Goal: Information Seeking & Learning: Learn about a topic

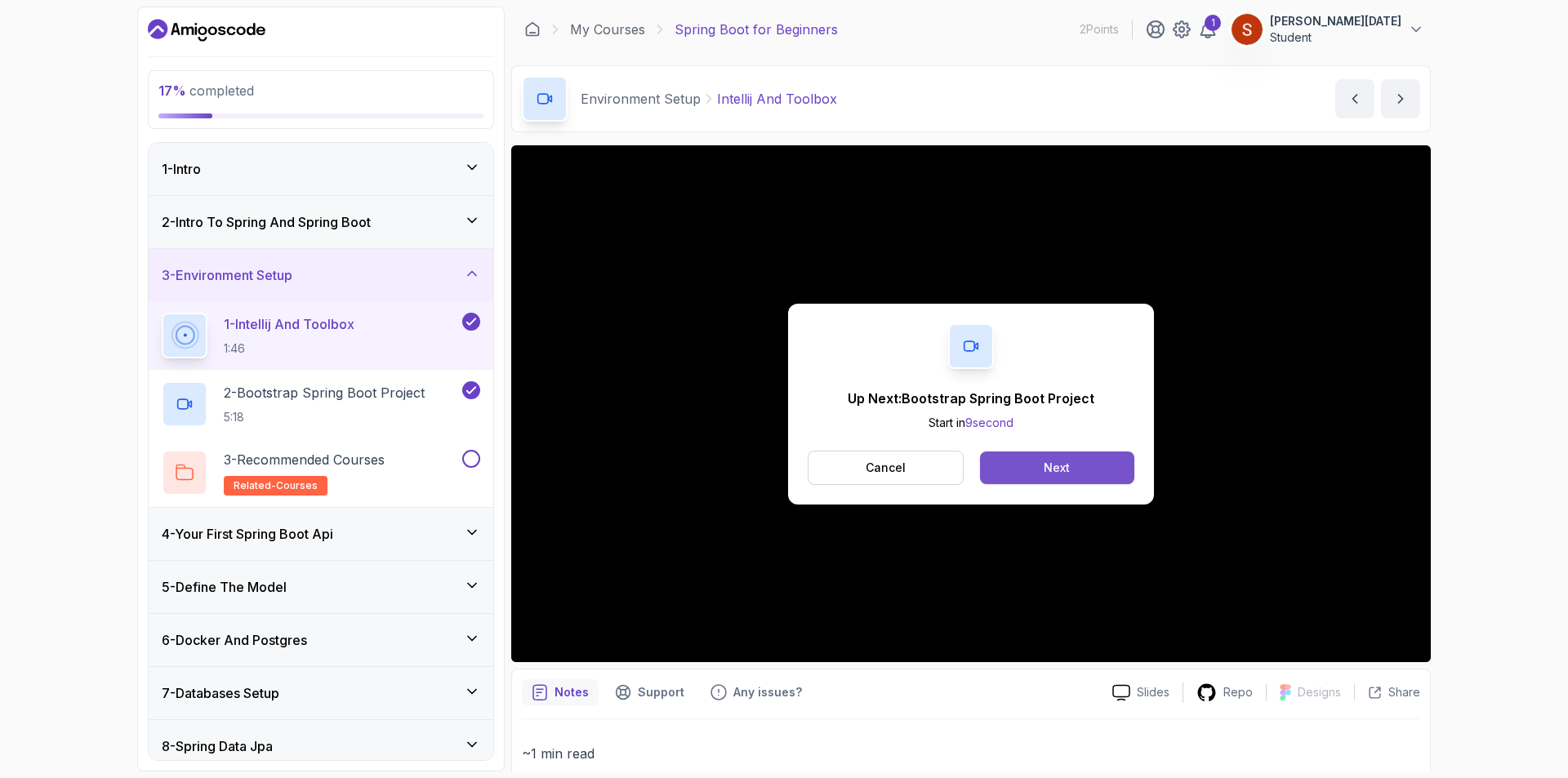
click at [1051, 472] on div "Next" at bounding box center [1056, 468] width 26 height 17
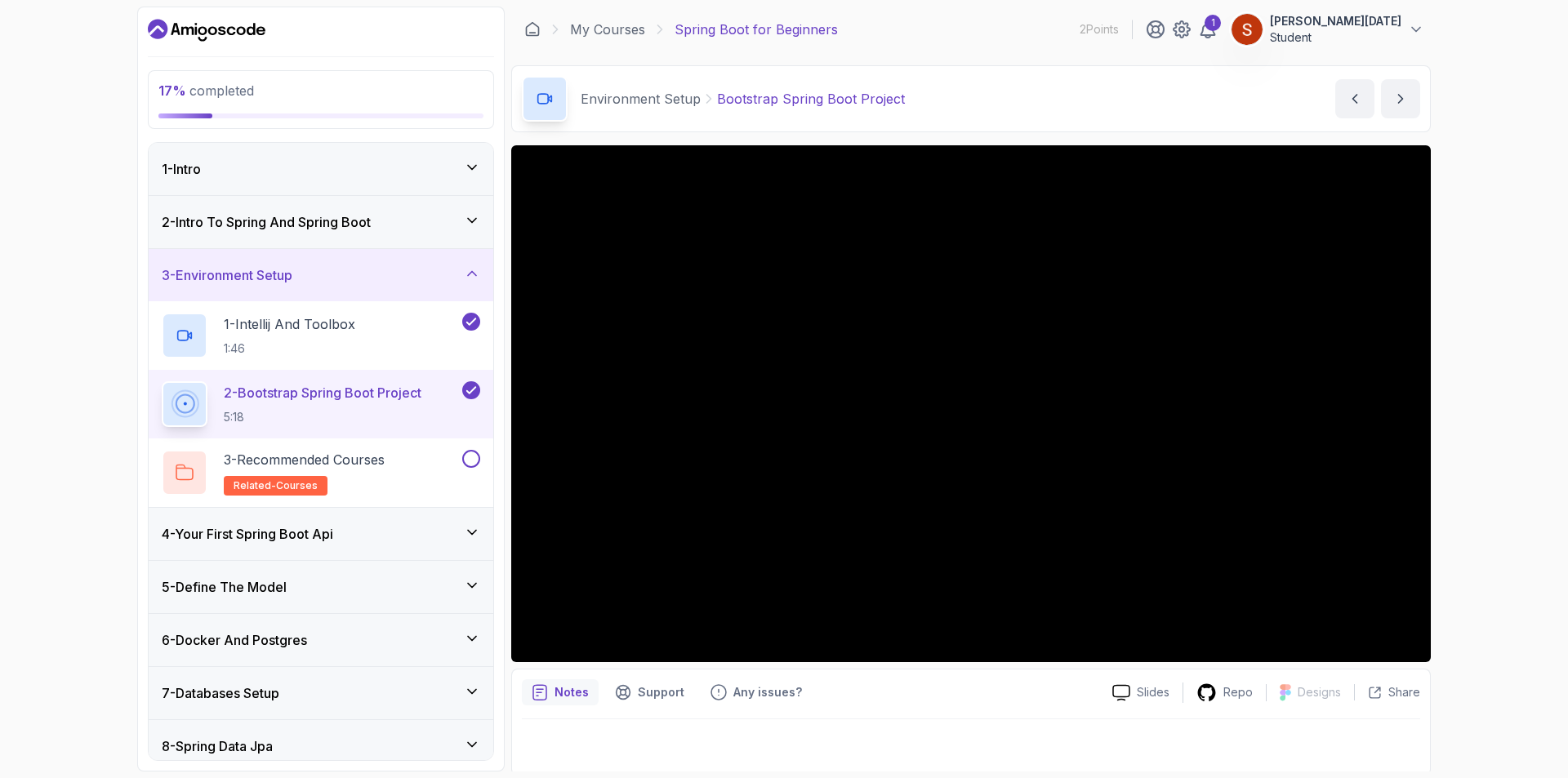
click at [476, 533] on icon at bounding box center [472, 532] width 17 height 17
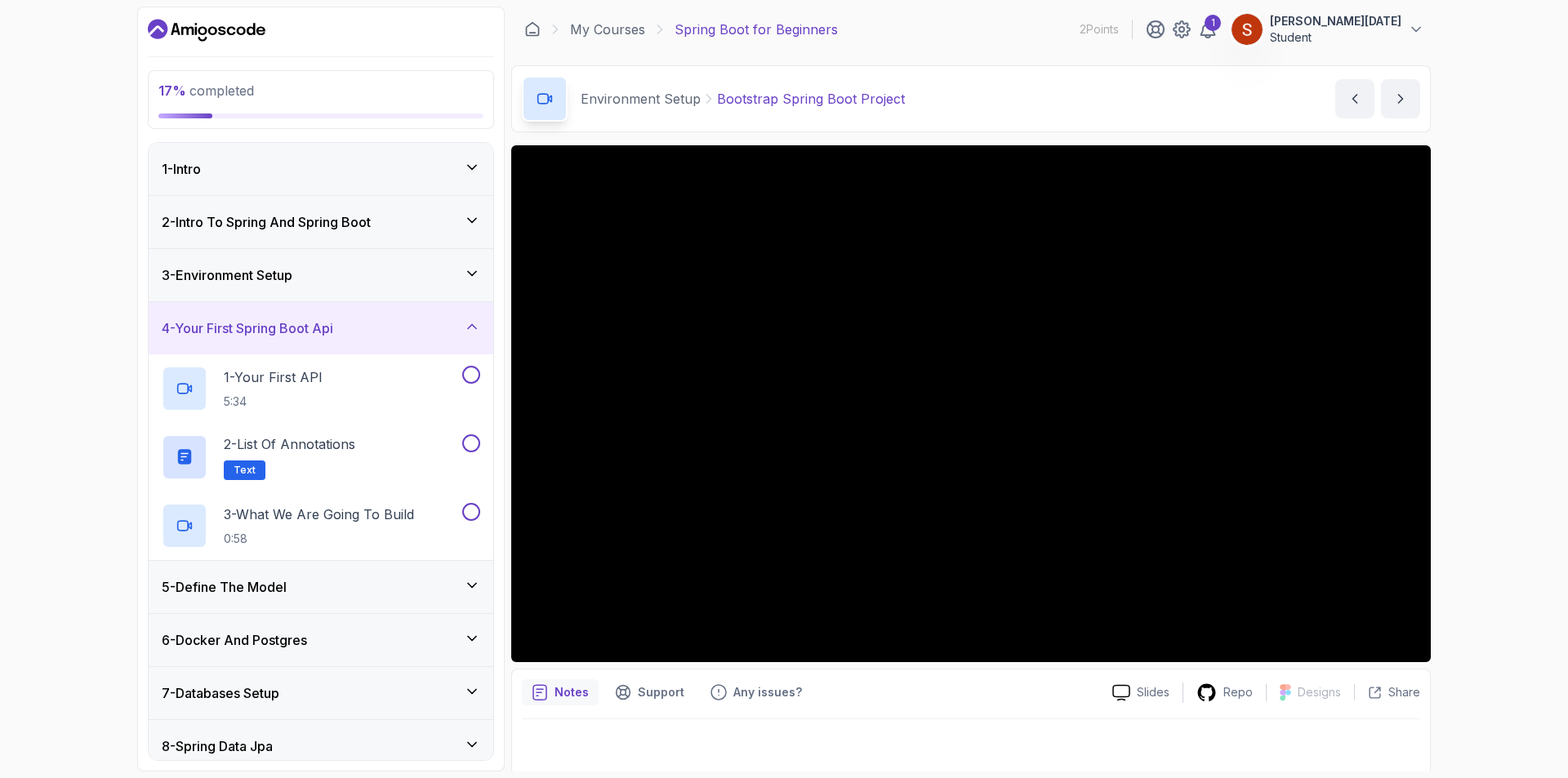
click at [477, 323] on icon at bounding box center [472, 326] width 17 height 17
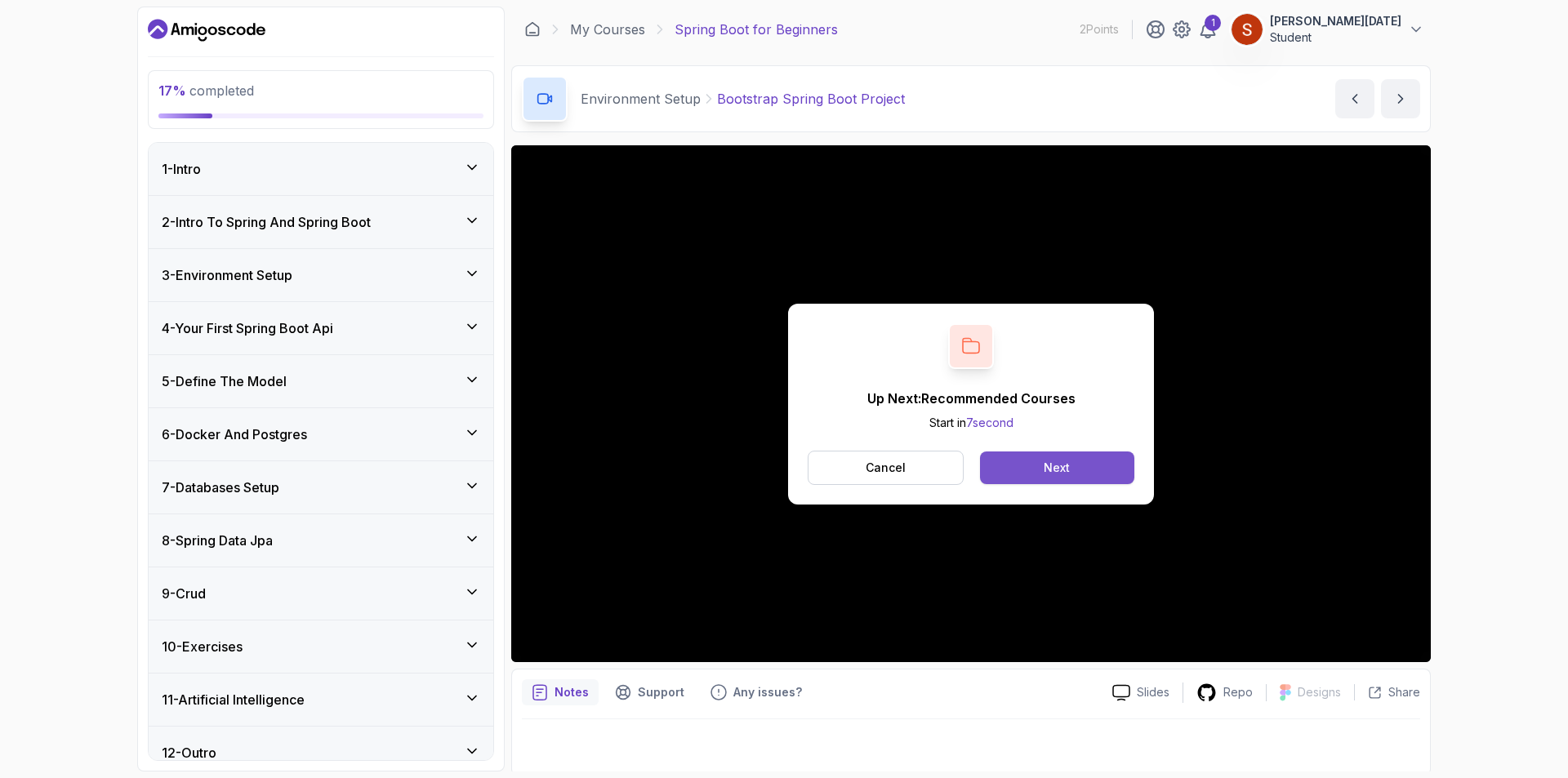
click at [1048, 459] on button "Next" at bounding box center [1057, 468] width 154 height 32
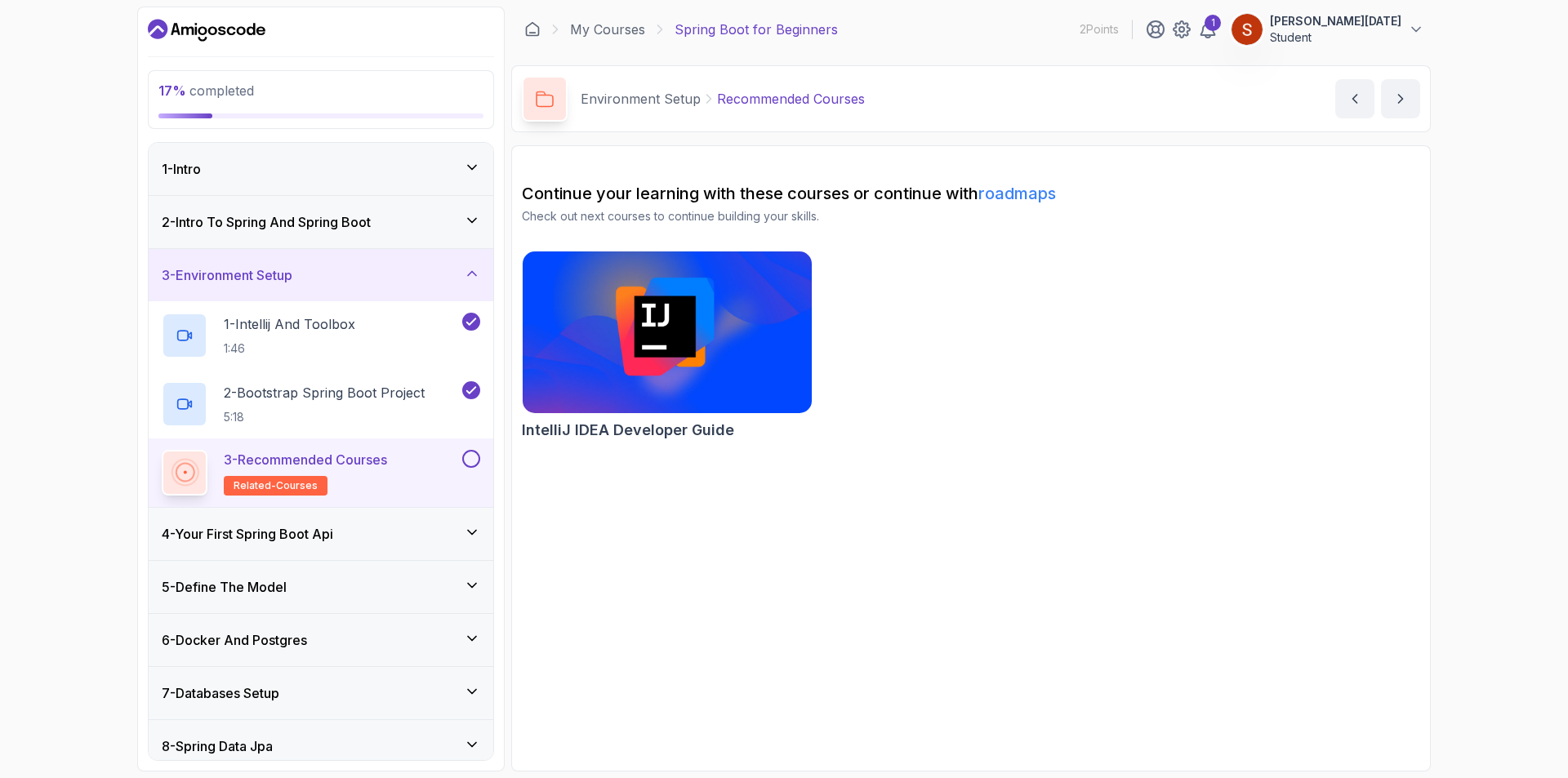
click at [479, 533] on icon at bounding box center [472, 532] width 17 height 17
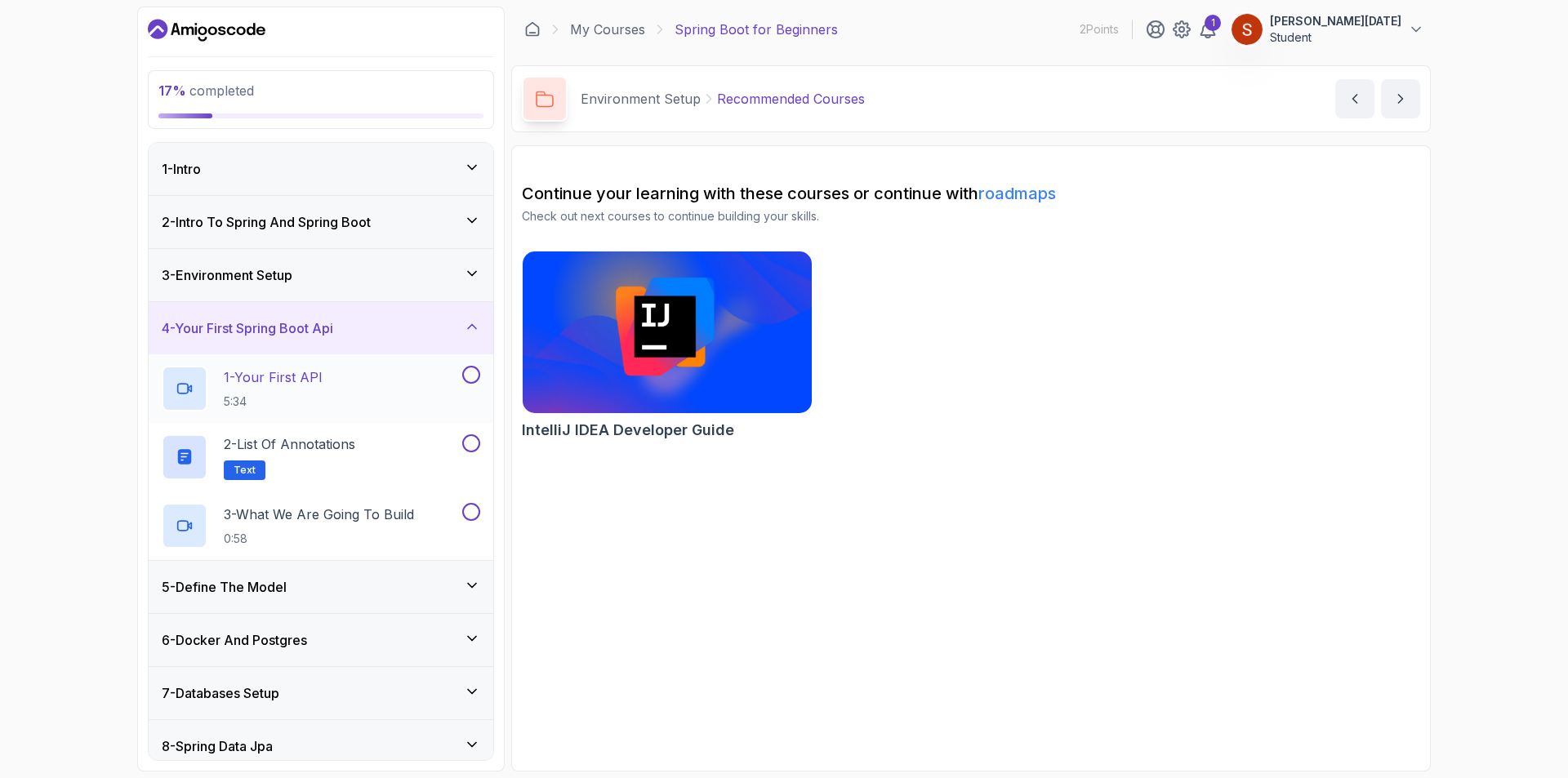
click at [346, 396] on div "1 - Your First API 5:34" at bounding box center [310, 389] width 297 height 46
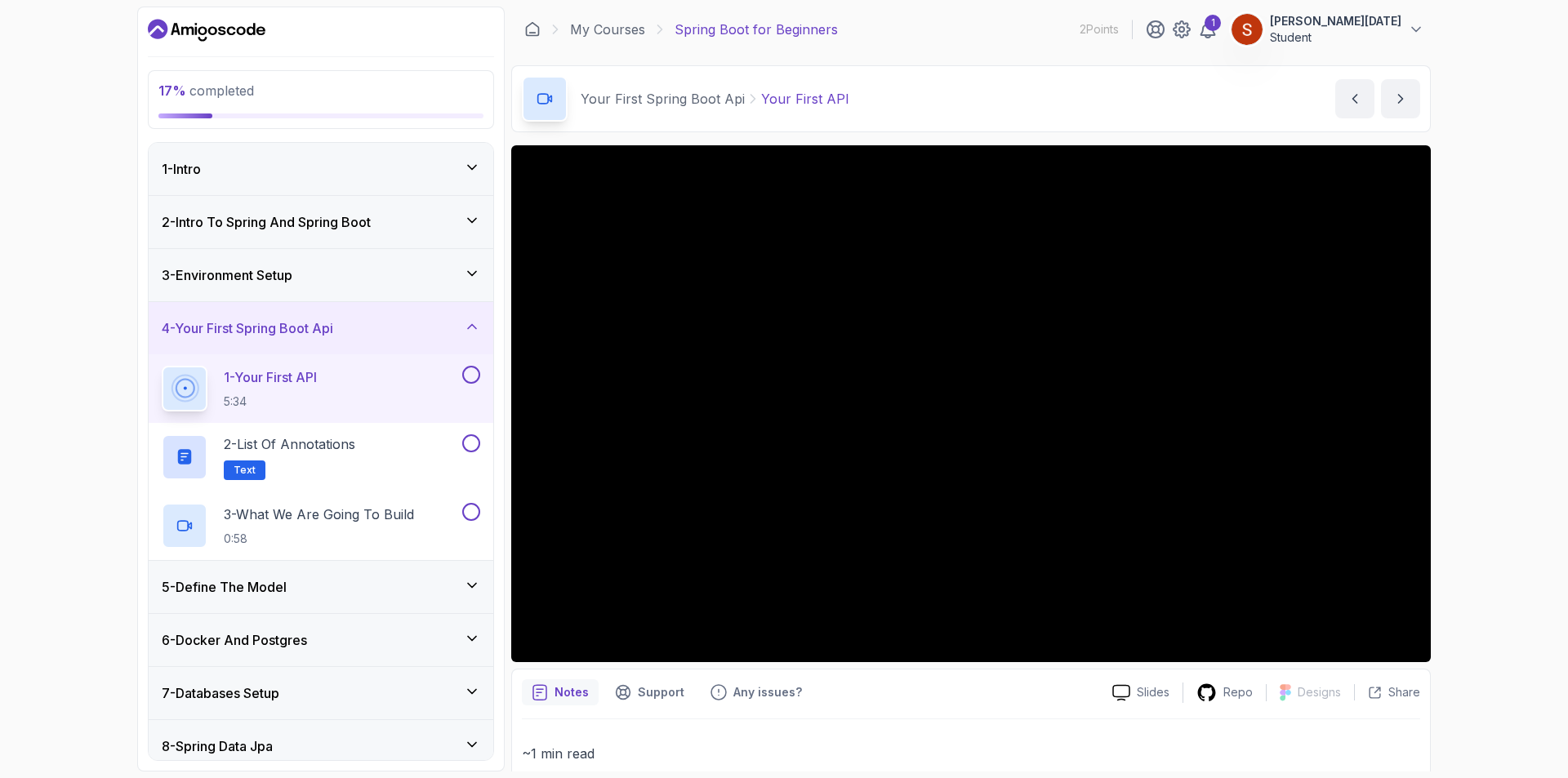
scroll to position [225, 0]
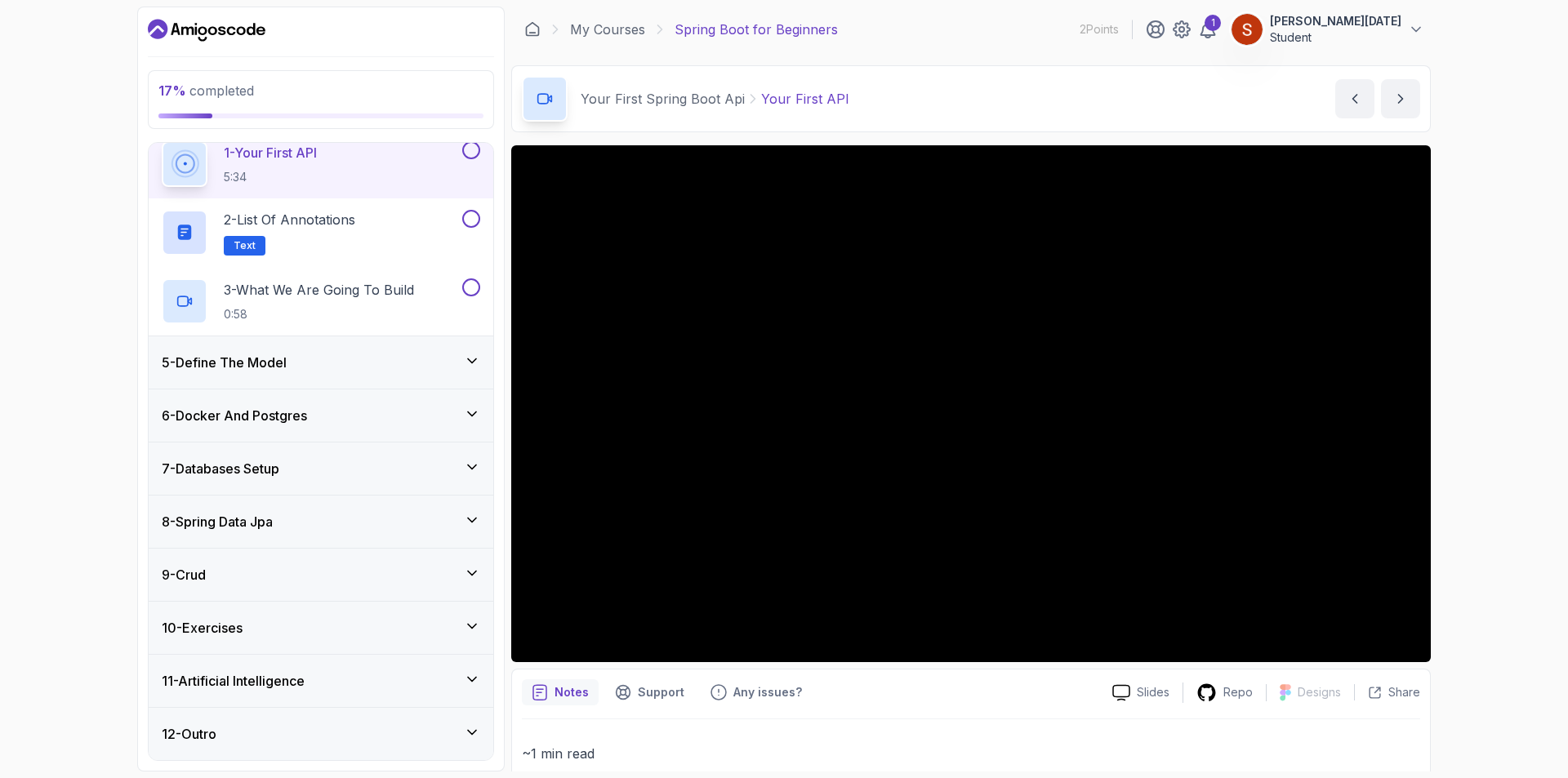
click at [473, 623] on icon at bounding box center [472, 626] width 17 height 17
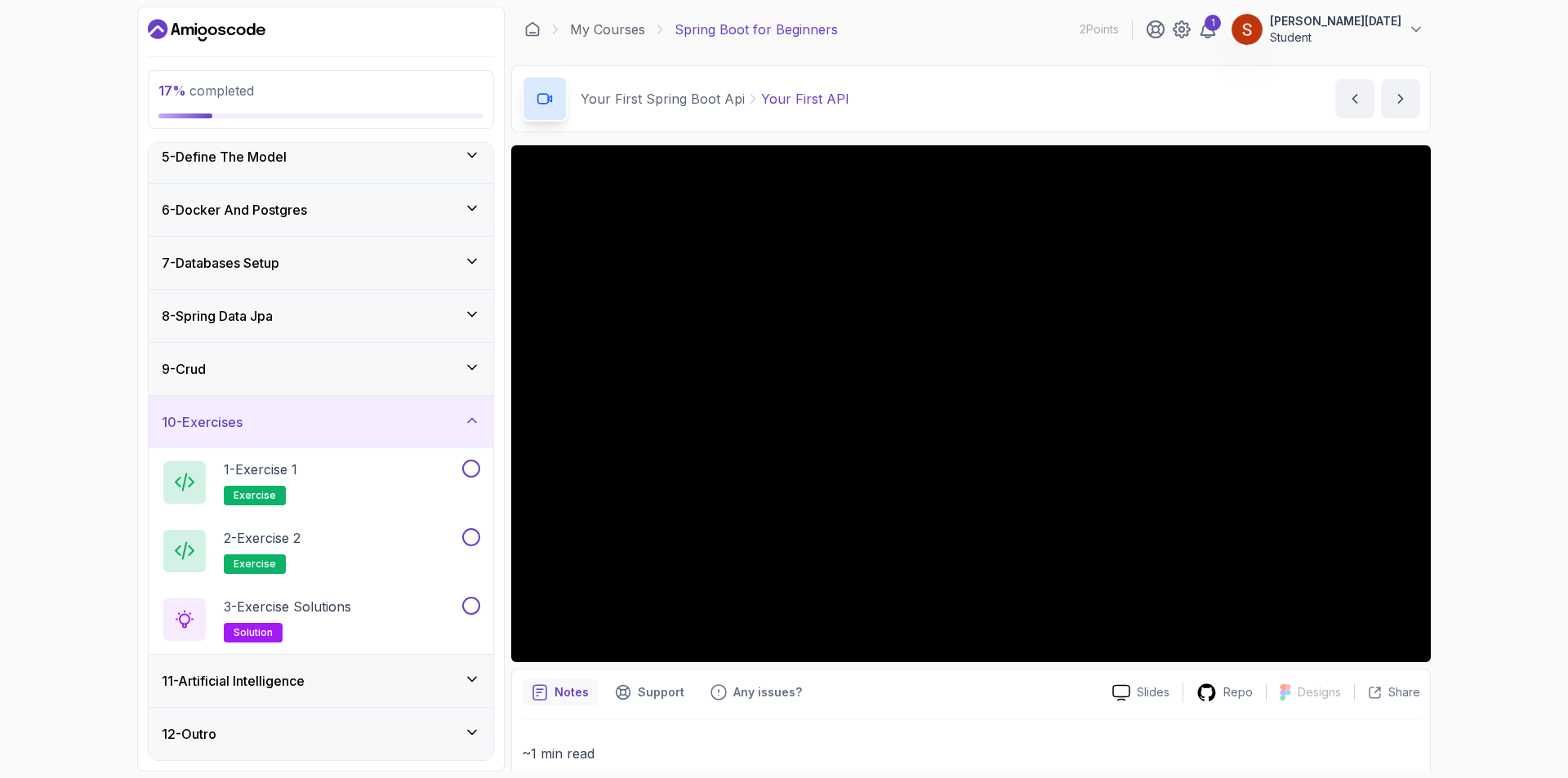
click at [465, 422] on icon at bounding box center [472, 420] width 17 height 17
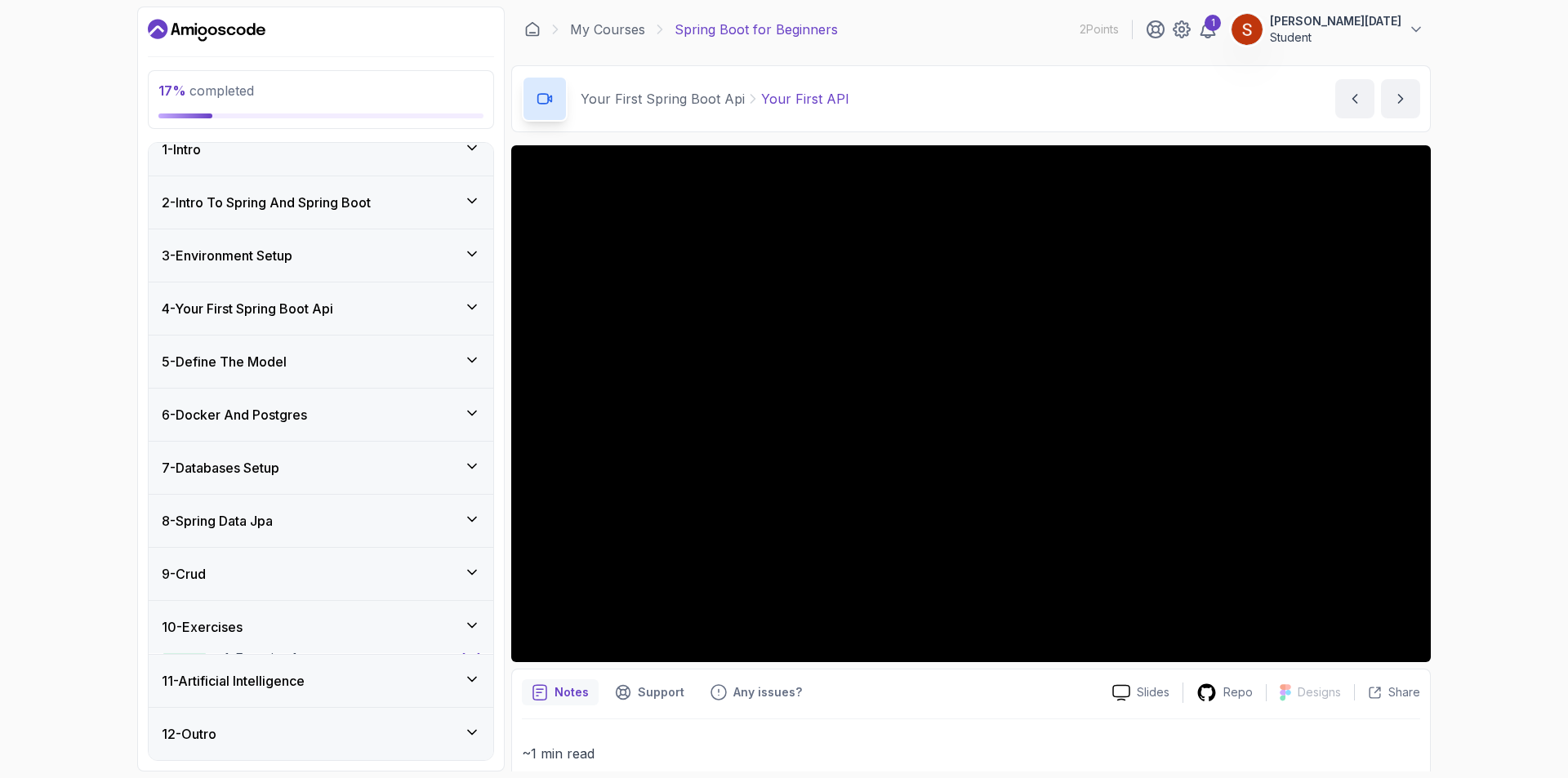
scroll to position [19, 0]
click at [464, 570] on icon at bounding box center [472, 573] width 17 height 17
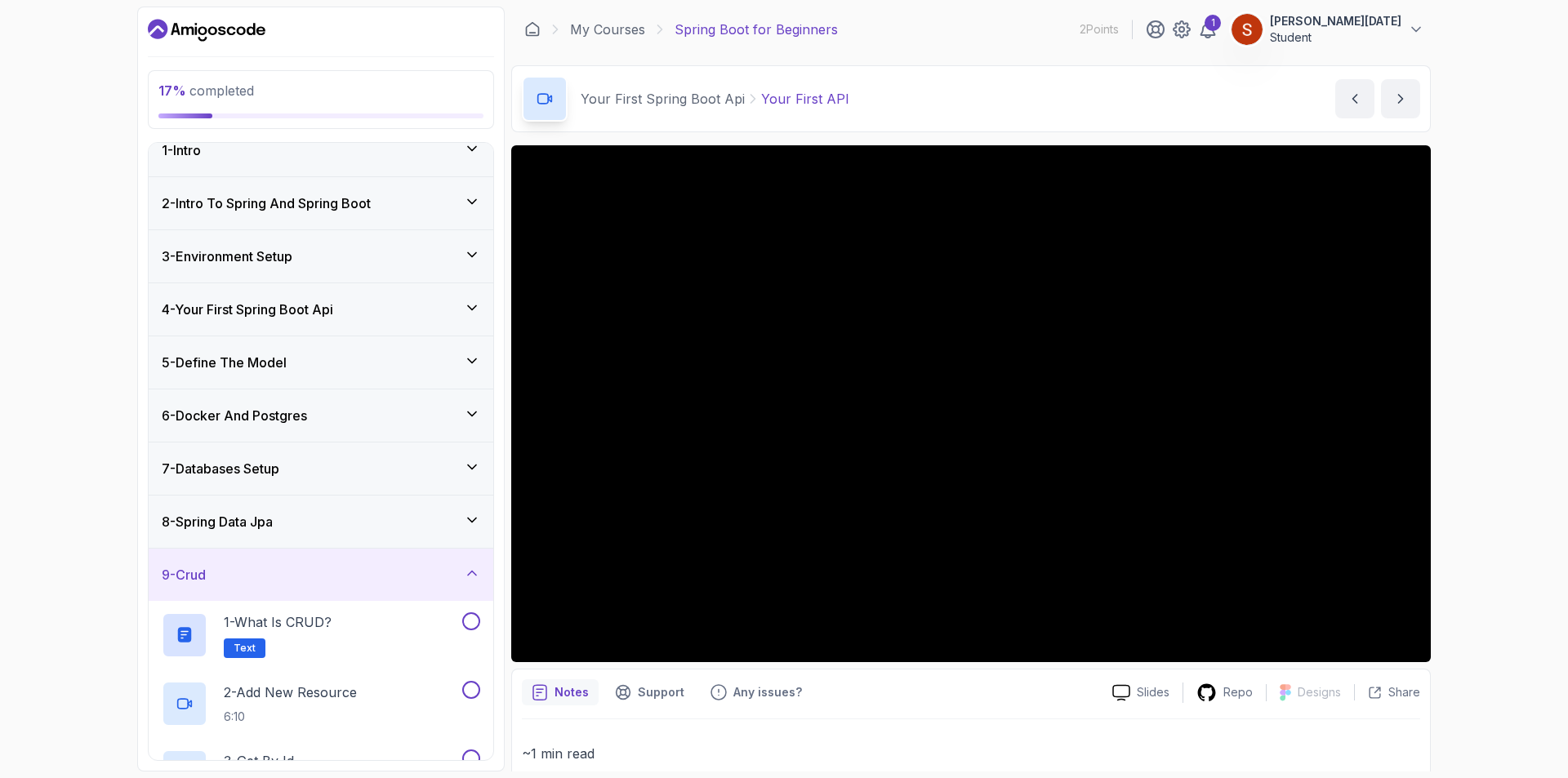
scroll to position [225, 0]
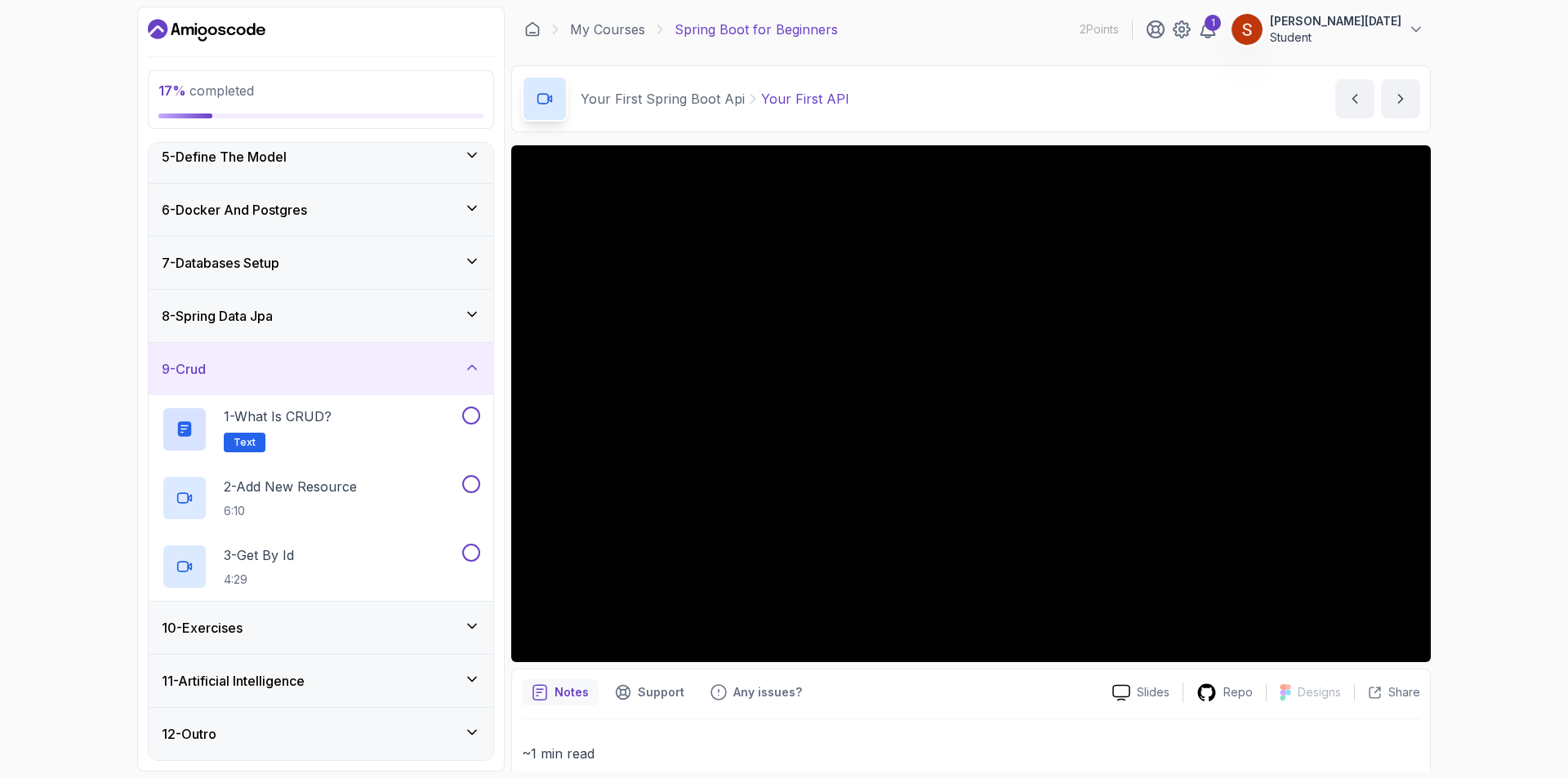
click at [468, 368] on icon at bounding box center [472, 367] width 17 height 17
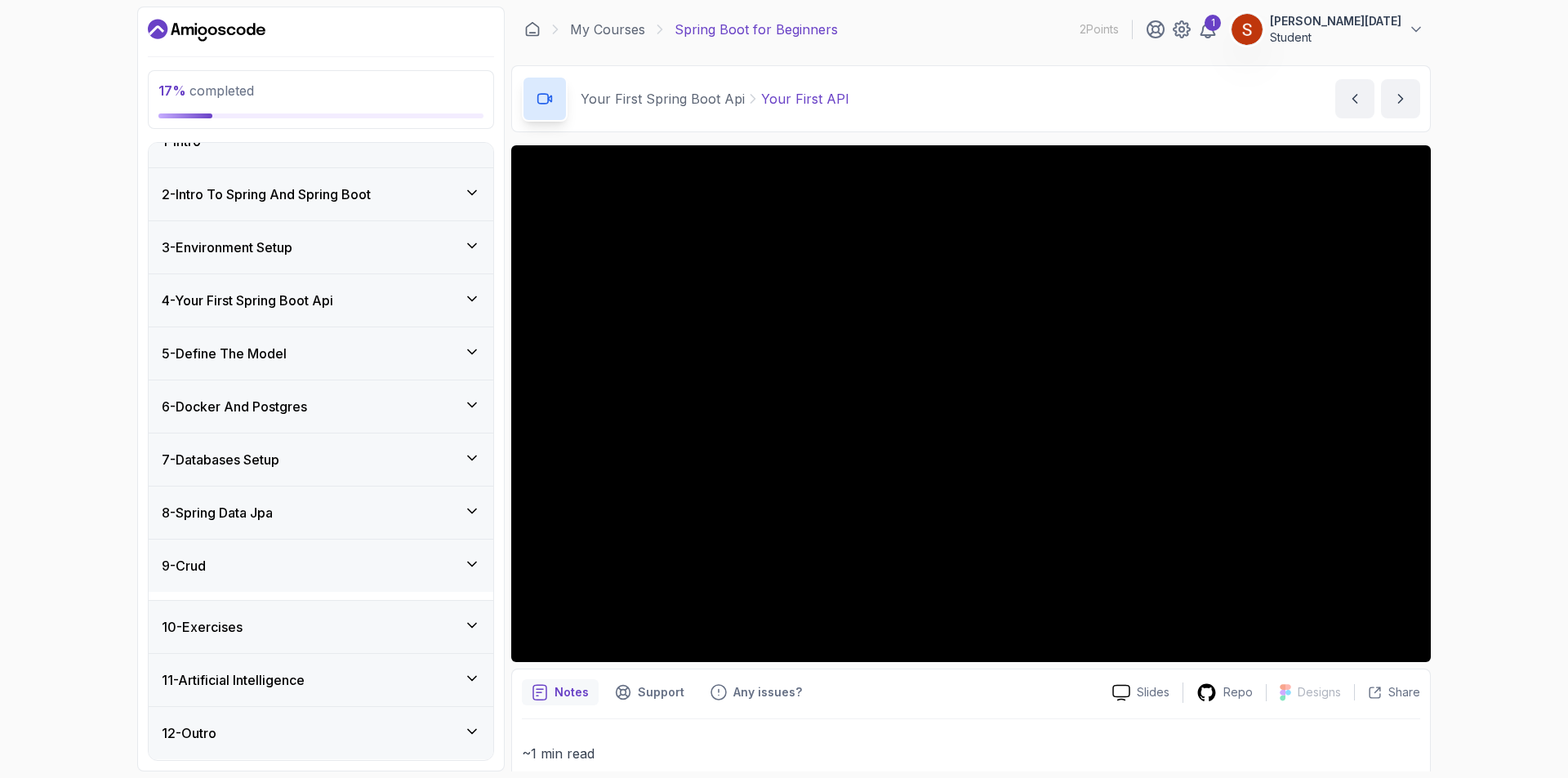
scroll to position [19, 0]
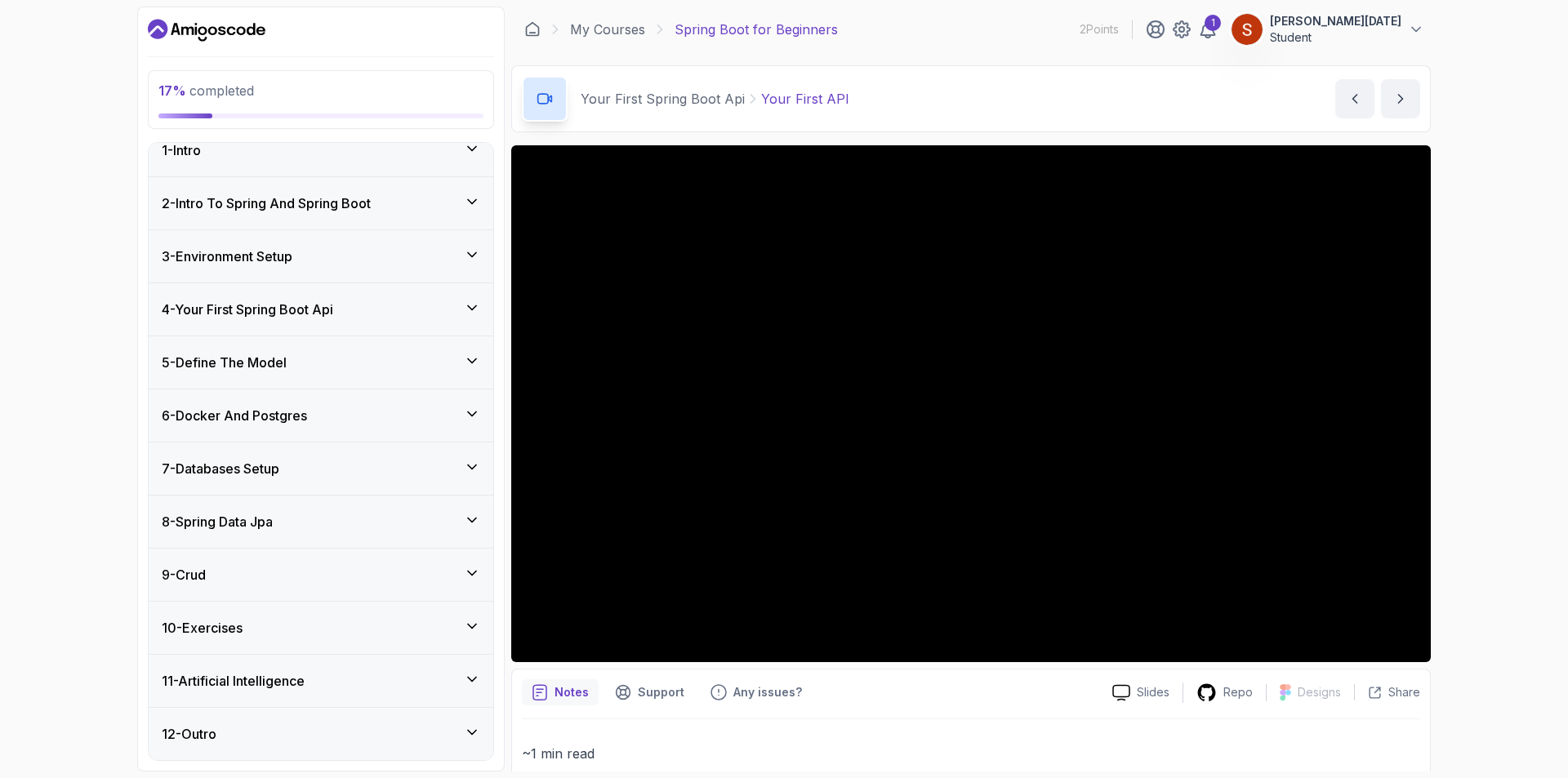
click at [466, 739] on icon at bounding box center [472, 732] width 17 height 17
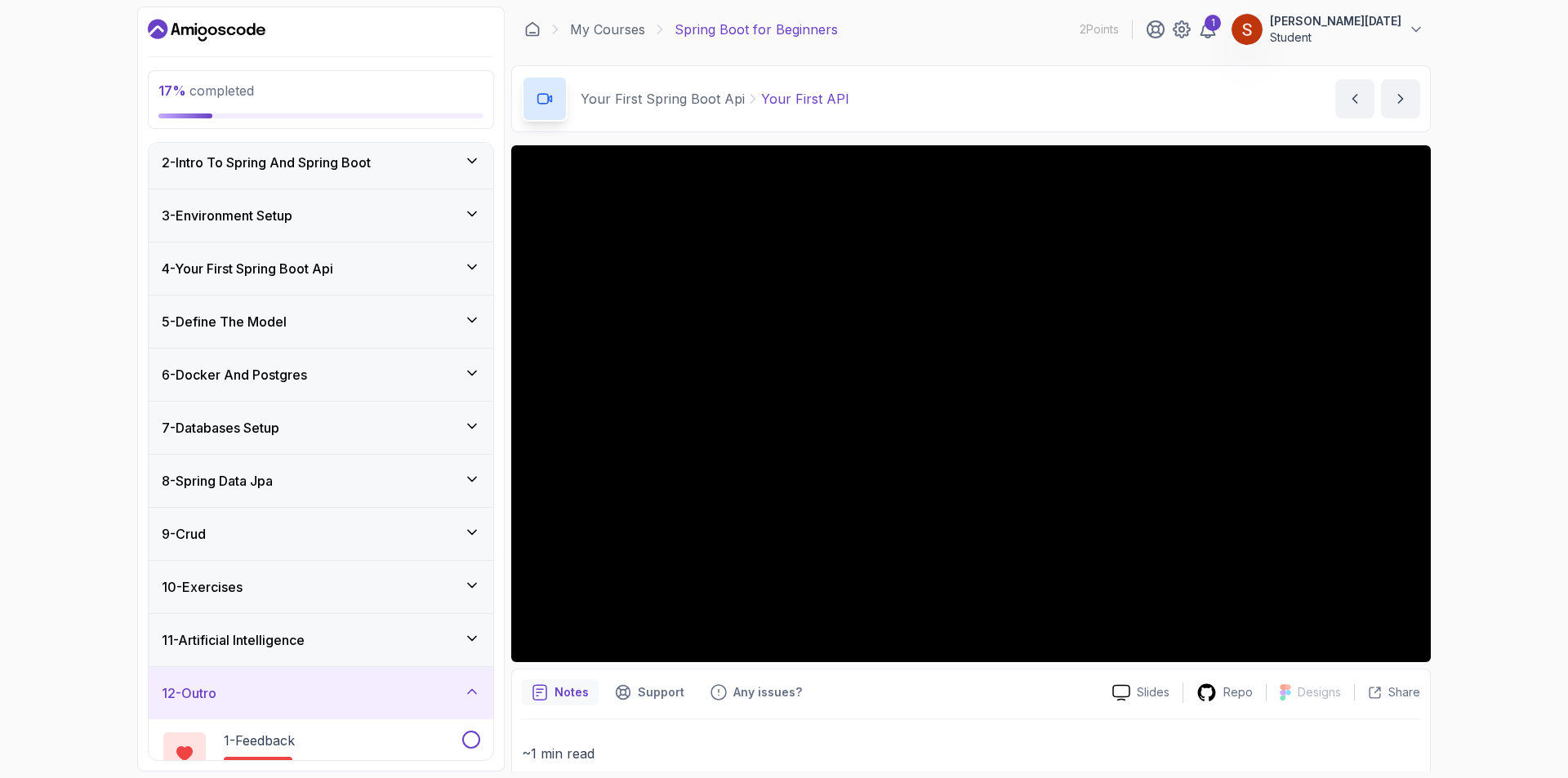
scroll to position [156, 0]
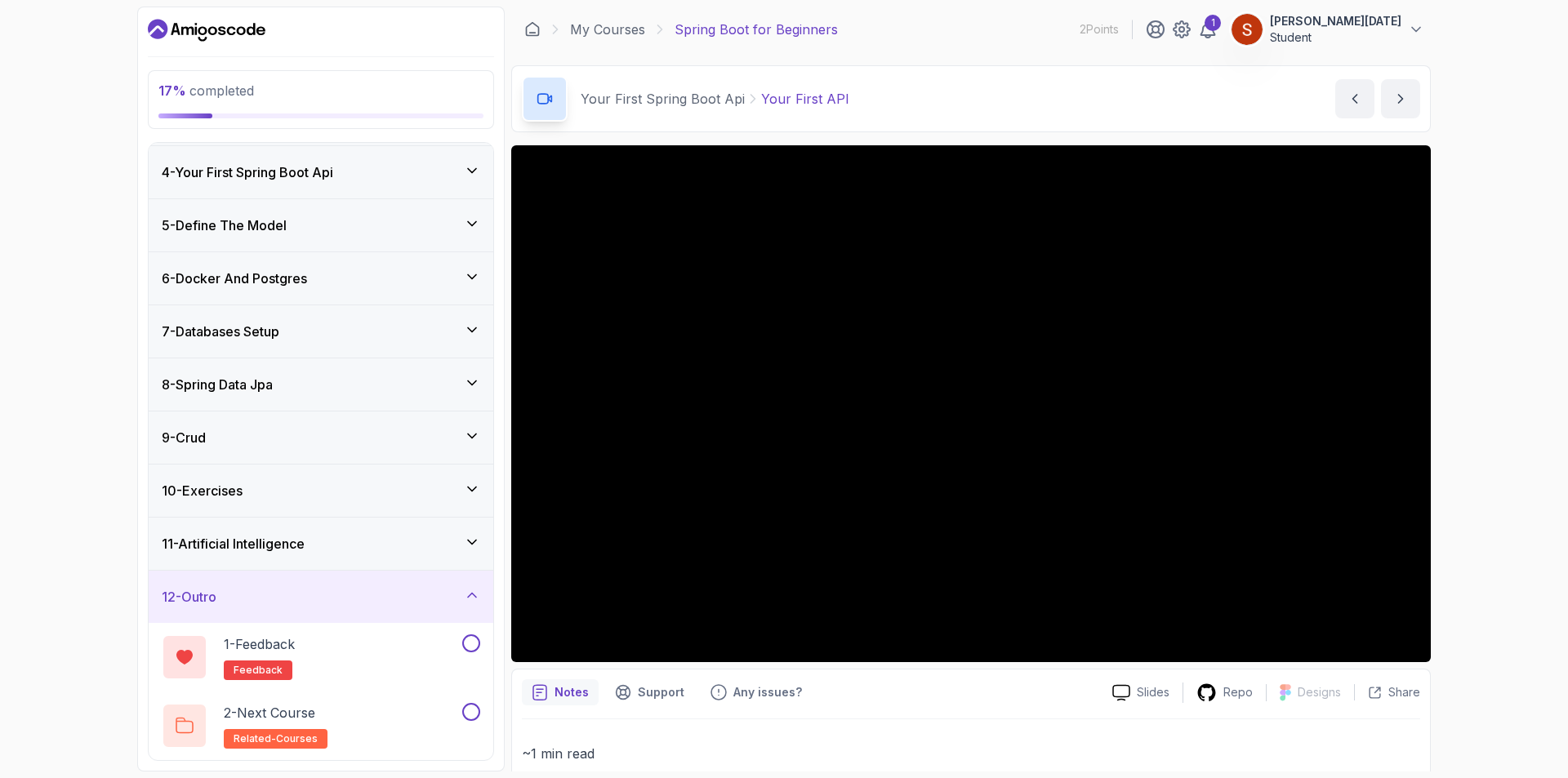
click at [478, 595] on icon at bounding box center [472, 594] width 17 height 17
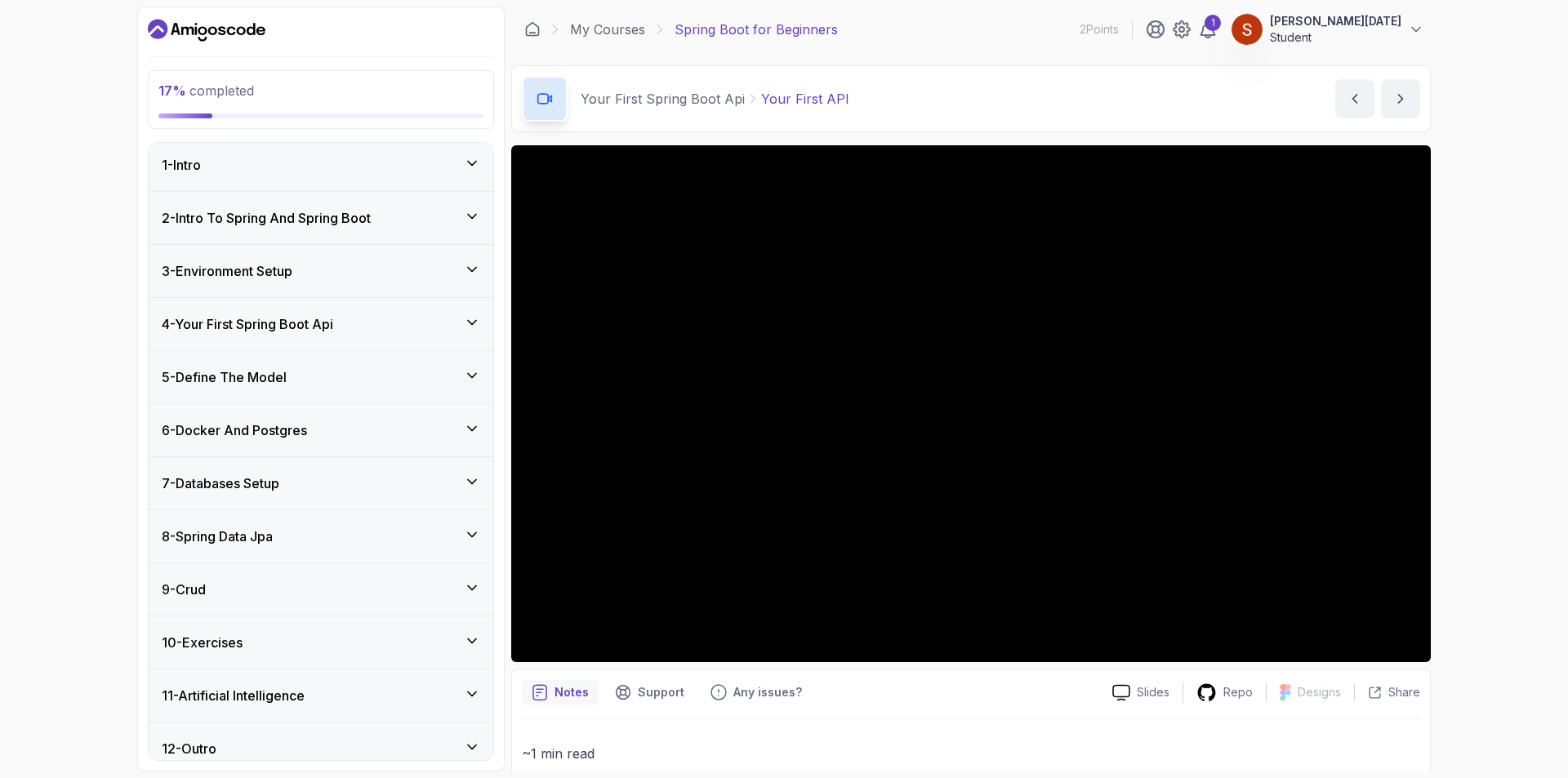
scroll to position [0, 0]
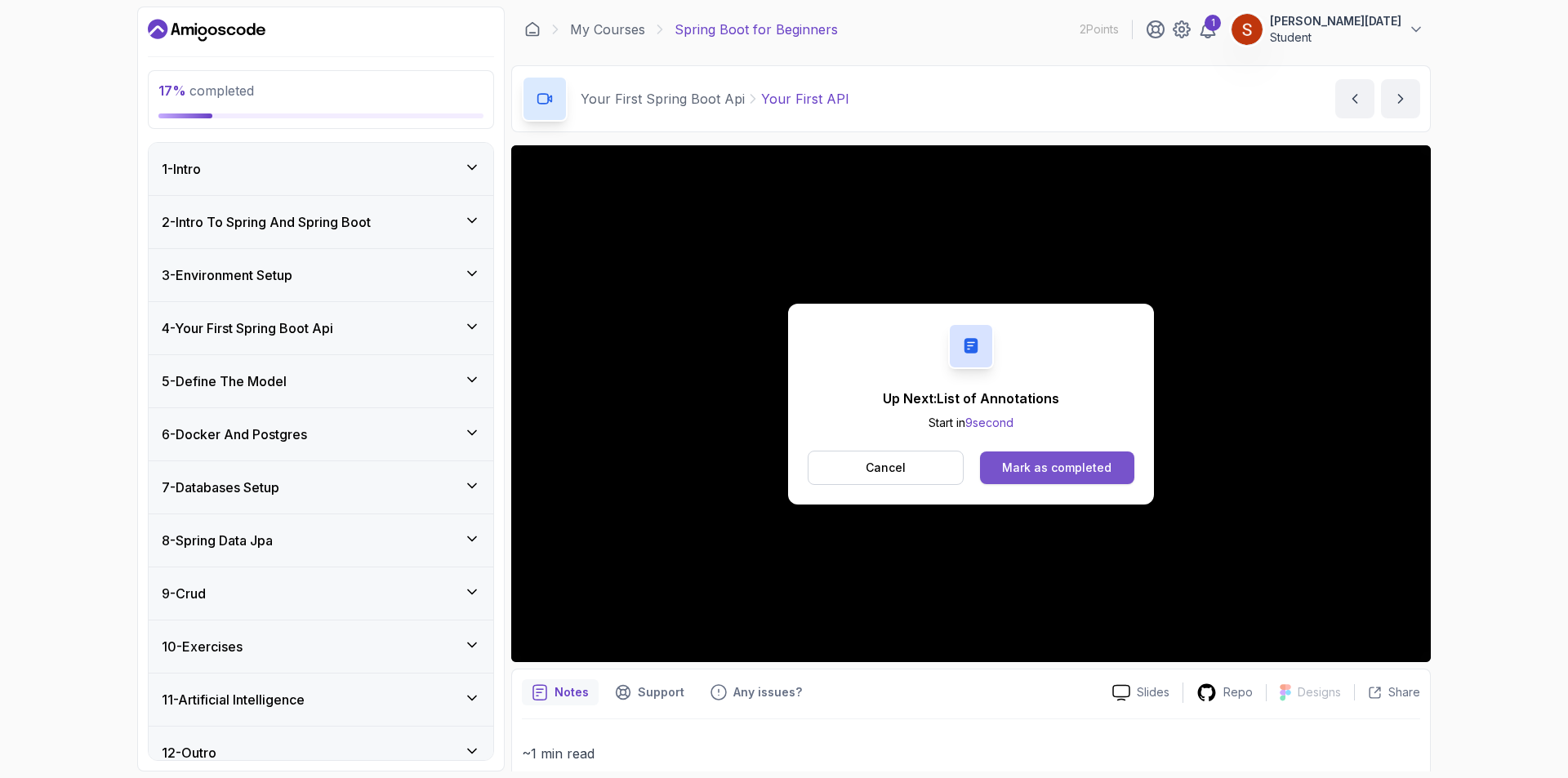
click at [1083, 464] on div "Mark as completed" at bounding box center [1056, 468] width 109 height 17
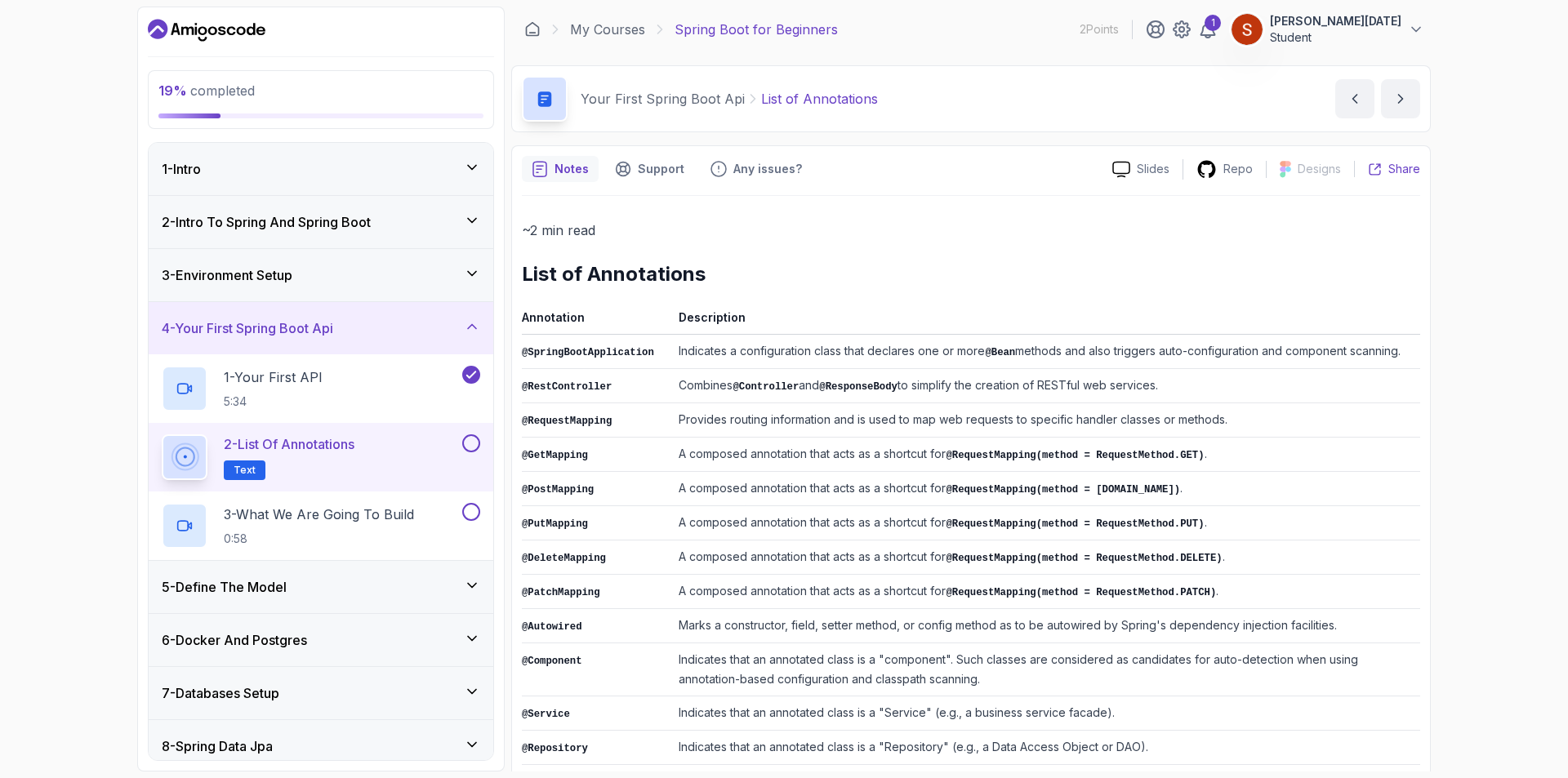
click at [1395, 170] on p "Share" at bounding box center [1404, 169] width 32 height 17
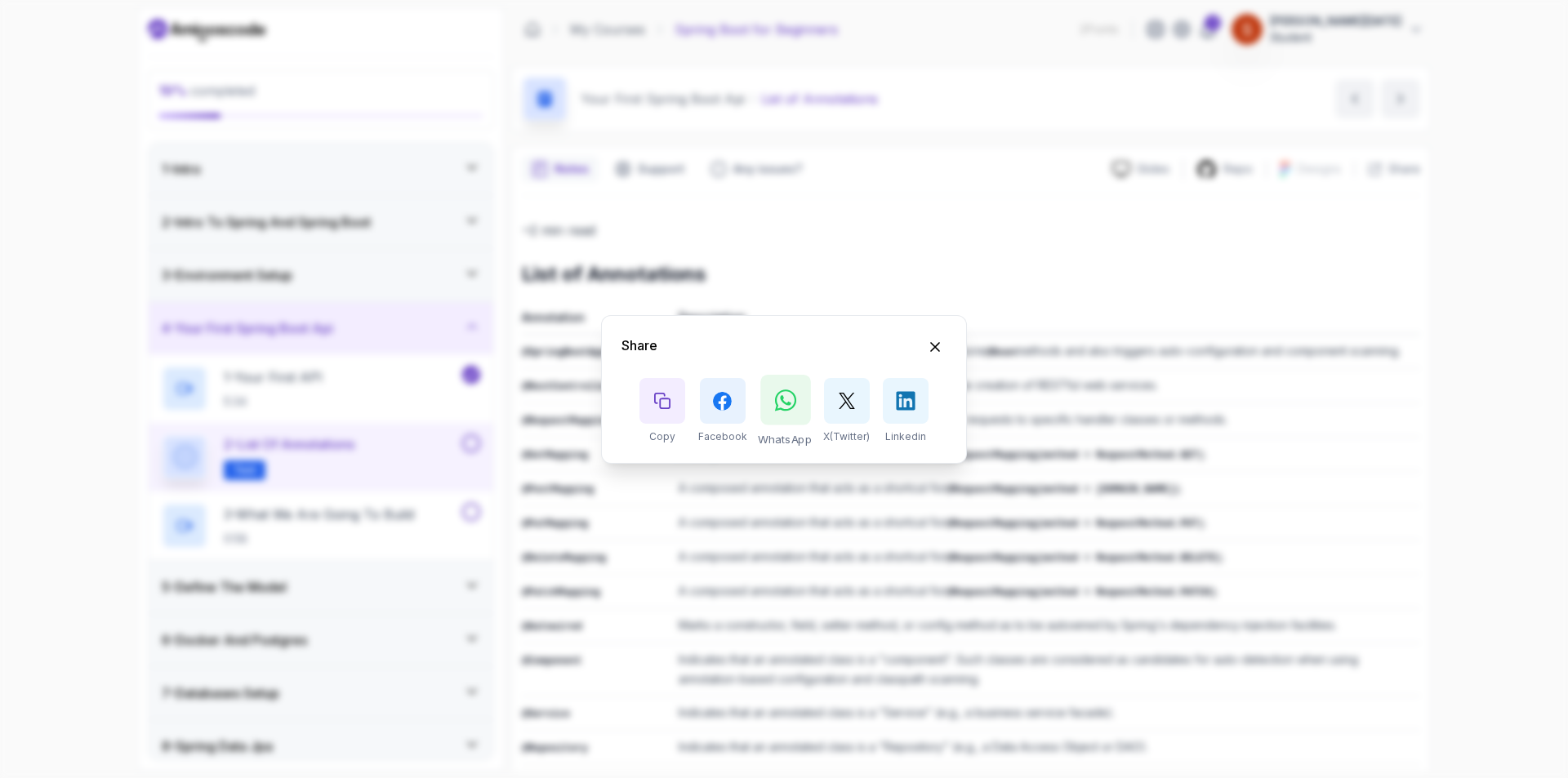
click at [794, 402] on icon at bounding box center [785, 399] width 21 height 21
click at [670, 412] on button "Copy button" at bounding box center [662, 400] width 51 height 51
click at [933, 342] on icon "Hide Share modal" at bounding box center [935, 347] width 18 height 18
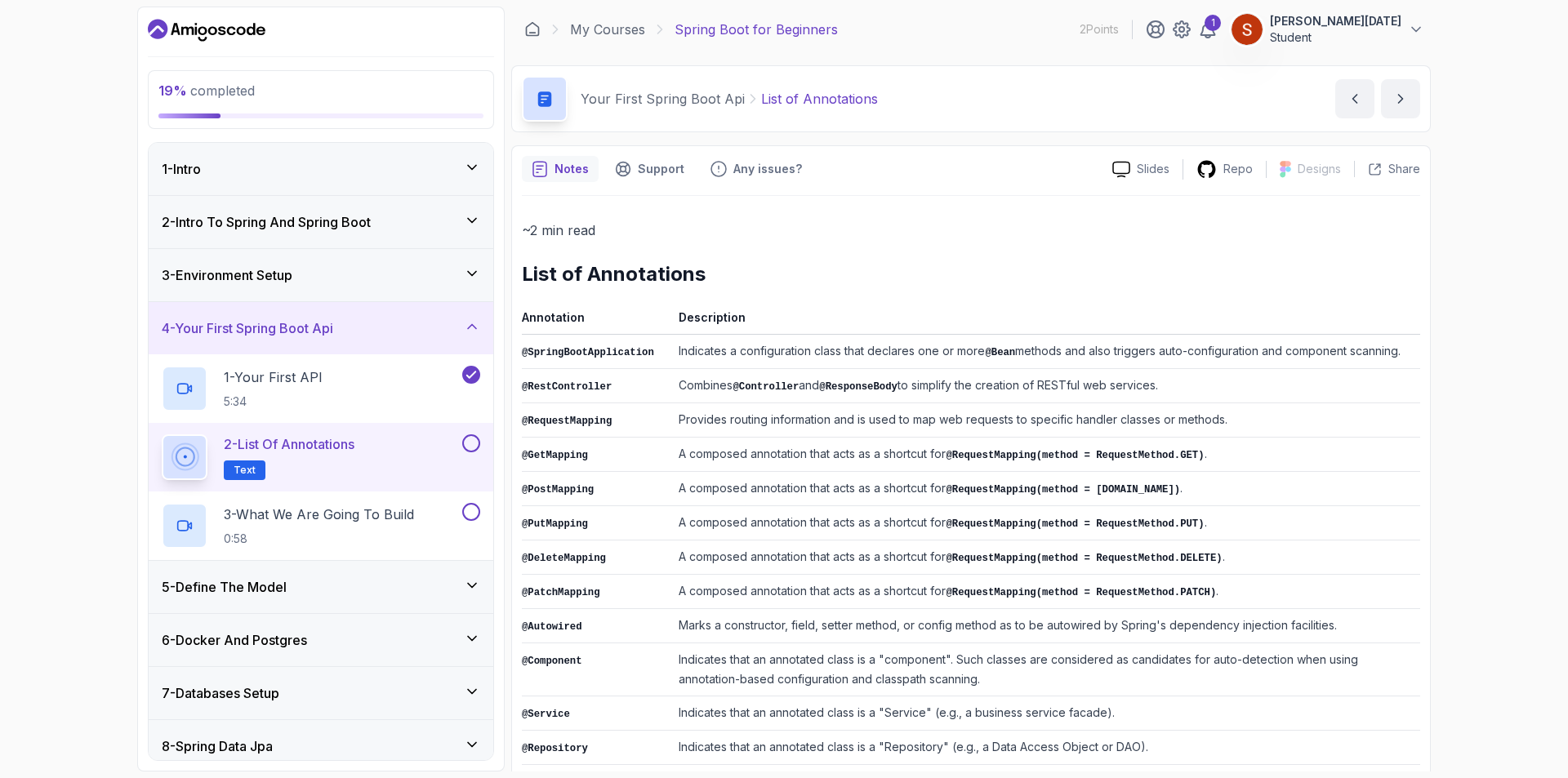
click at [566, 167] on p "Notes" at bounding box center [571, 169] width 34 height 17
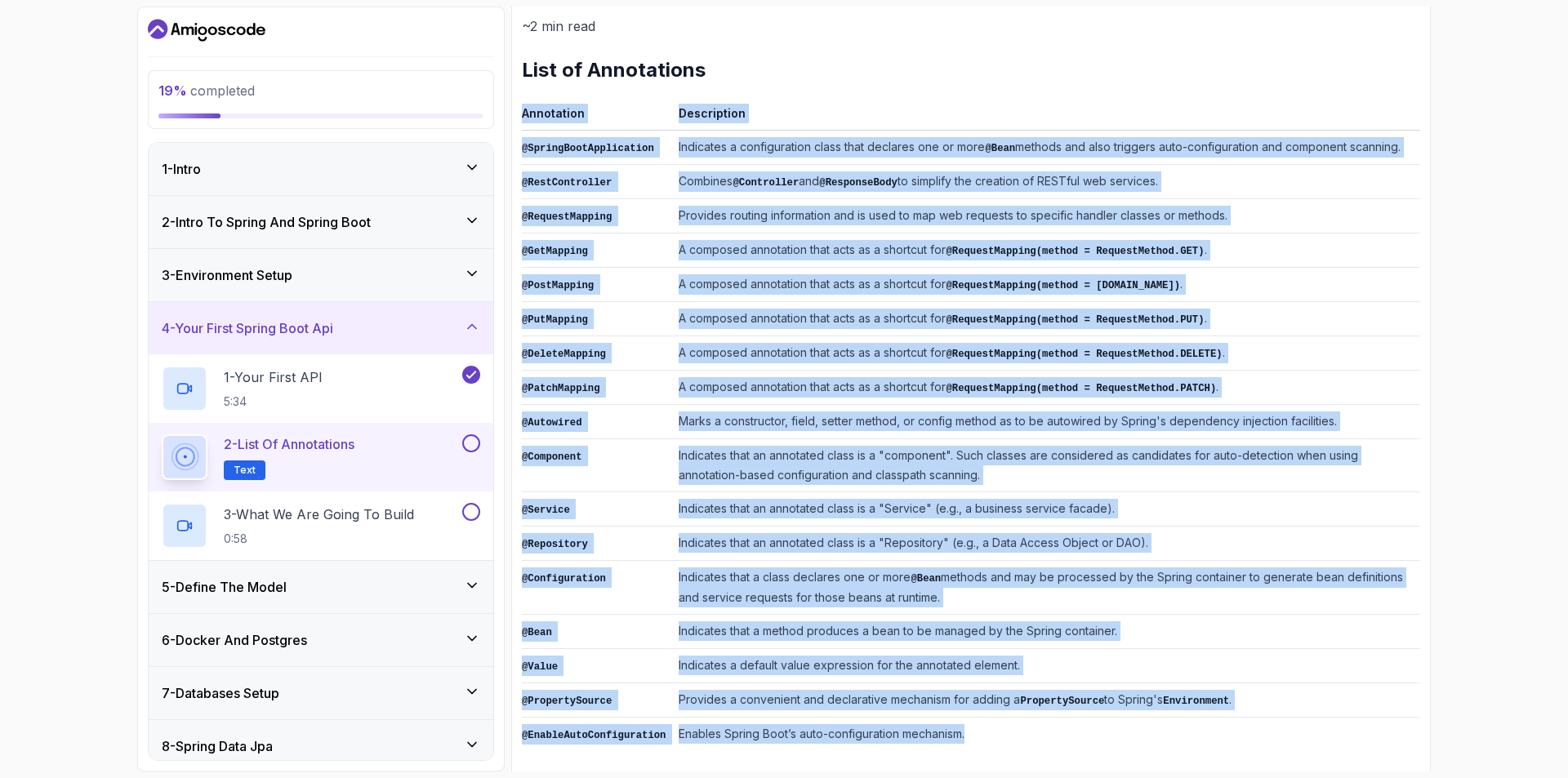
drag, startPoint x: 520, startPoint y: 102, endPoint x: 1290, endPoint y: 712, distance: 982.3
click at [1290, 712] on div "Notes Support Any issues? Slides Repo Designs Design not available Share ~2 min…" at bounding box center [971, 363] width 920 height 843
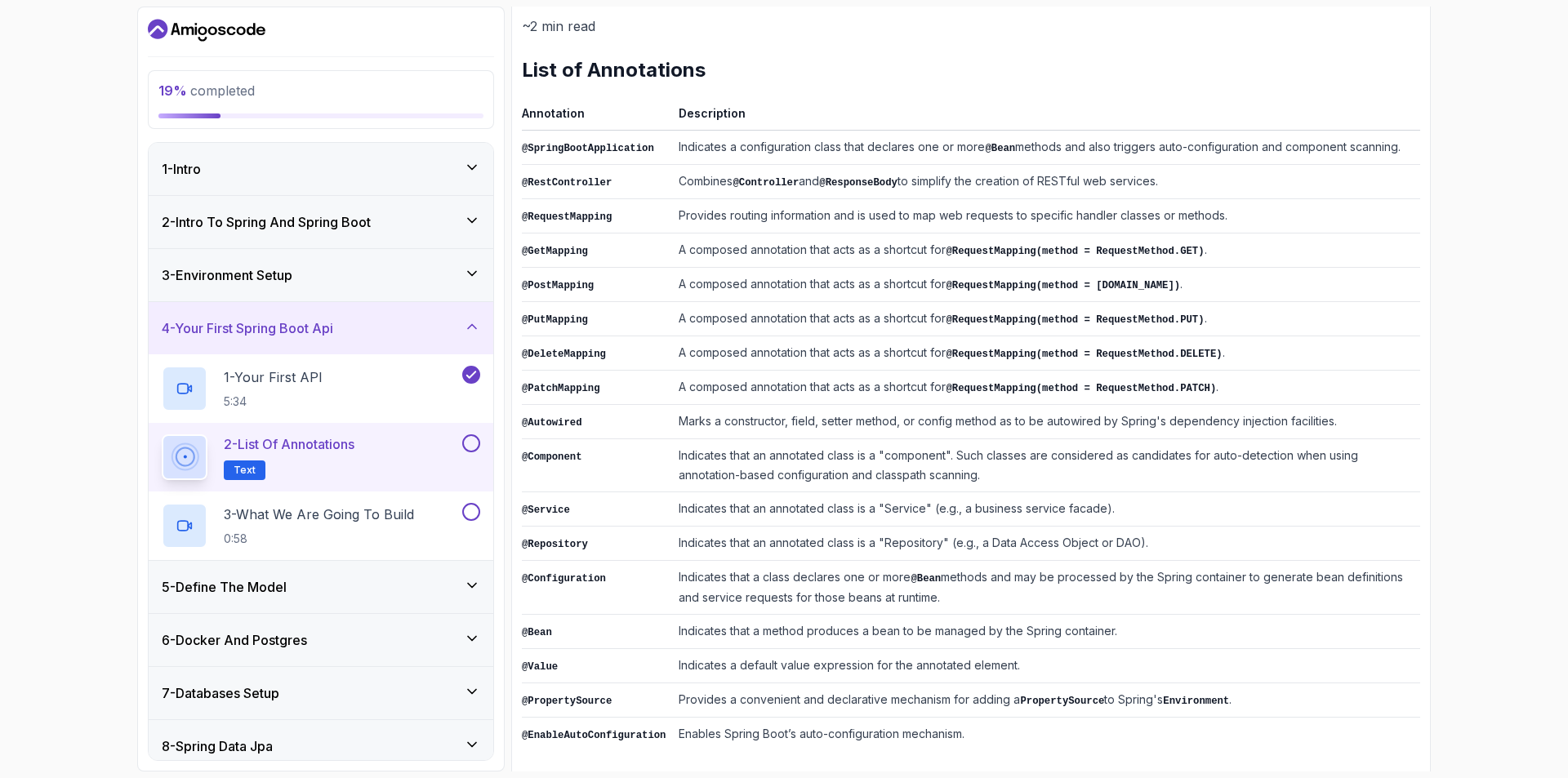
click at [606, 62] on h2 "List of Annotations" at bounding box center [970, 70] width 898 height 26
drag, startPoint x: 519, startPoint y: 54, endPoint x: 1272, endPoint y: 762, distance: 1033.6
click at [1272, 762] on div "Notes Support Any issues? Slides Repo Designs Design not available Share ~2 min…" at bounding box center [971, 363] width 920 height 843
copy div "List of Annotations"
click at [1114, 292] on td "A composed annotation that acts as a shortcut for @RequestMapping(method = Requ…" at bounding box center [1046, 284] width 748 height 34
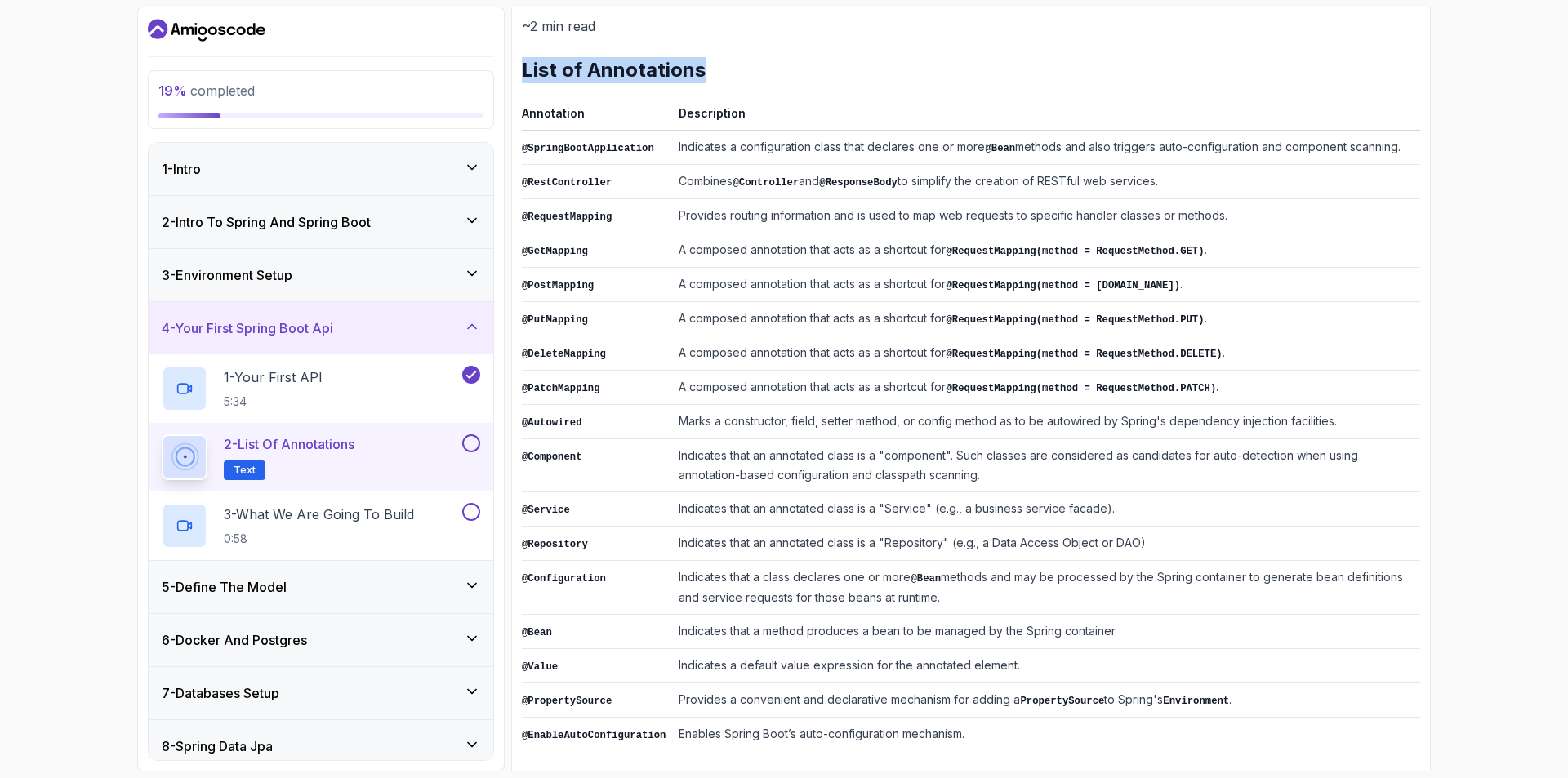
click at [1325, 279] on td "A composed annotation that acts as a shortcut for @RequestMapping(method = Requ…" at bounding box center [1046, 284] width 748 height 34
drag, startPoint x: 1098, startPoint y: 0, endPoint x: 900, endPoint y: 263, distance: 329.2
click at [1097, 0] on html "19 % completed 1 - Intro 2 - Intro To Spring And Spring Boot 3 - Environment Se…" at bounding box center [784, 389] width 1568 height 778
click at [393, 513] on p "3 - What We Are Going To Build" at bounding box center [318, 514] width 190 height 20
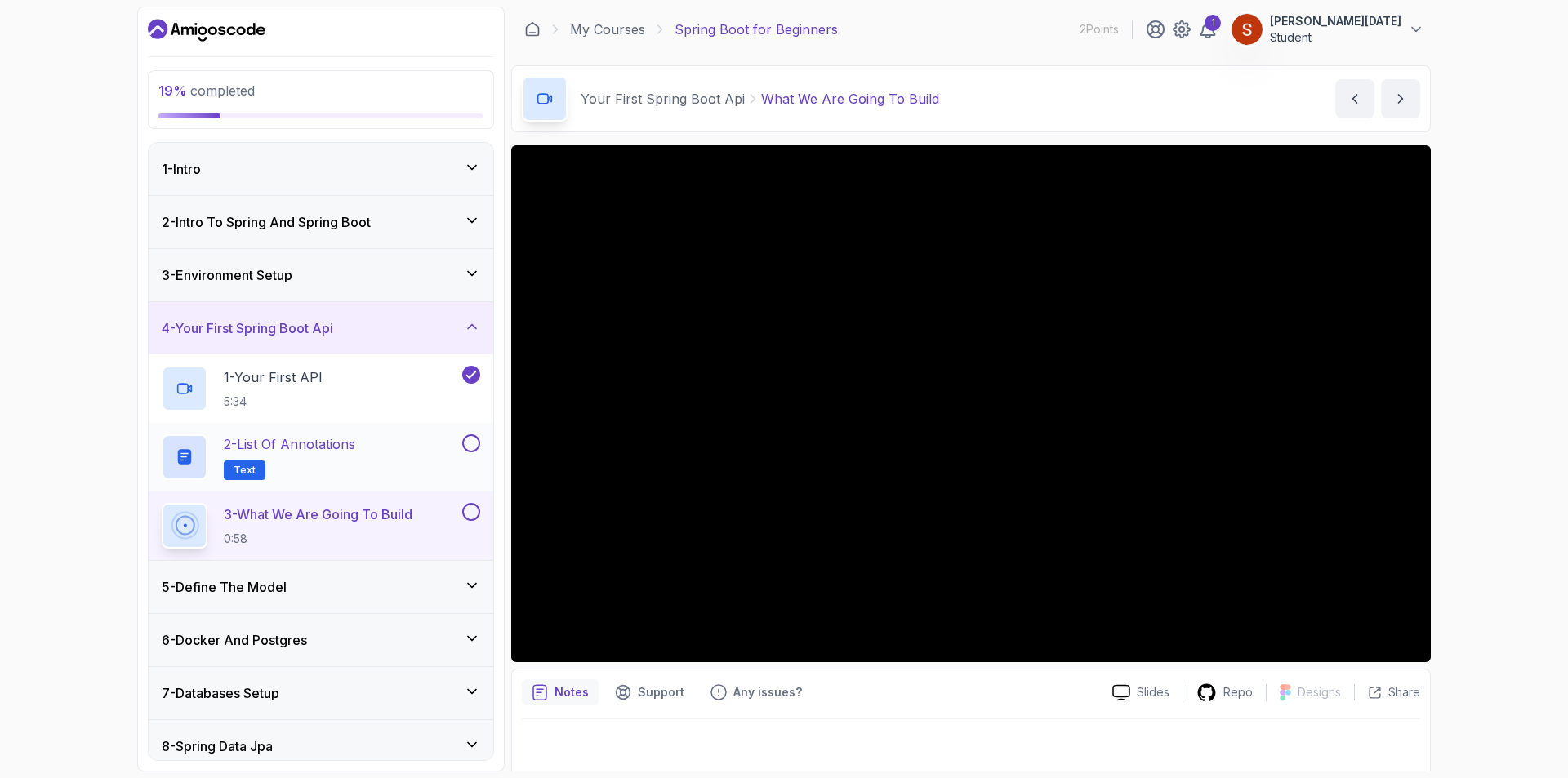
click at [476, 439] on button at bounding box center [471, 443] width 18 height 18
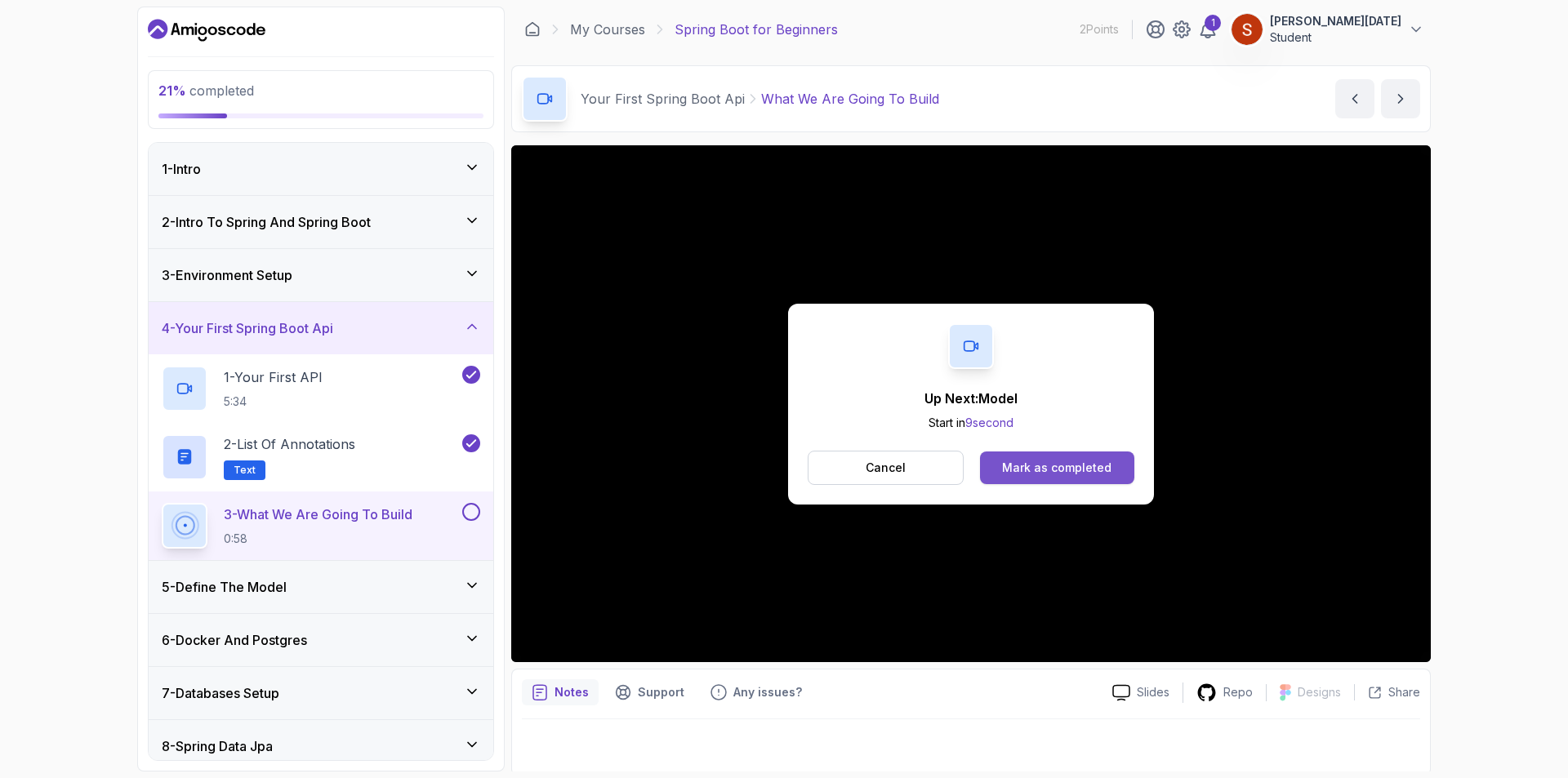
click at [1046, 461] on div "Mark as completed" at bounding box center [1056, 468] width 109 height 17
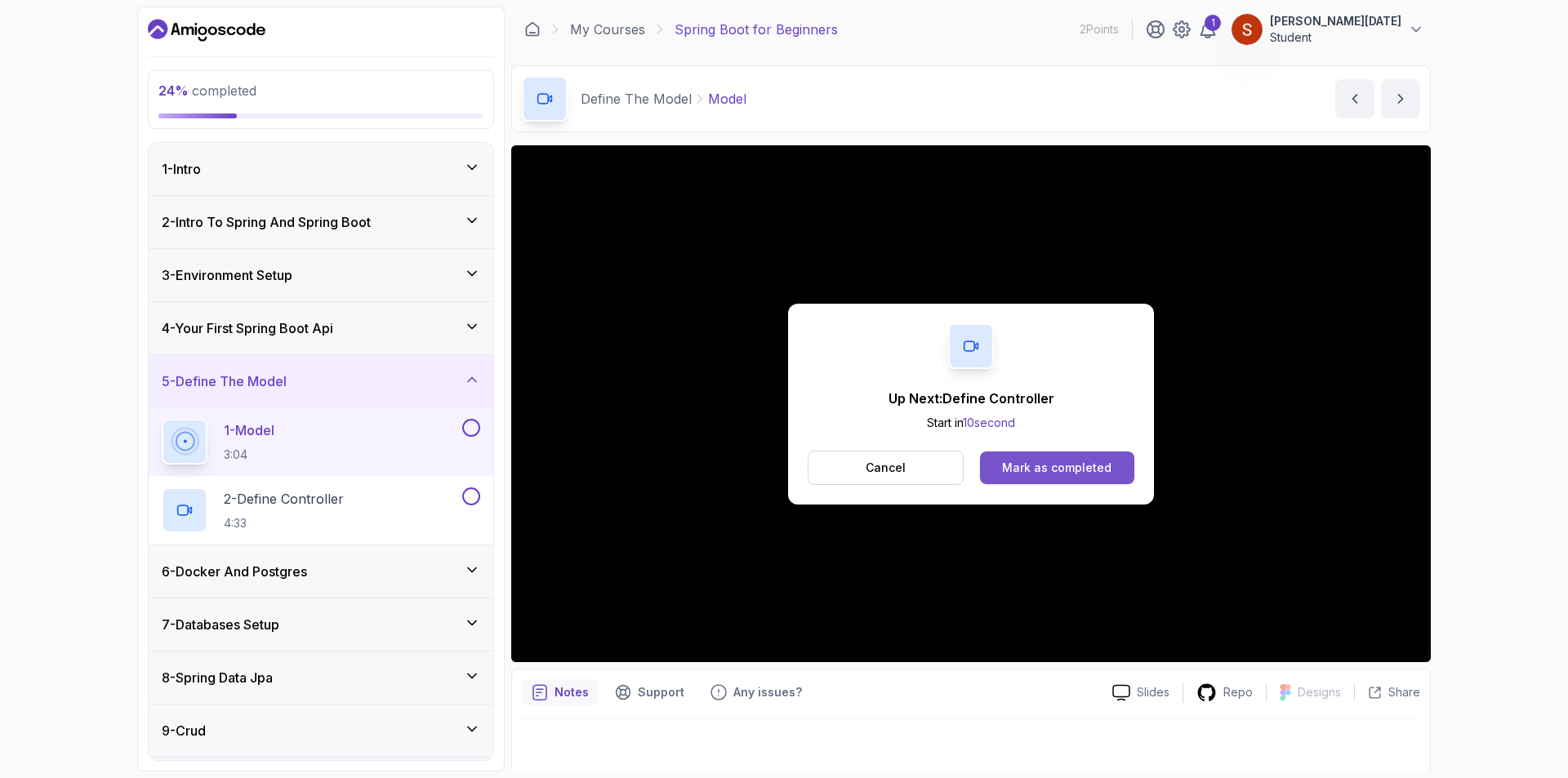
click at [1028, 464] on div "Mark as completed" at bounding box center [1056, 468] width 109 height 17
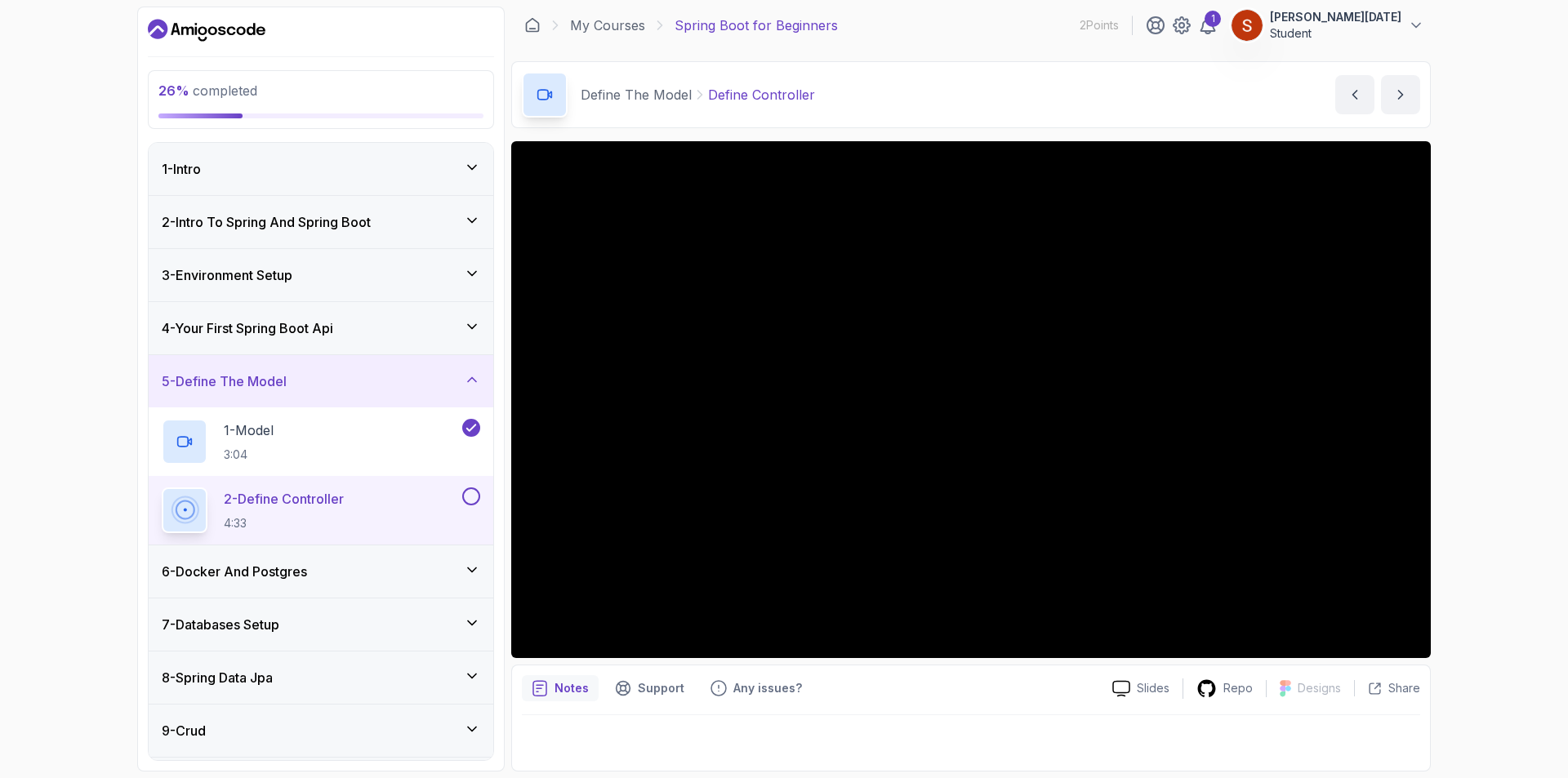
scroll to position [156, 0]
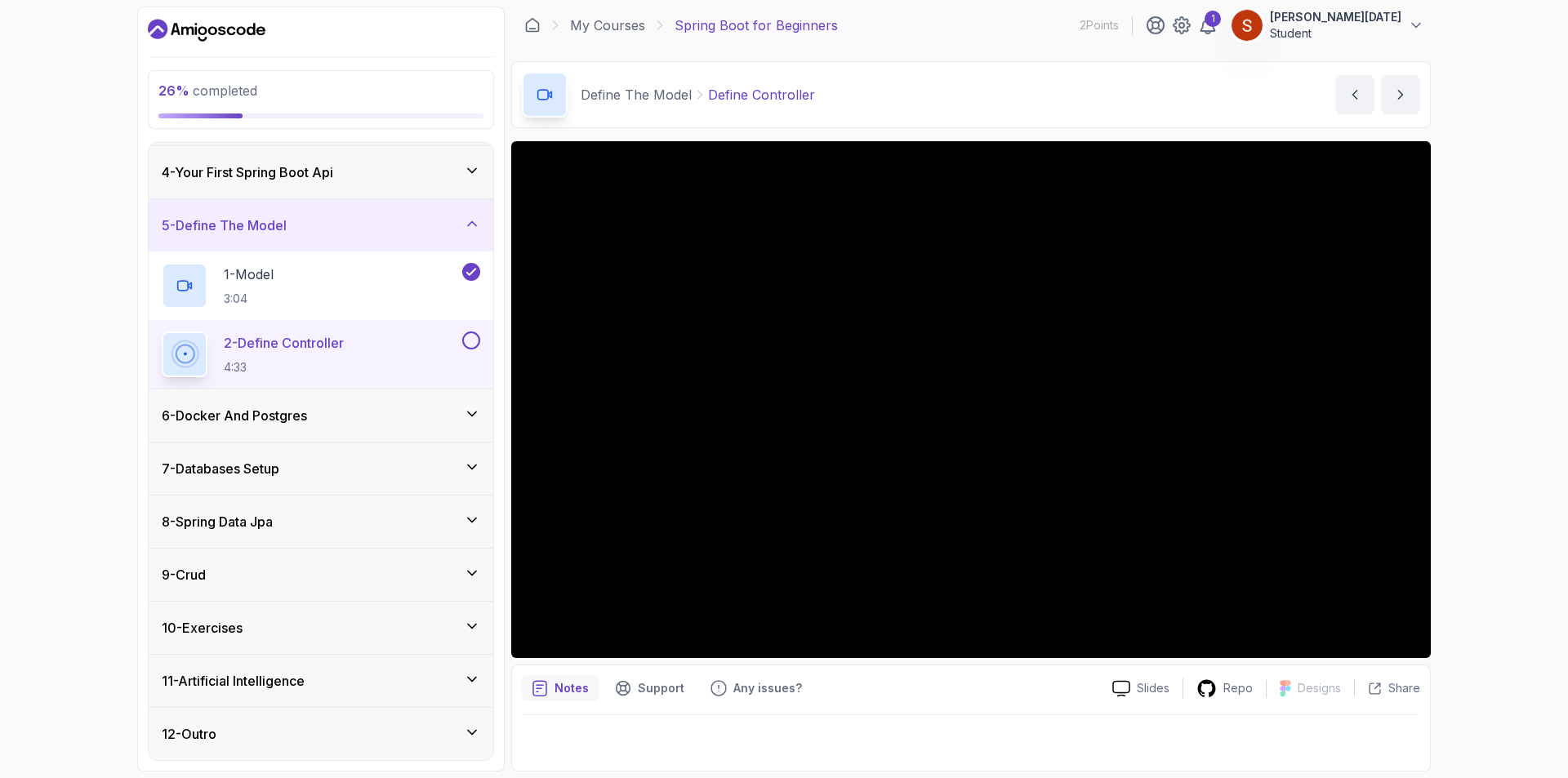
click at [476, 415] on icon at bounding box center [472, 414] width 17 height 17
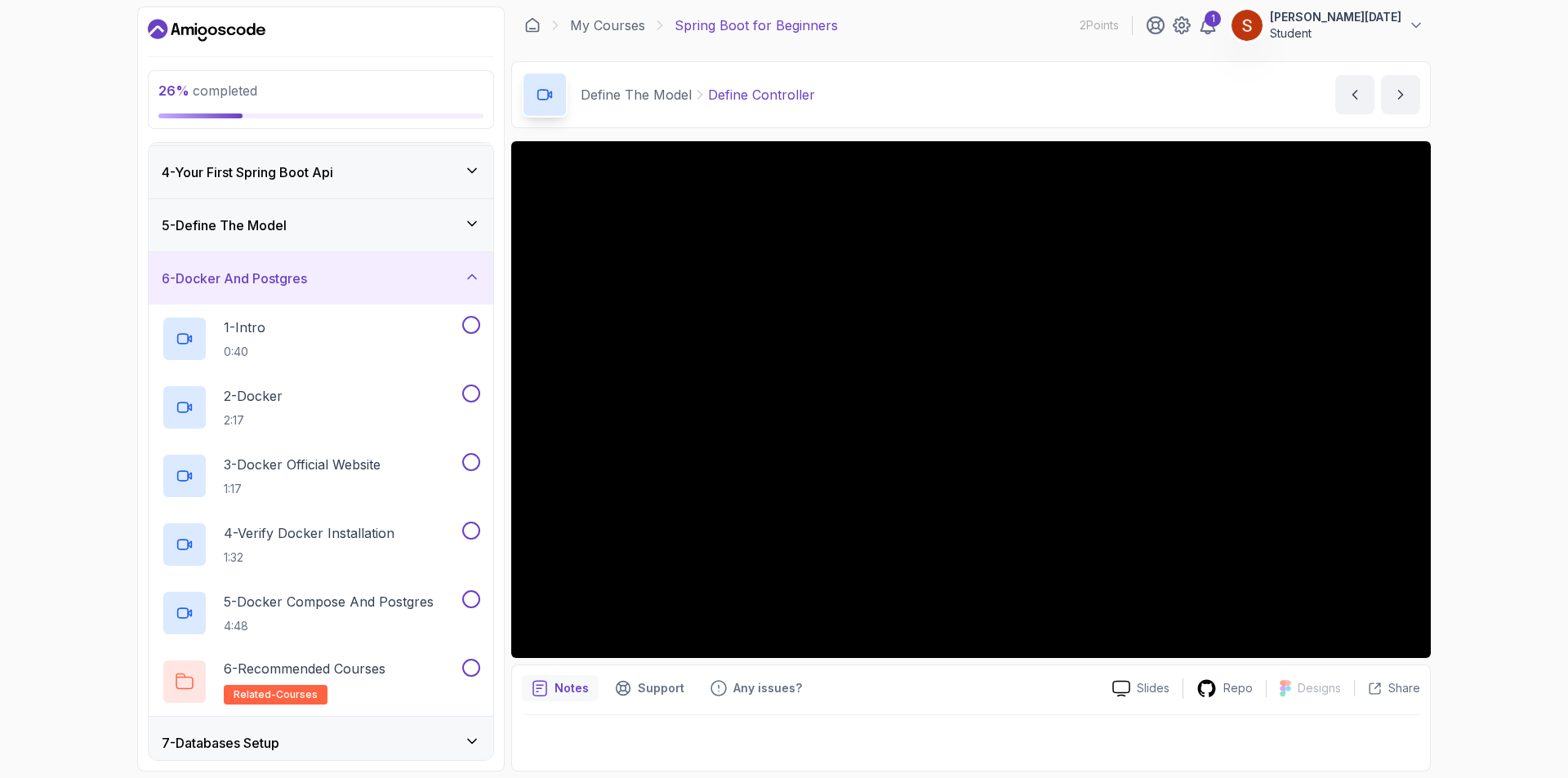
click at [478, 276] on icon at bounding box center [472, 276] width 17 height 17
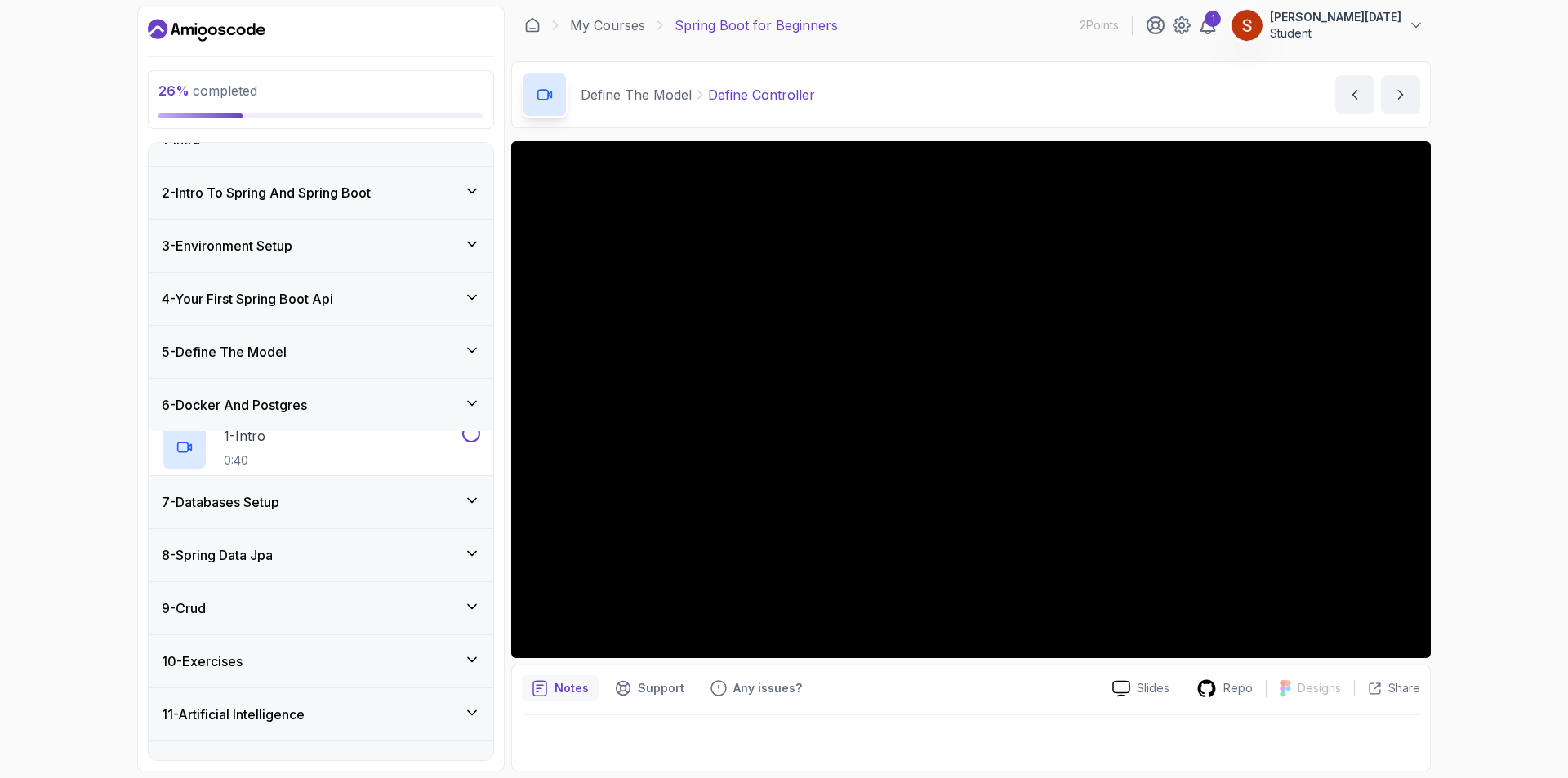
scroll to position [19, 0]
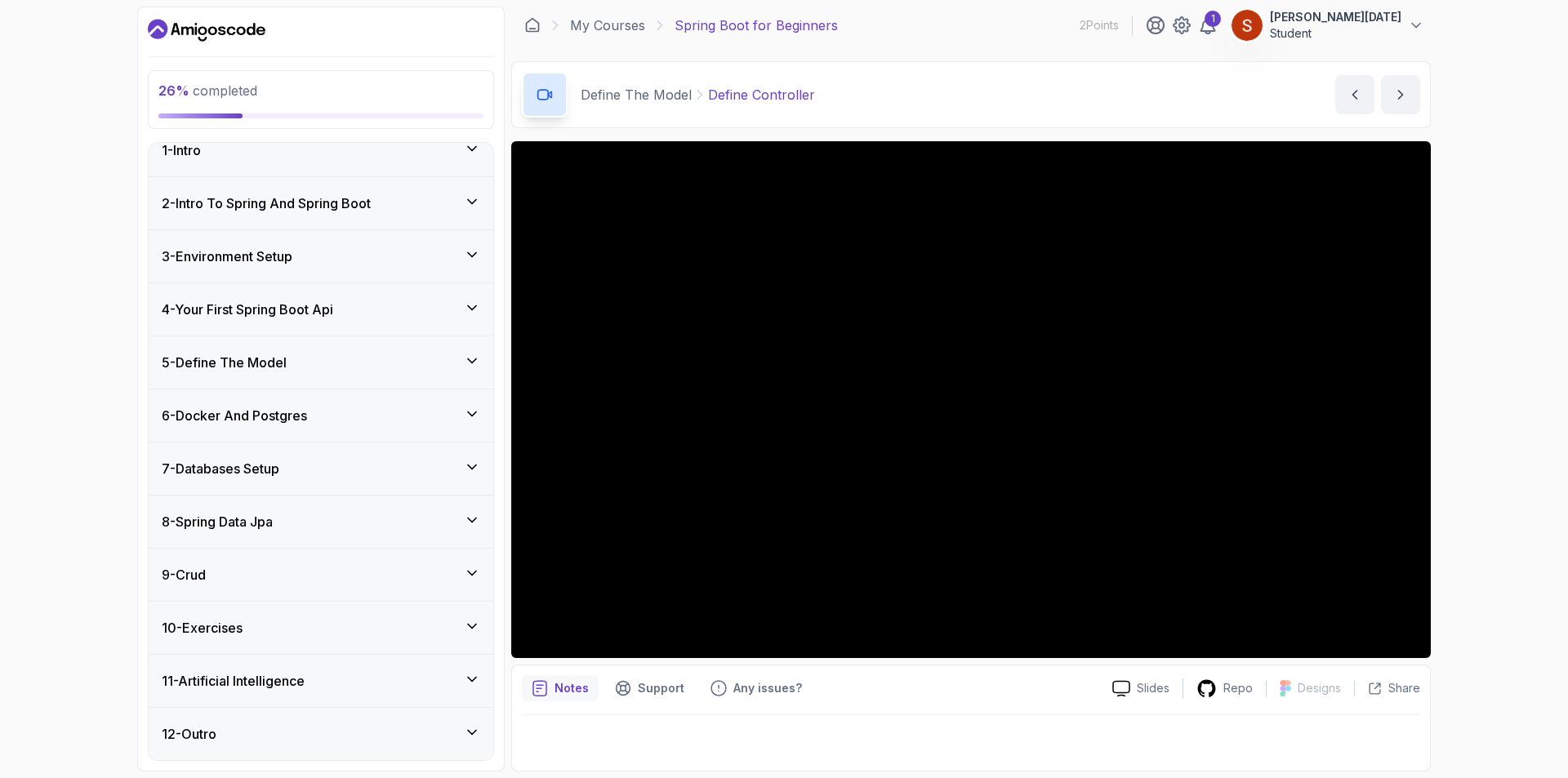
click at [467, 464] on icon at bounding box center [472, 467] width 17 height 17
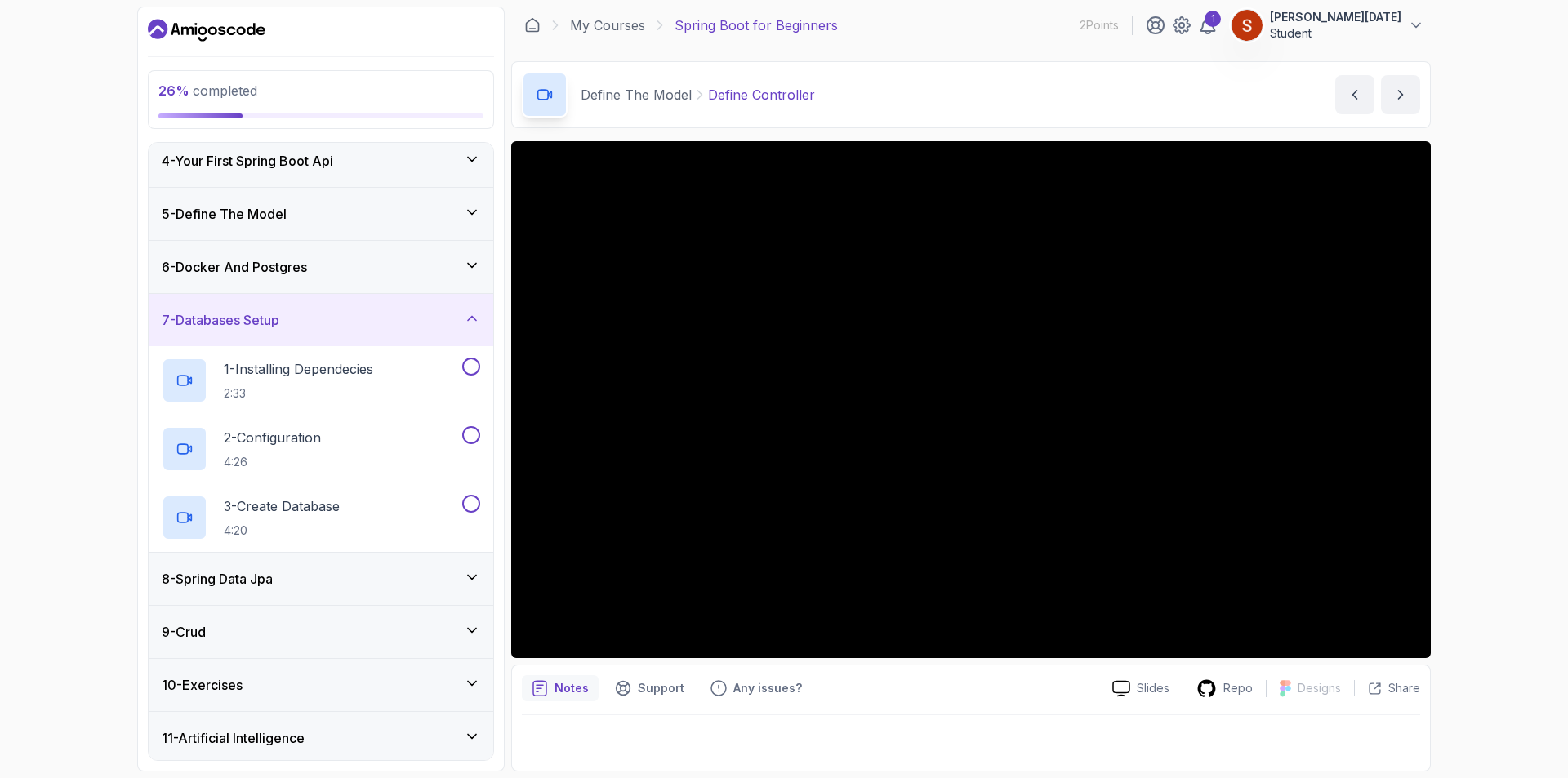
scroll to position [183, 0]
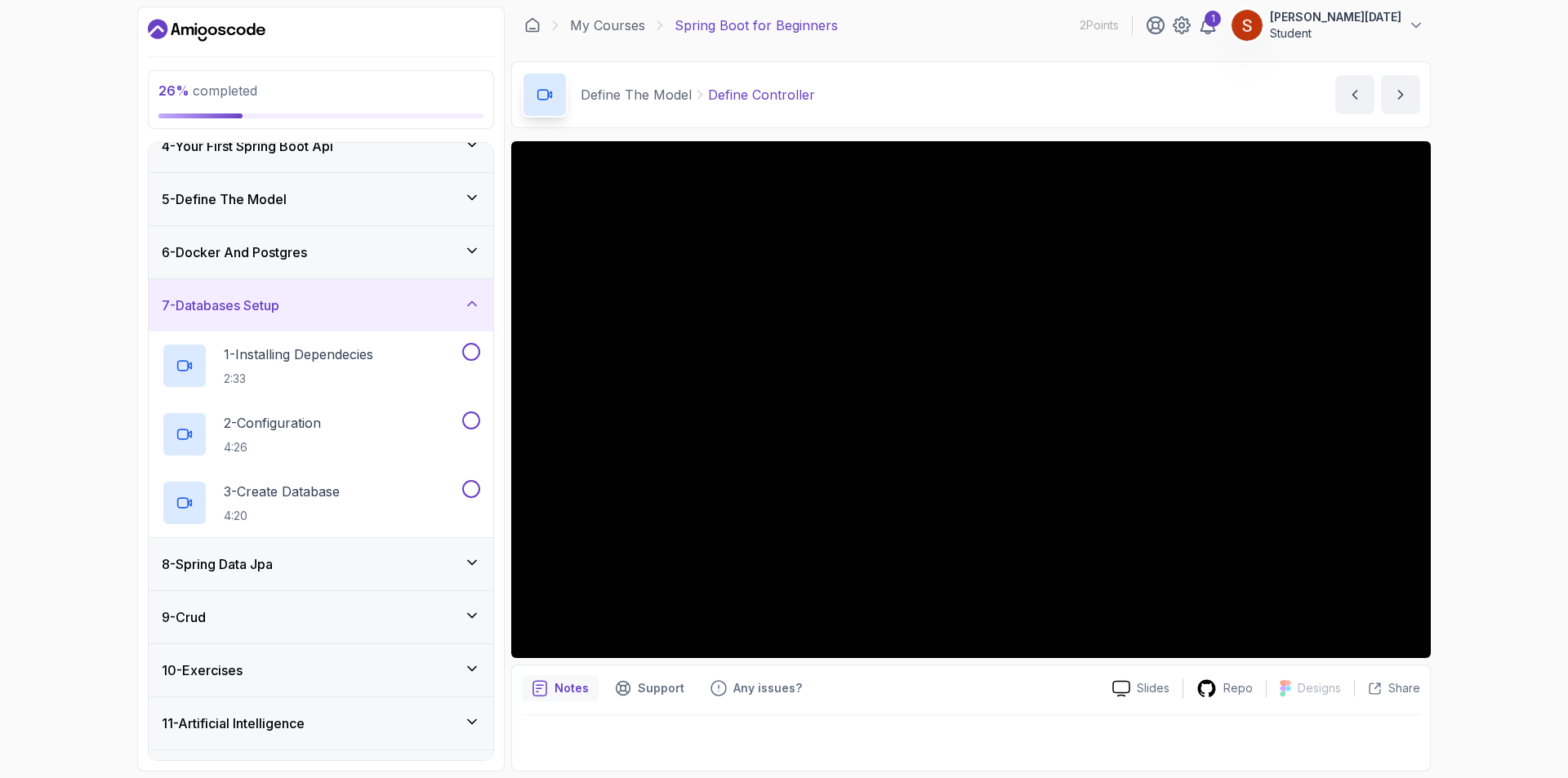
click at [467, 304] on icon at bounding box center [472, 304] width 17 height 17
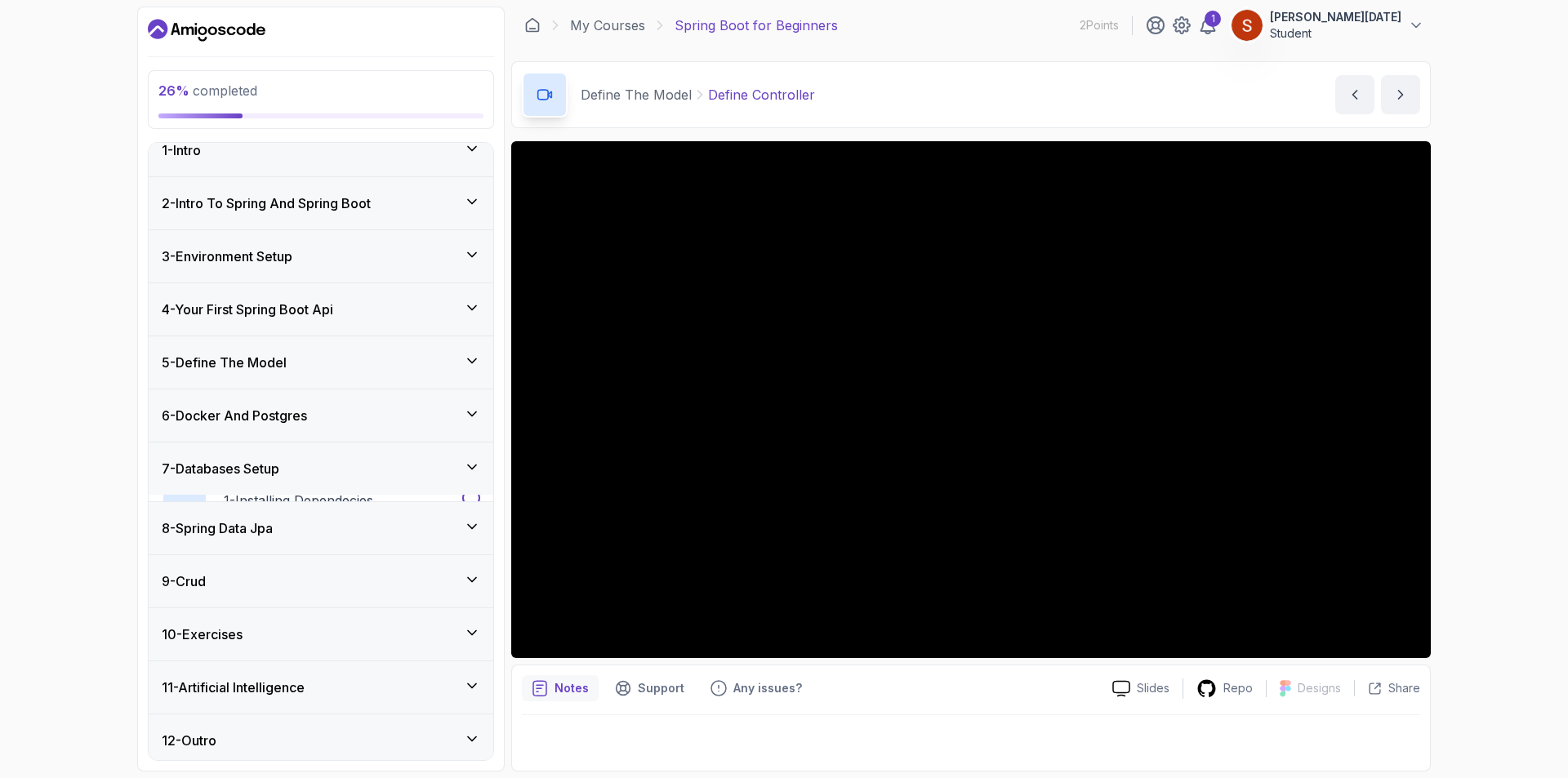
scroll to position [19, 0]
click at [476, 519] on icon at bounding box center [472, 519] width 17 height 17
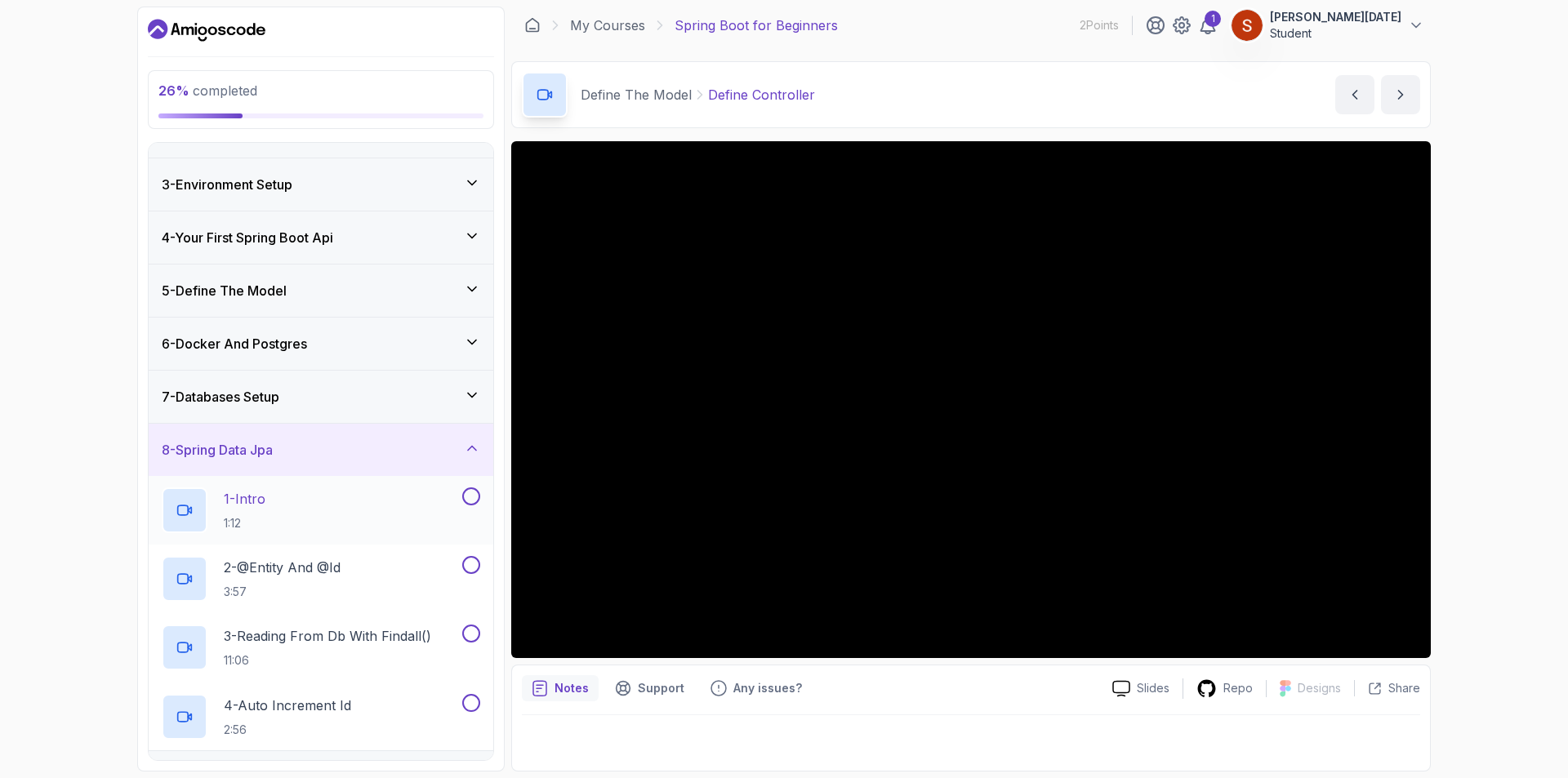
scroll to position [264, 0]
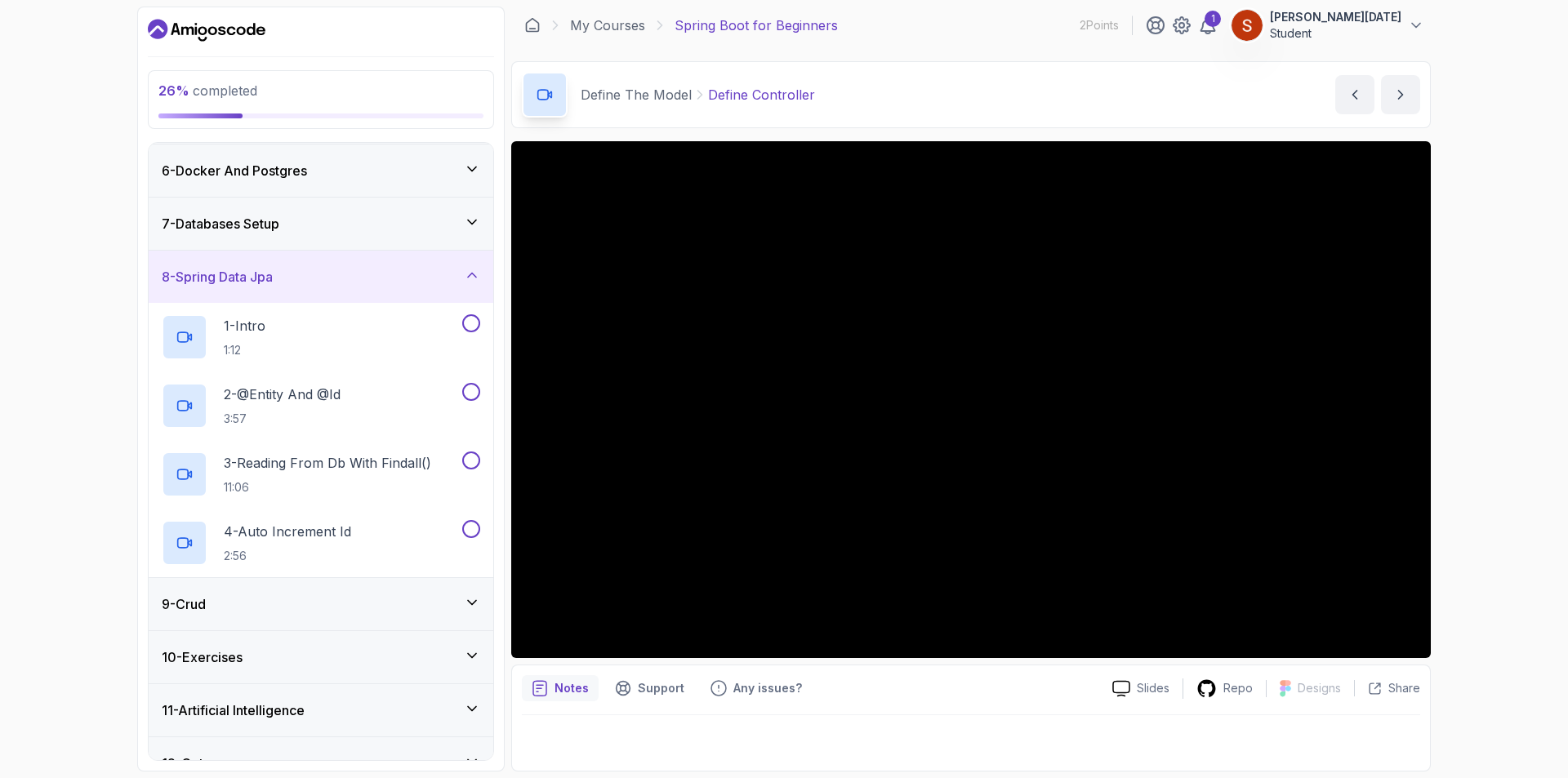
click at [474, 278] on icon at bounding box center [472, 275] width 17 height 17
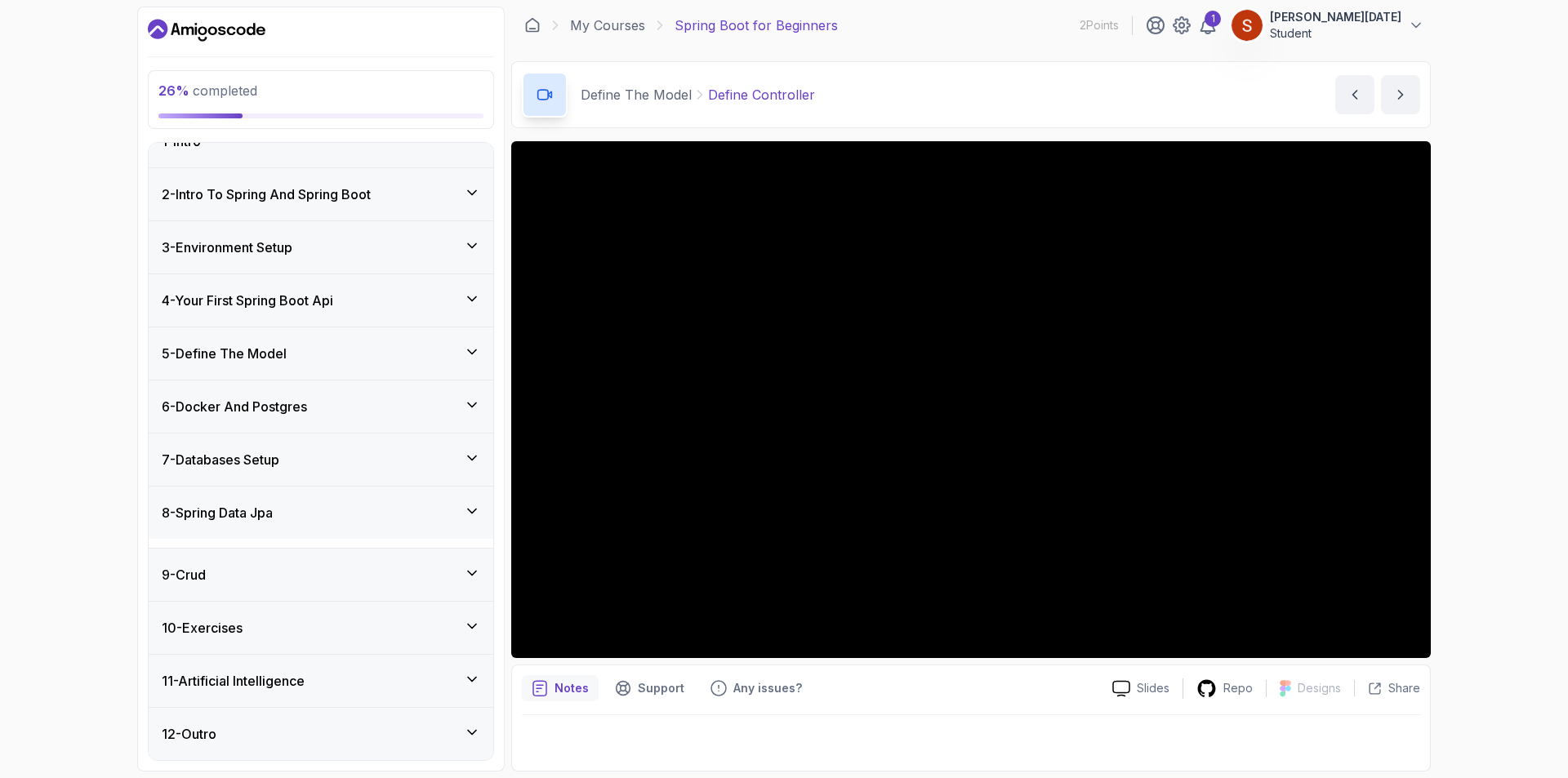
scroll to position [19, 0]
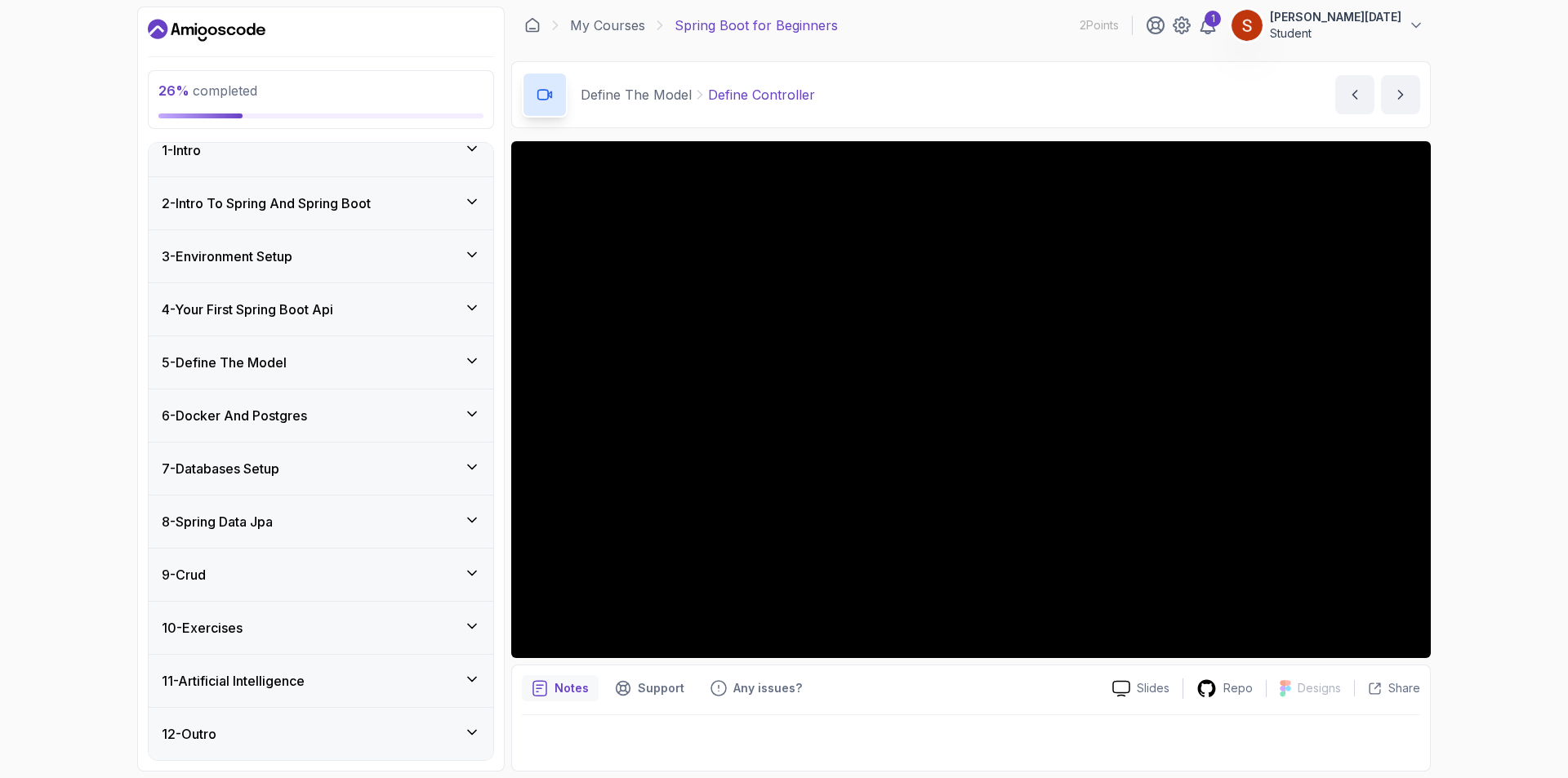
click at [432, 579] on div "9 - Crud" at bounding box center [321, 575] width 318 height 20
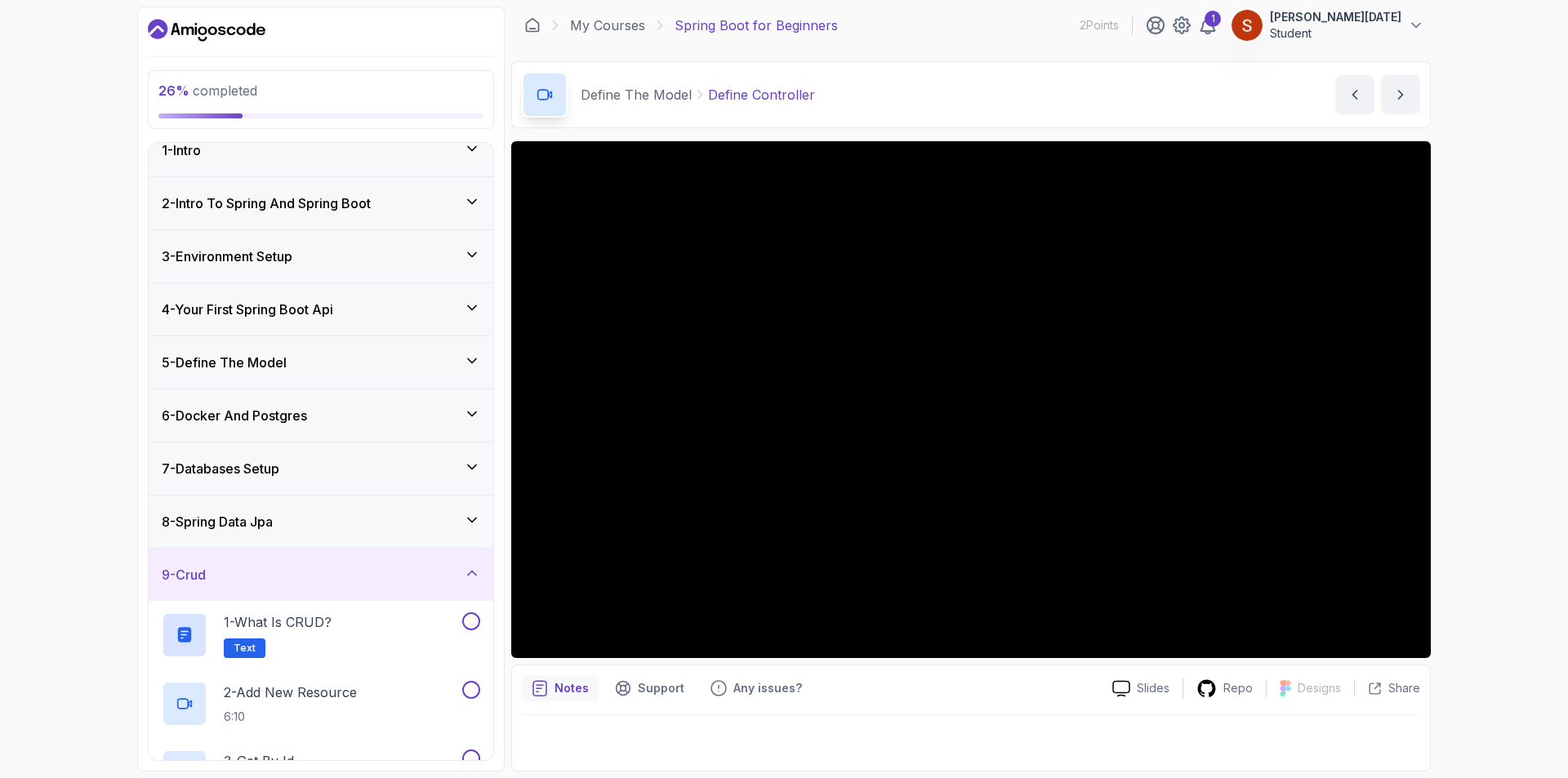
scroll to position [101, 0]
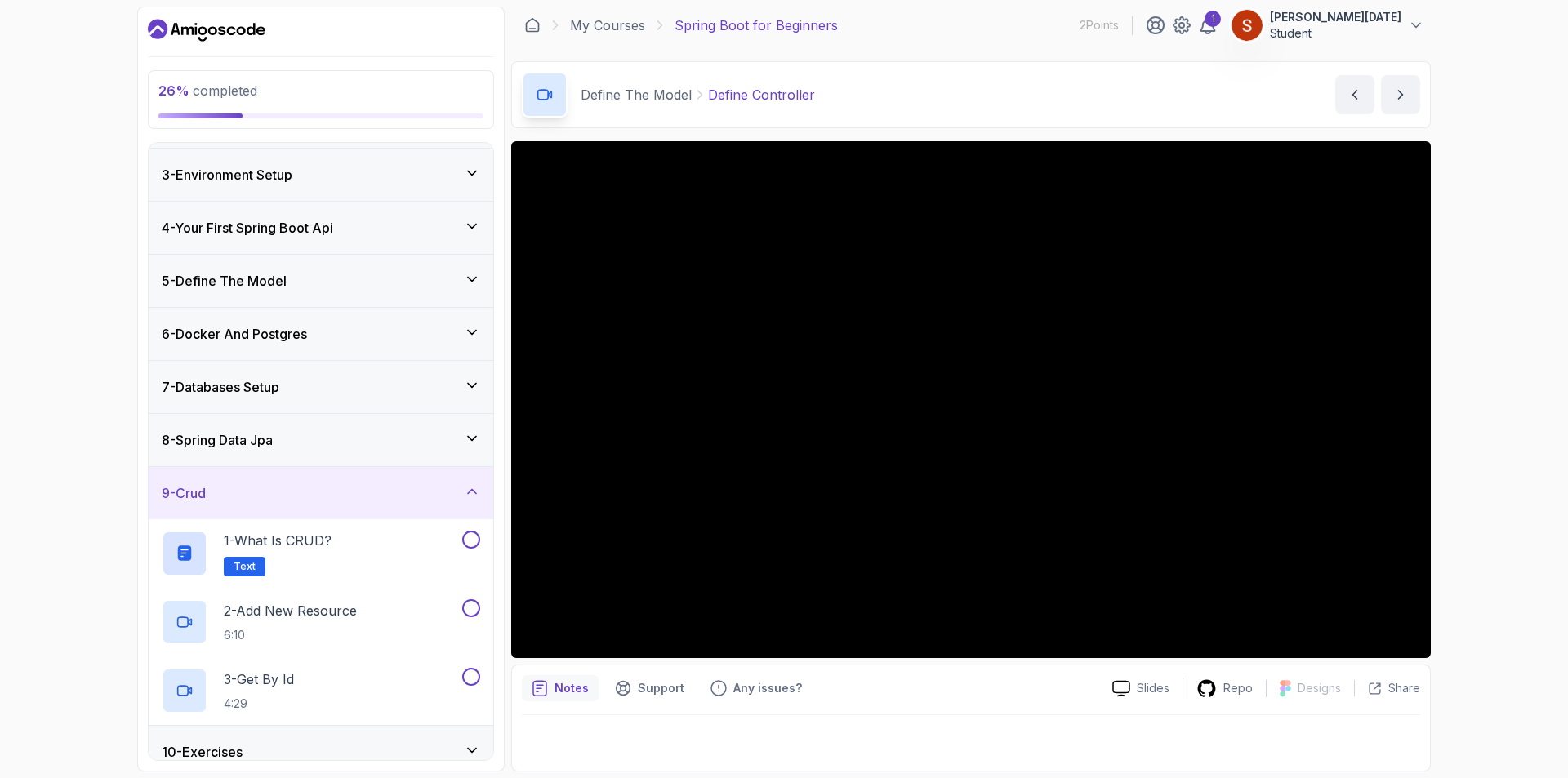
click at [460, 497] on div "9 - Crud" at bounding box center [321, 493] width 318 height 20
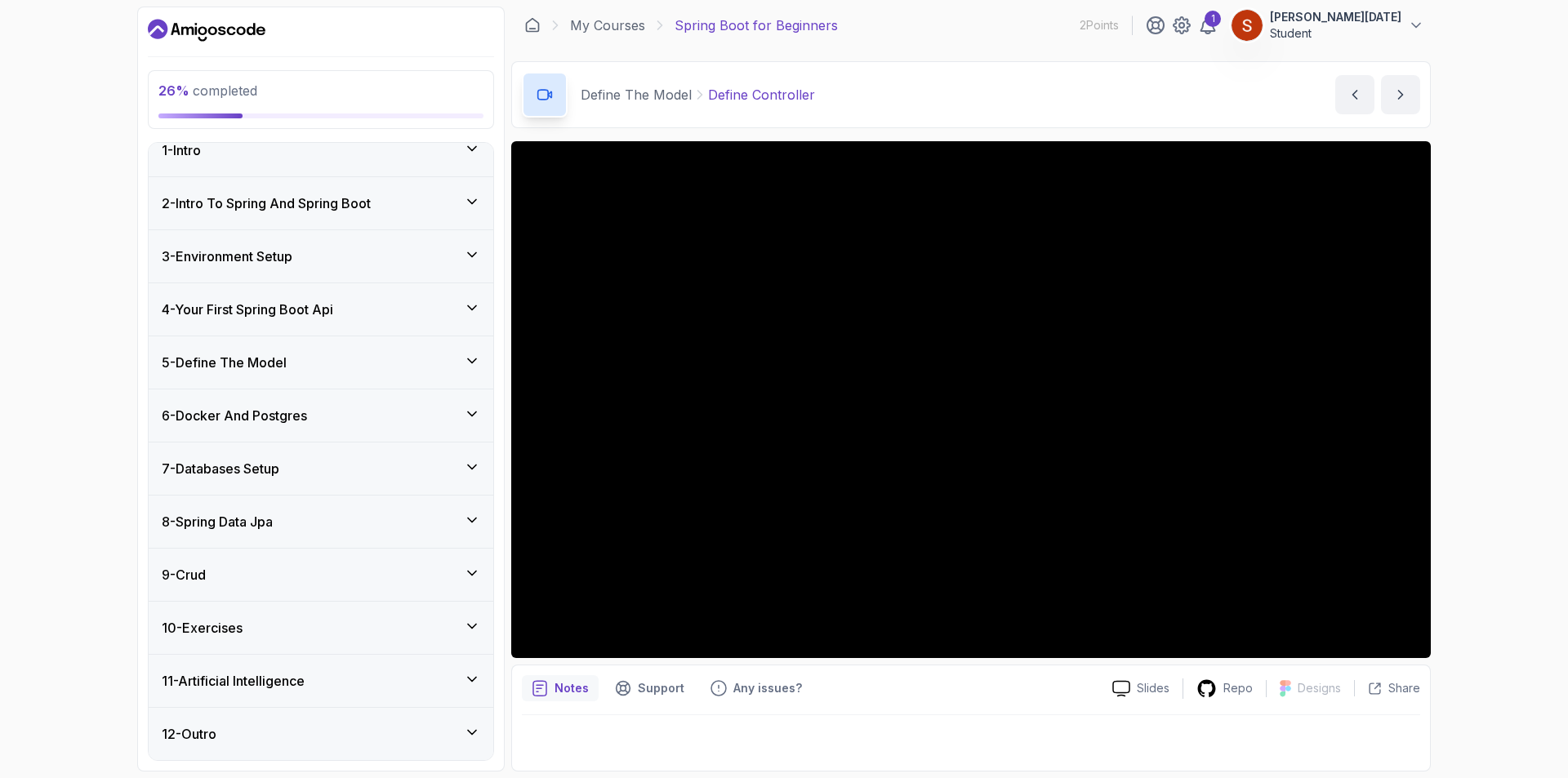
scroll to position [0, 0]
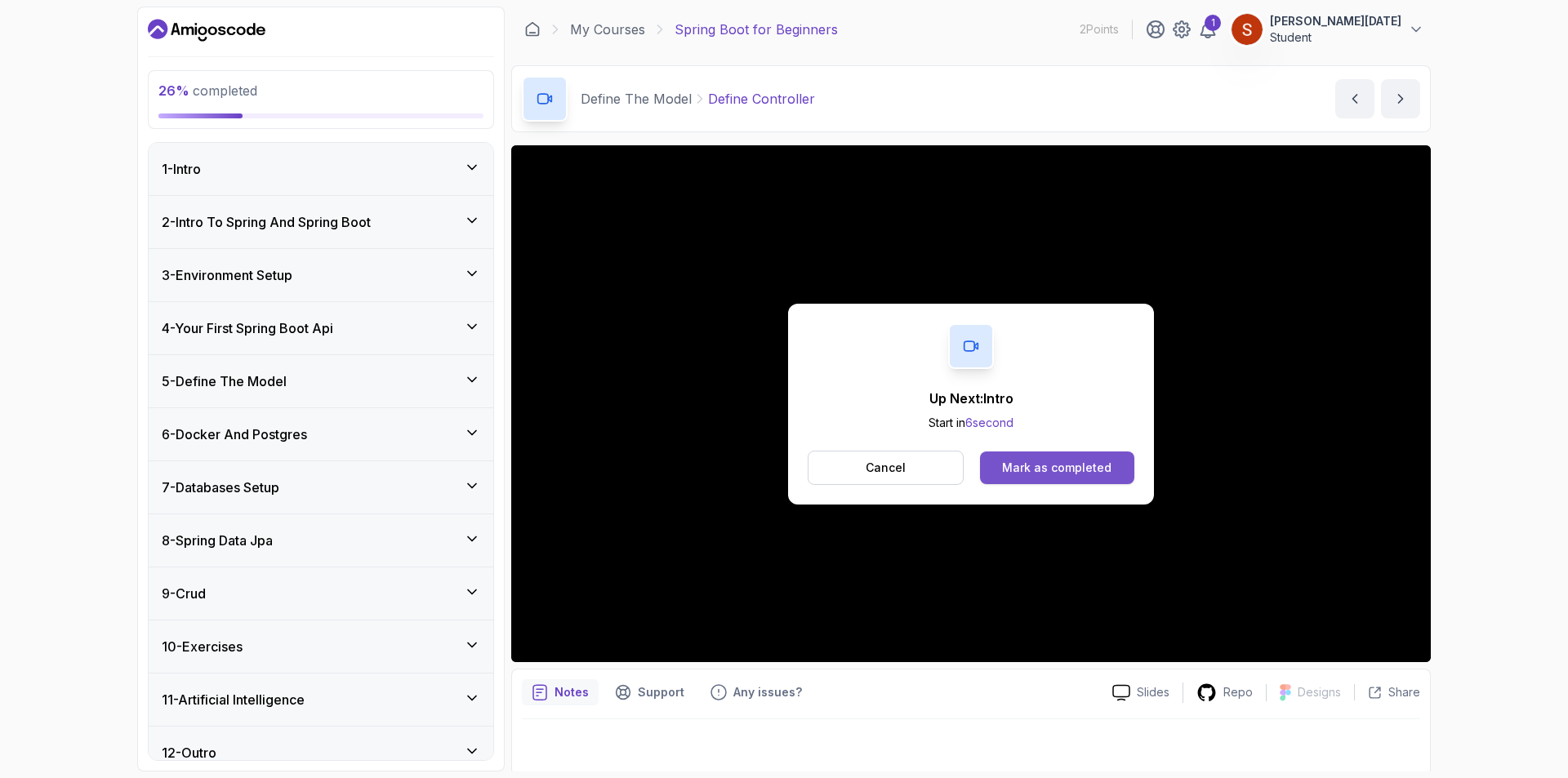
click at [1066, 457] on button "Mark as completed" at bounding box center [1057, 468] width 154 height 32
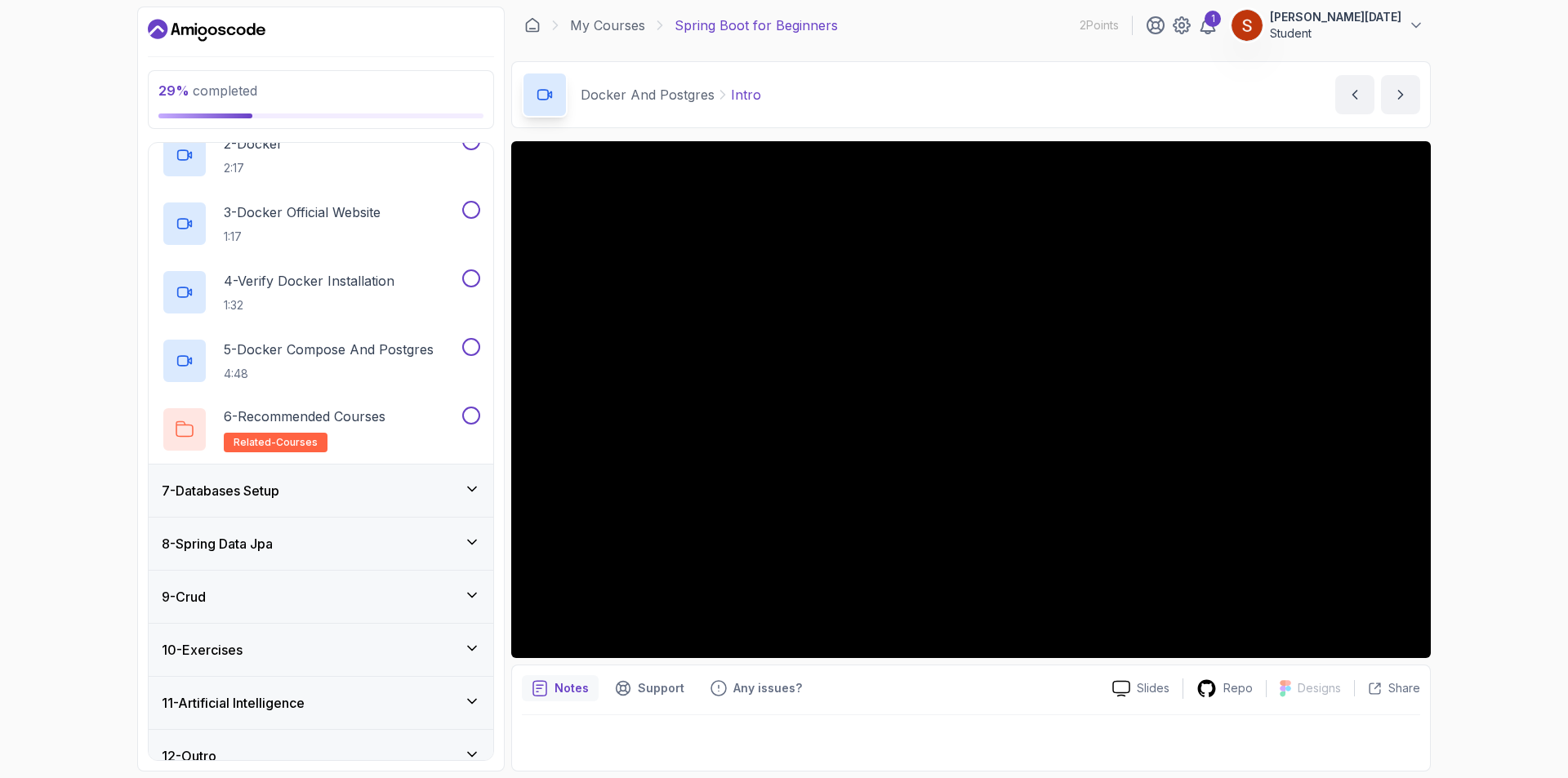
scroll to position [430, 0]
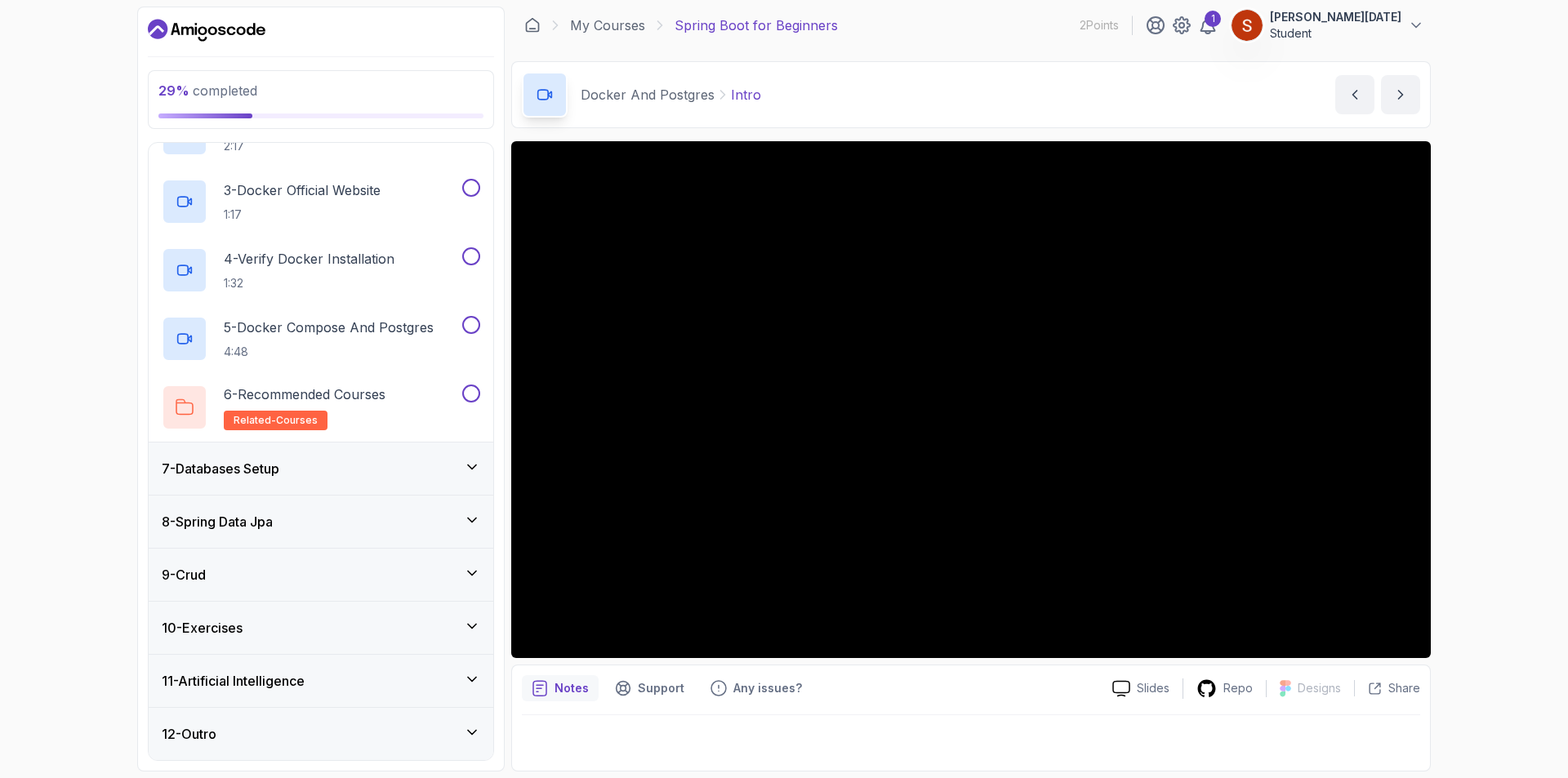
click at [472, 466] on icon at bounding box center [472, 467] width 17 height 17
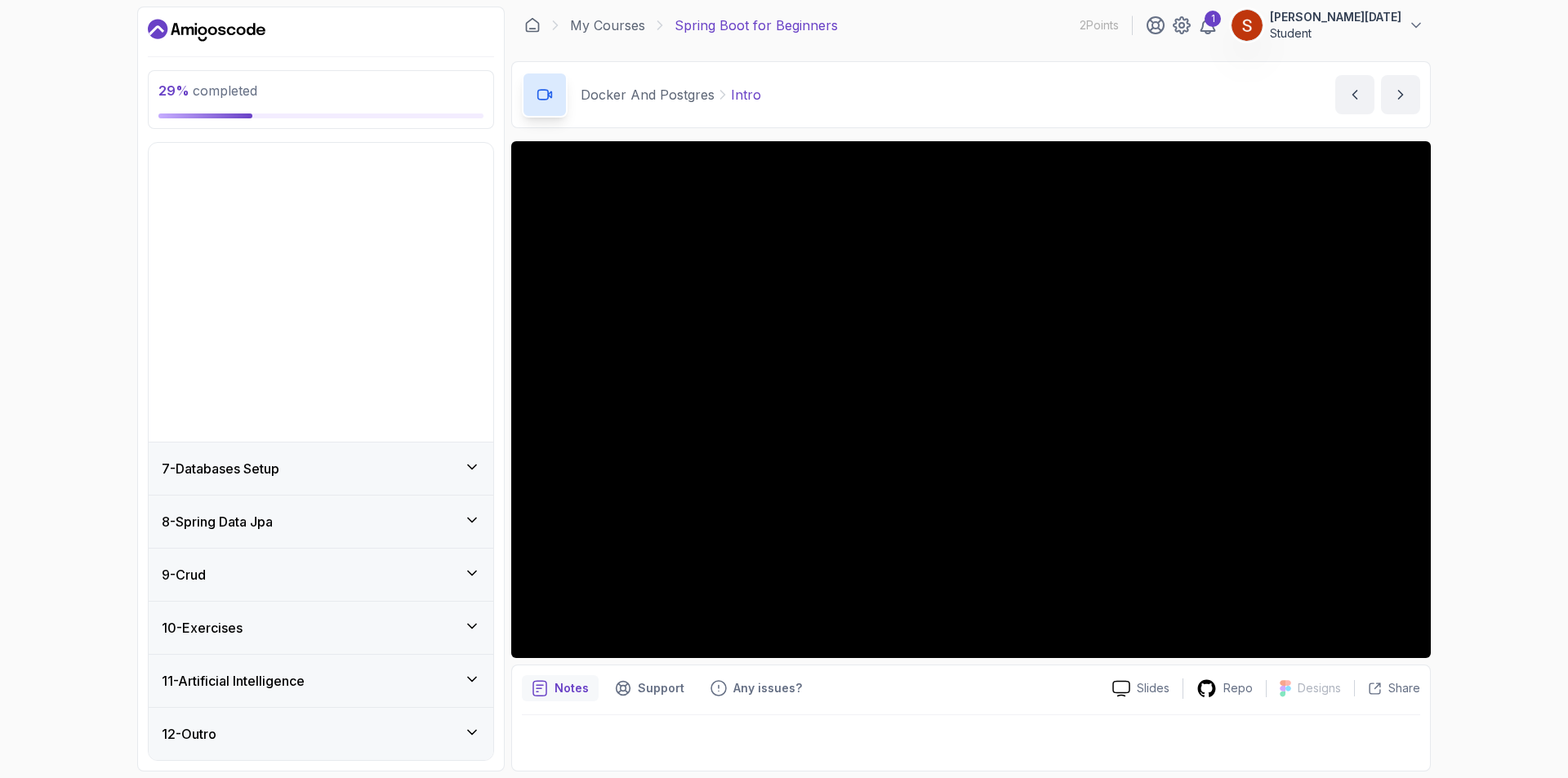
scroll to position [19, 0]
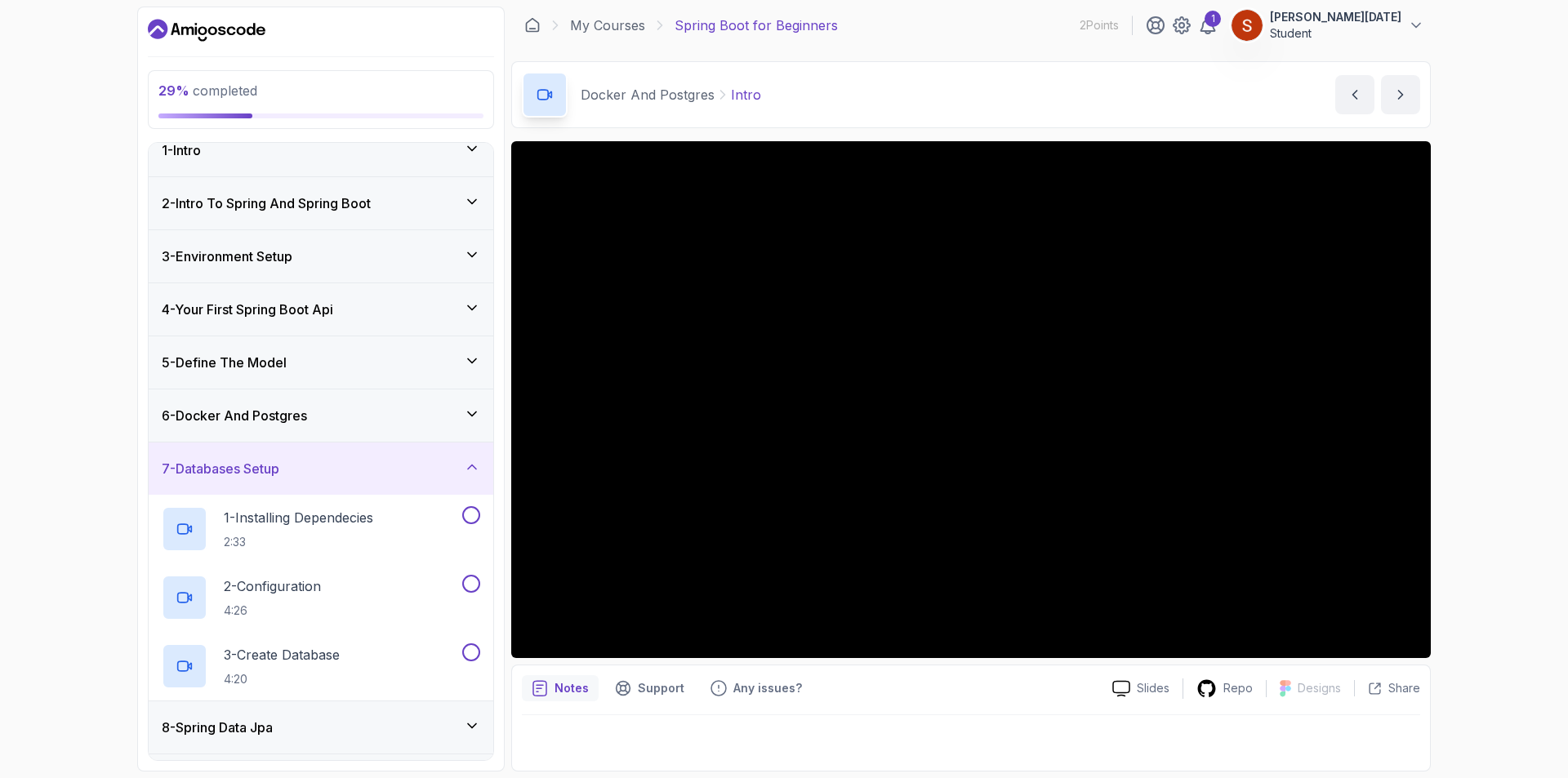
click at [472, 466] on icon at bounding box center [472, 467] width 8 height 4
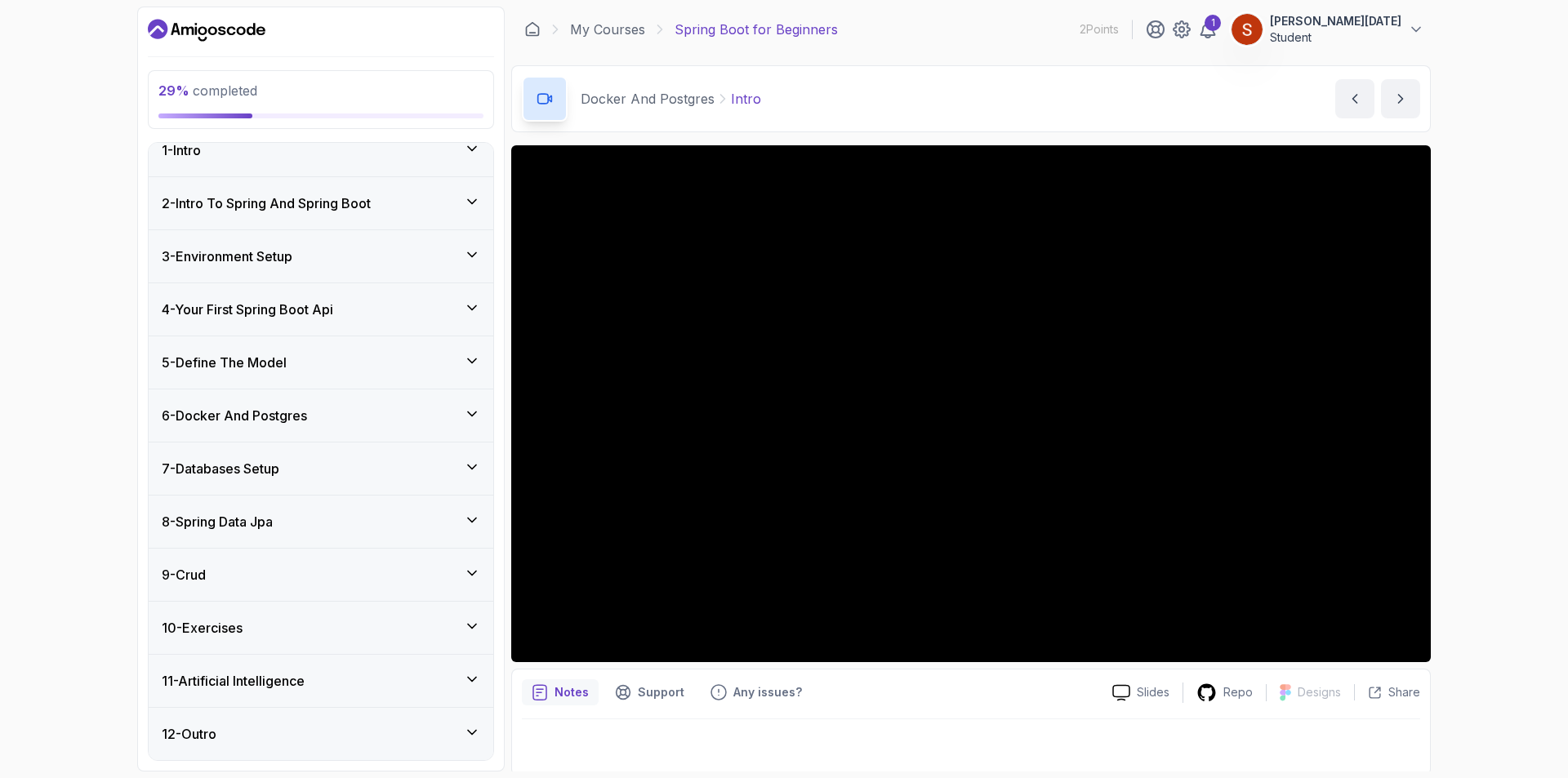
scroll to position [0, 0]
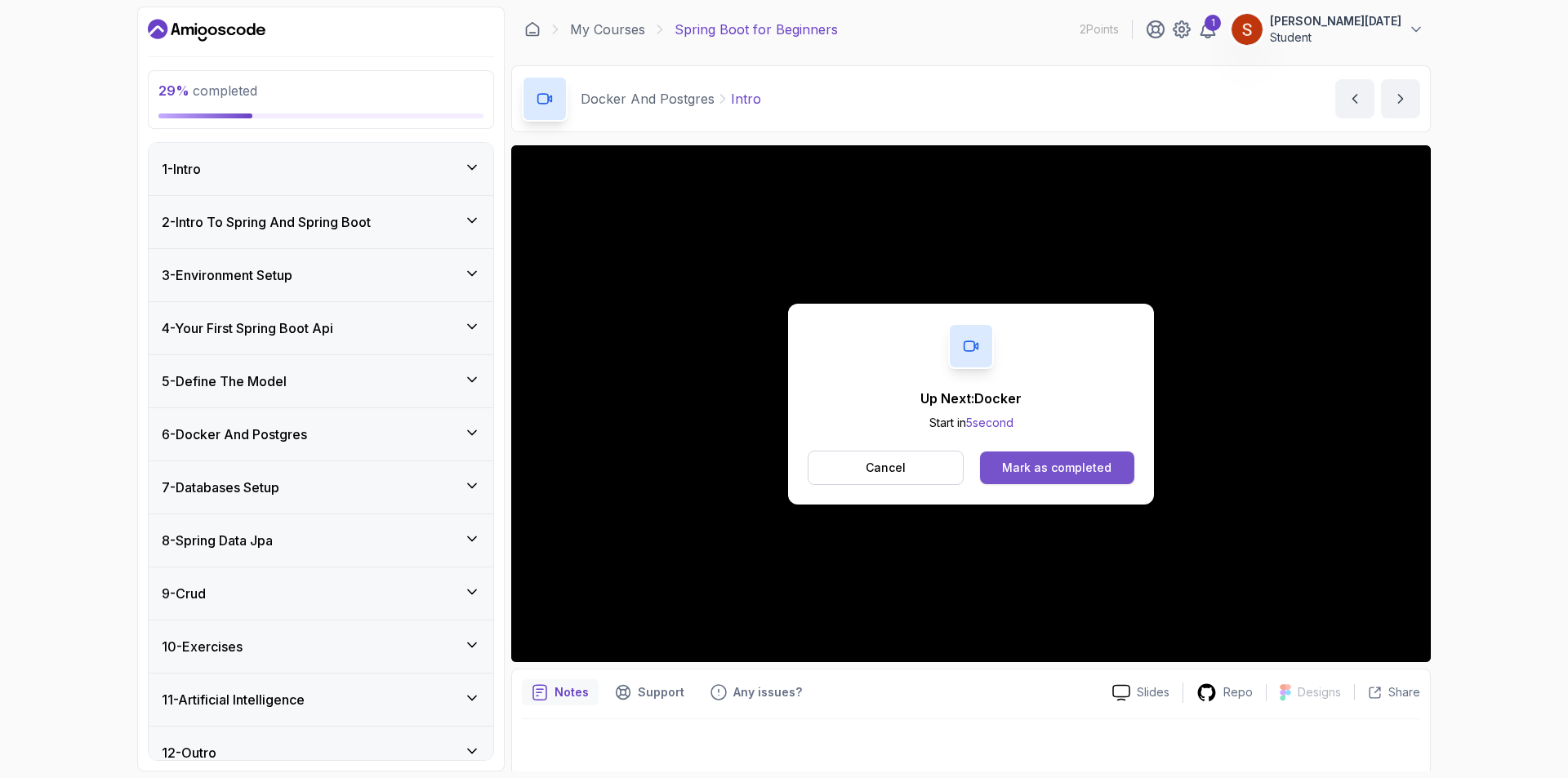
click at [1066, 467] on div "Mark as completed" at bounding box center [1056, 468] width 109 height 17
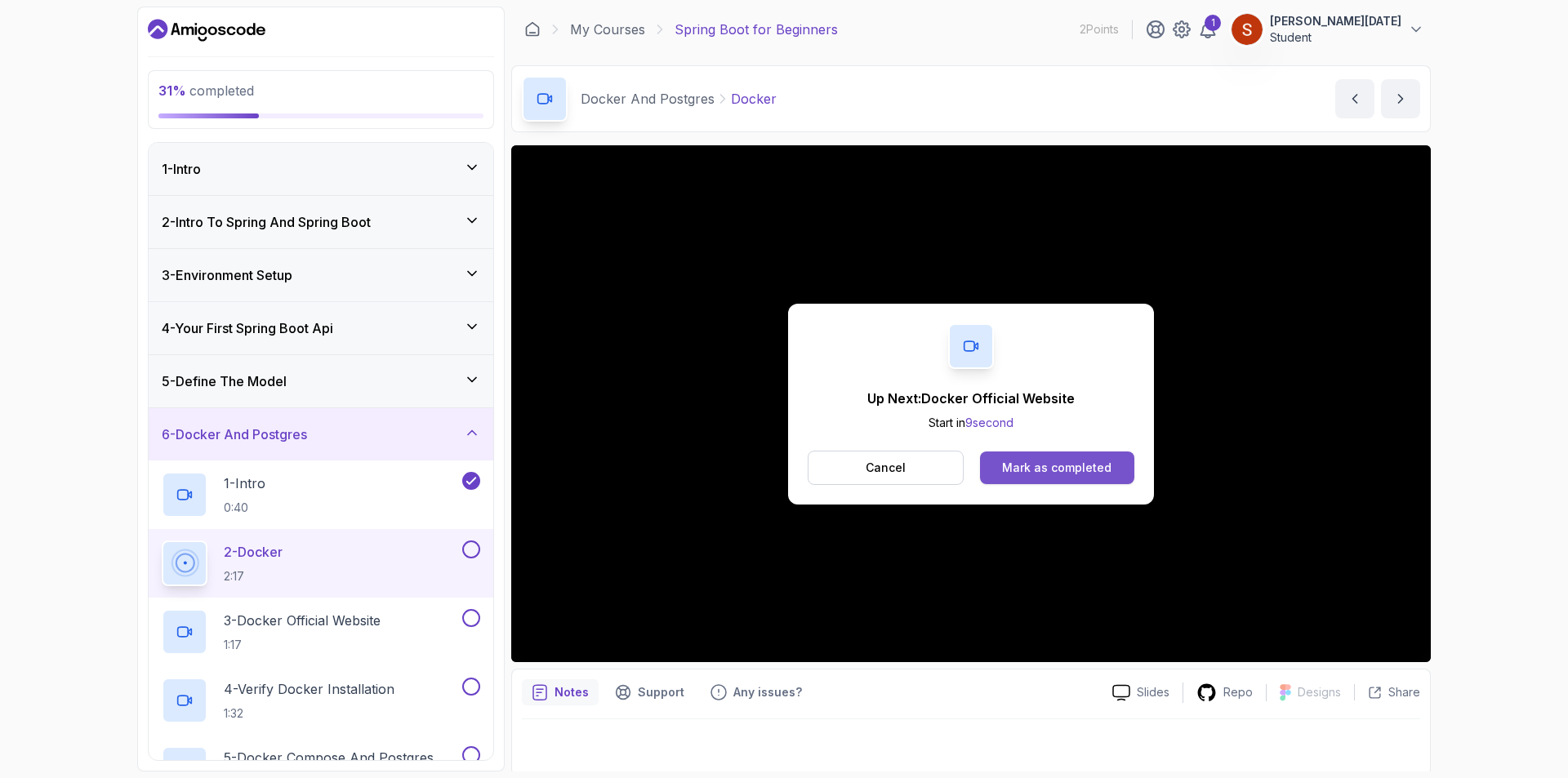
click at [1059, 465] on div "Mark as completed" at bounding box center [1056, 468] width 109 height 17
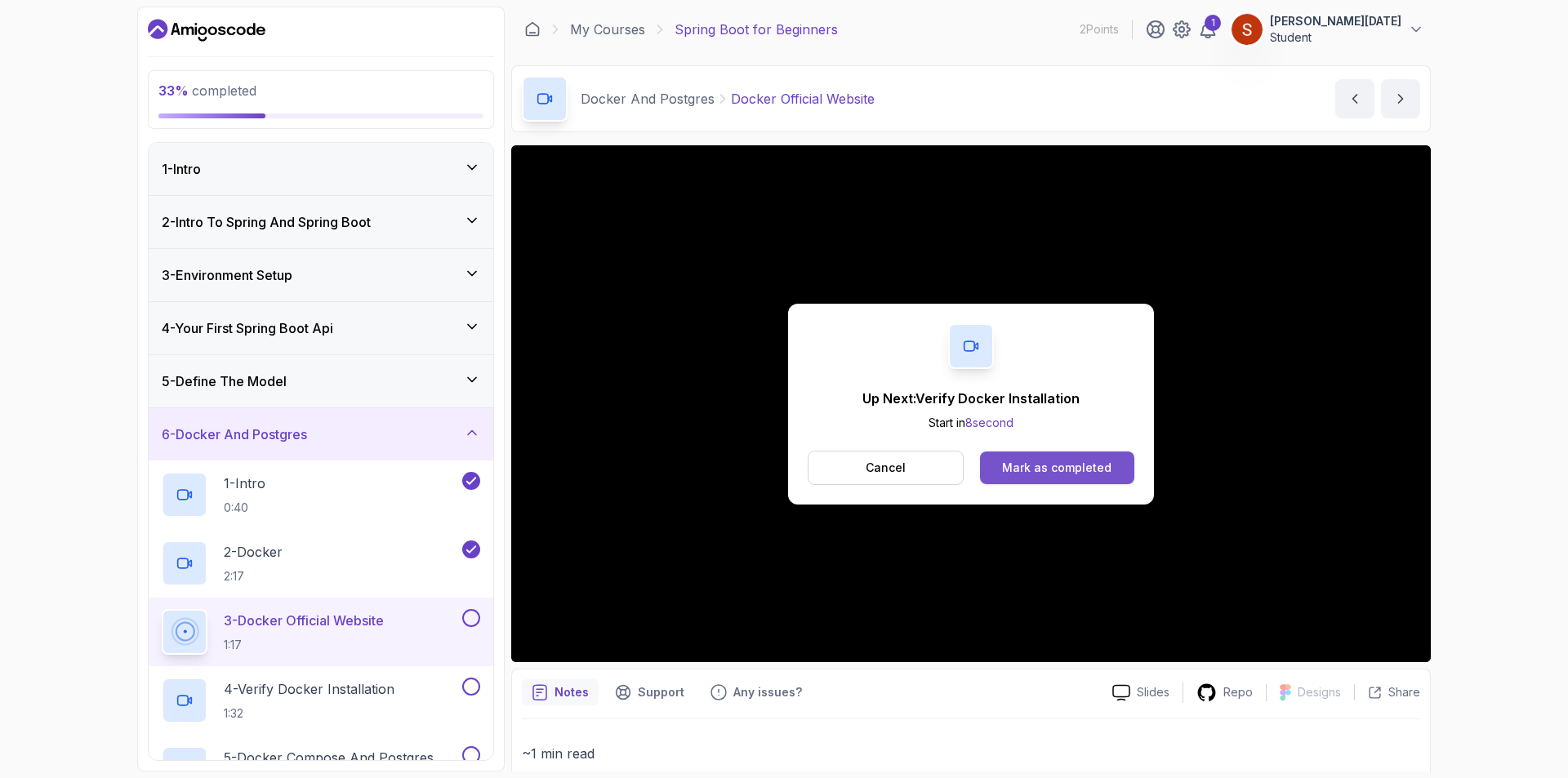
click at [1031, 468] on div "Mark as completed" at bounding box center [1056, 468] width 109 height 17
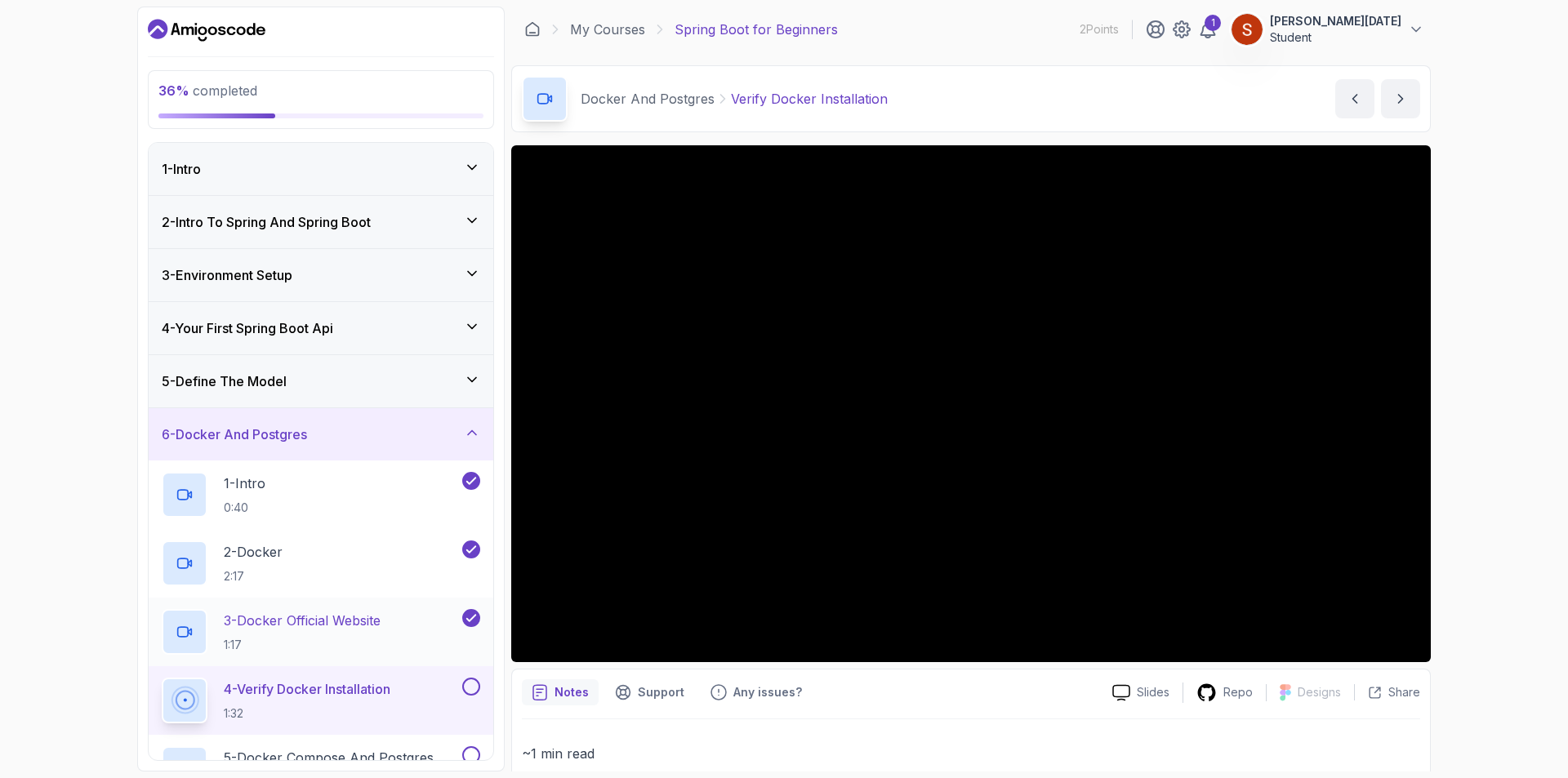
click at [337, 627] on p "3 - Docker Official Website" at bounding box center [302, 621] width 157 height 20
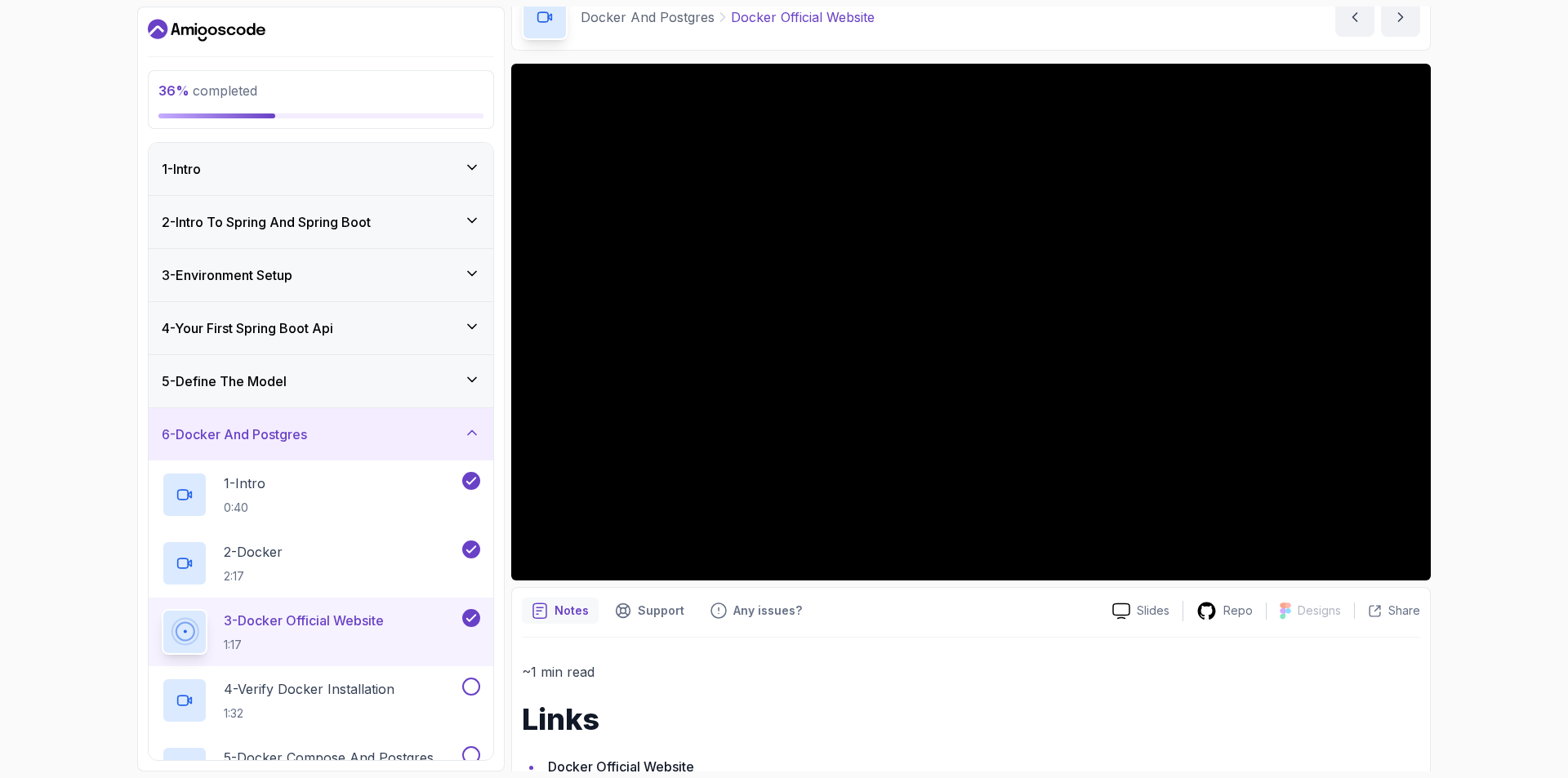
scroll to position [275, 0]
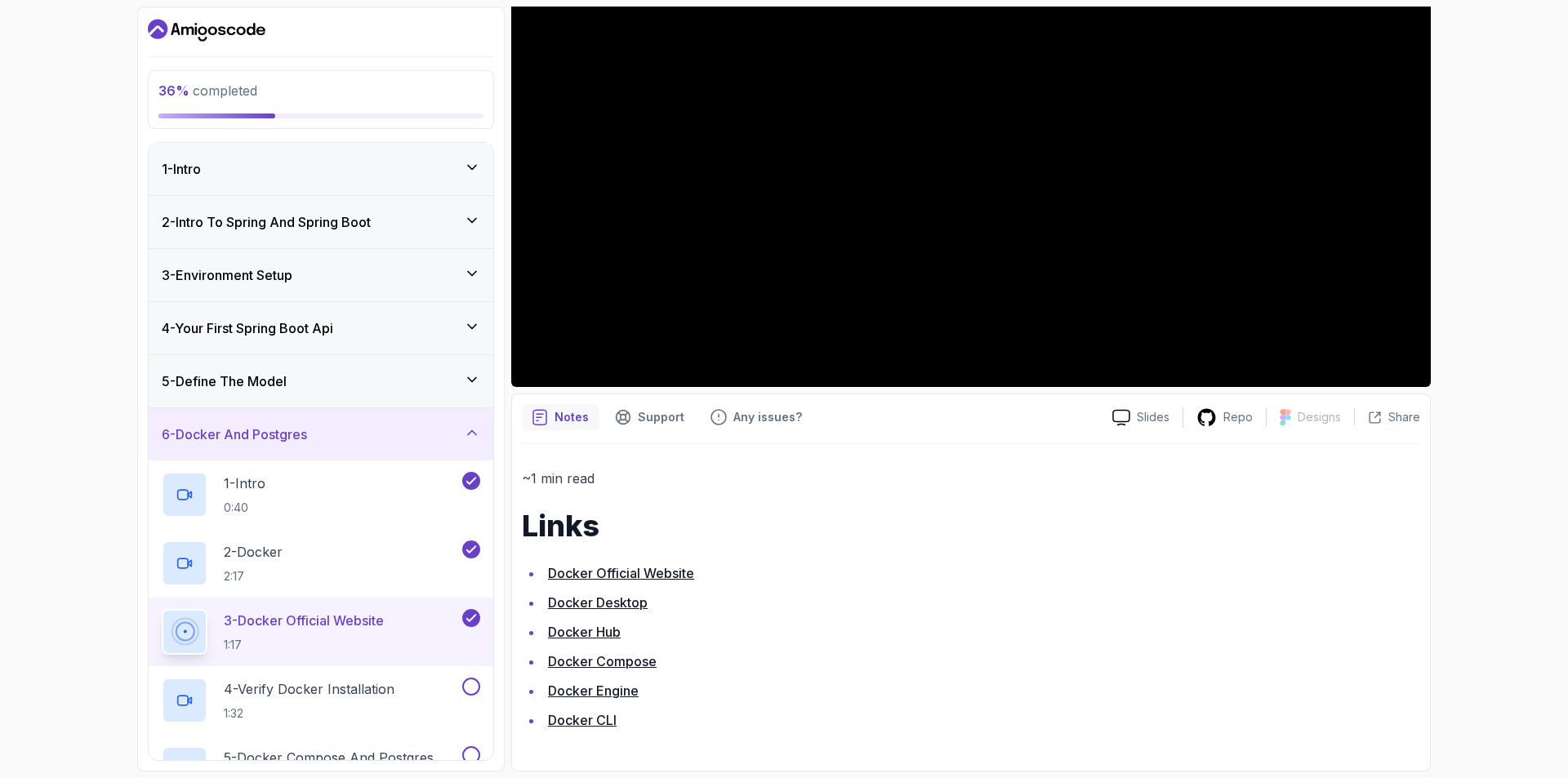
click at [651, 571] on link "Docker Official Website" at bounding box center [621, 573] width 146 height 17
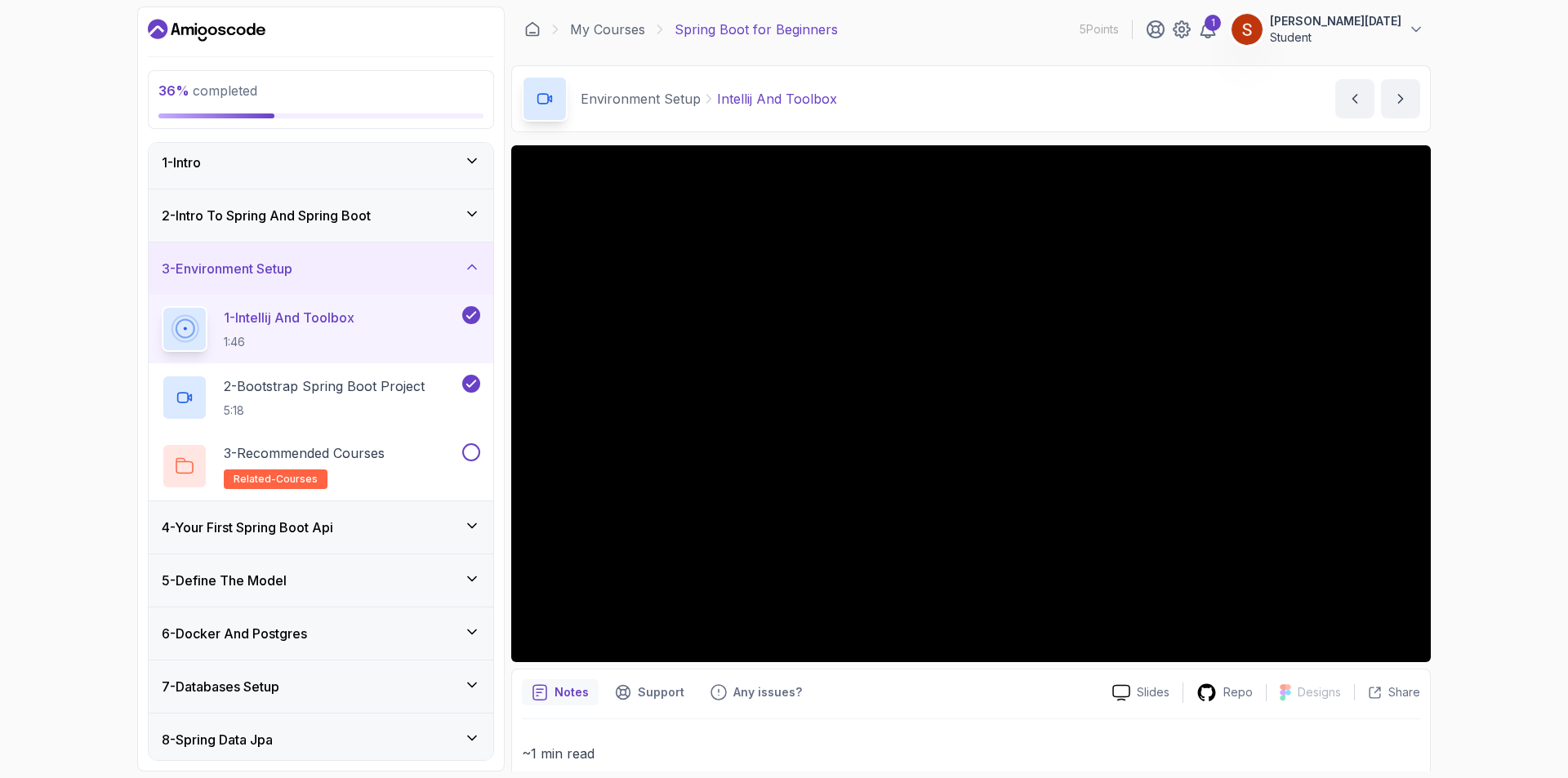
scroll to position [225, 0]
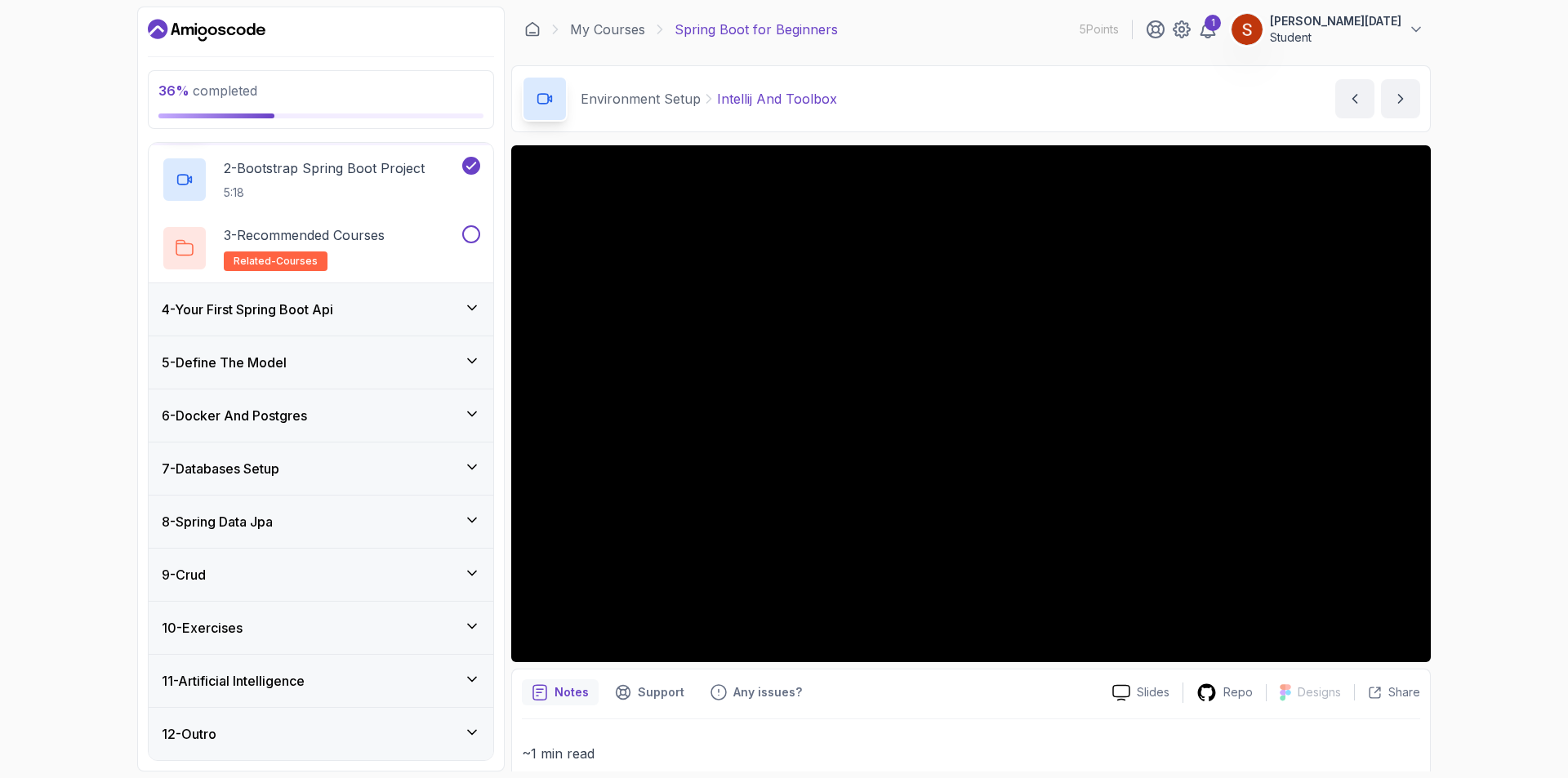
click at [475, 412] on icon at bounding box center [472, 414] width 8 height 4
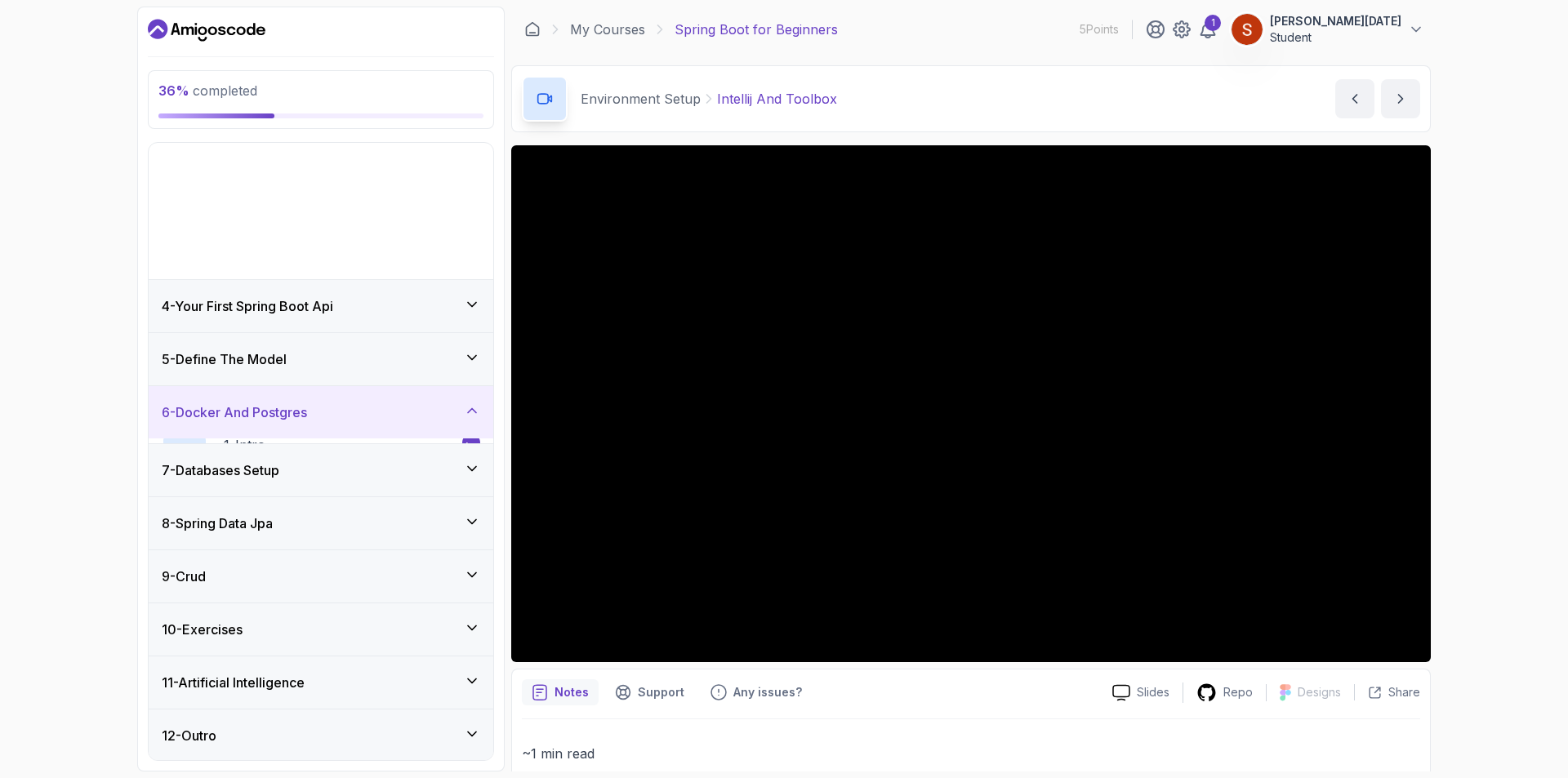
scroll to position [19, 0]
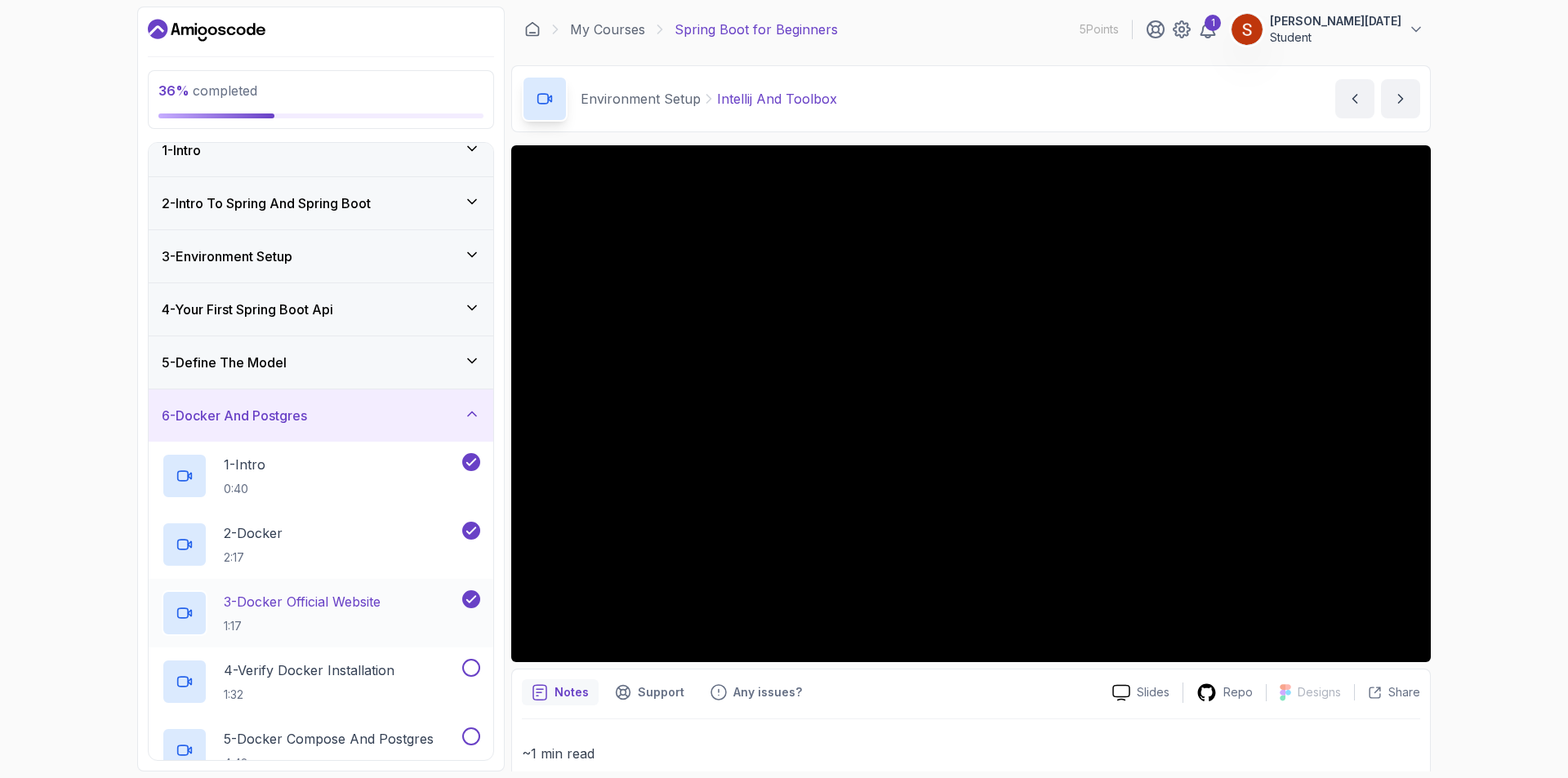
click at [370, 618] on p "1:17" at bounding box center [302, 626] width 157 height 17
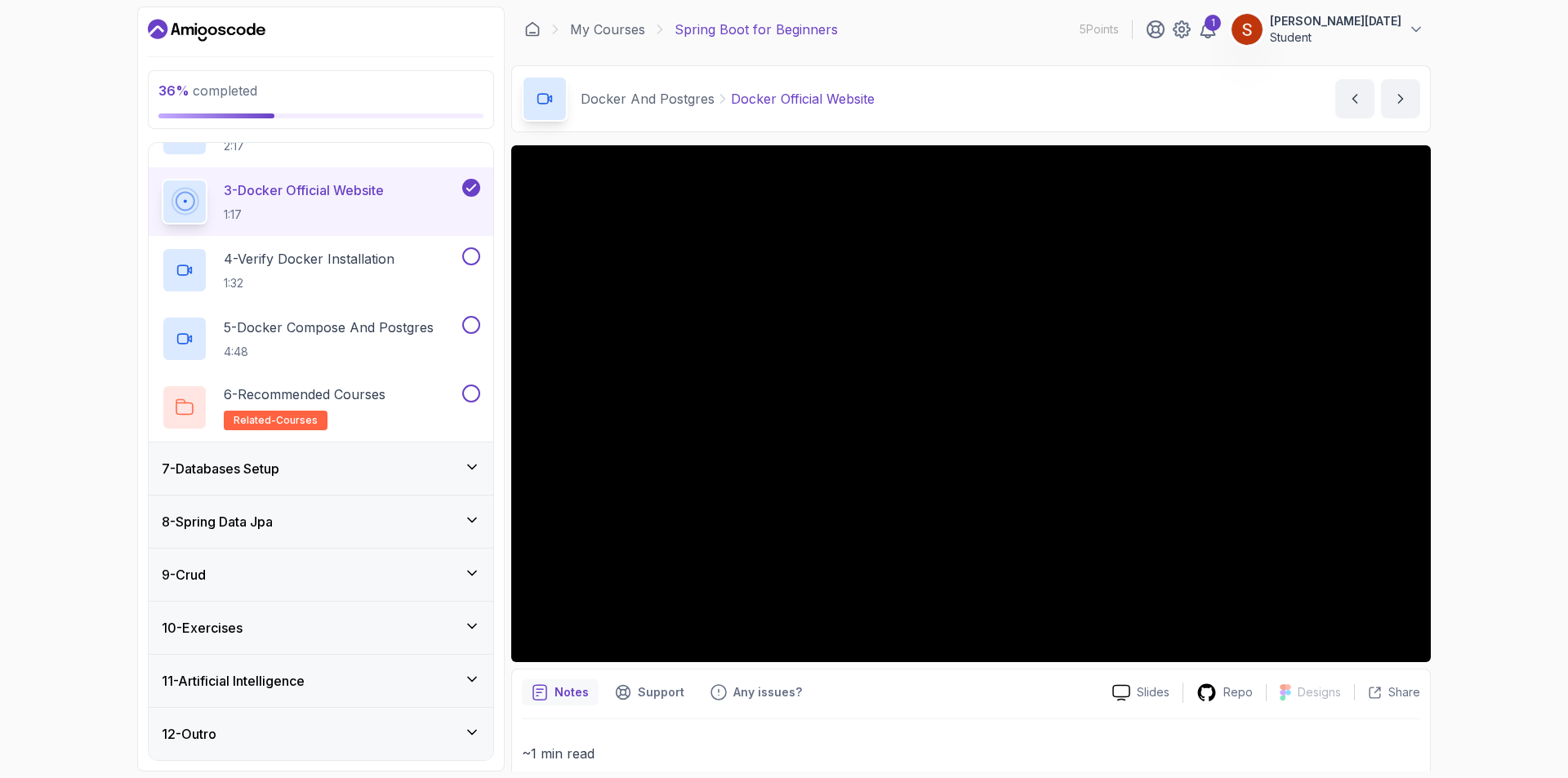
click at [473, 462] on icon at bounding box center [472, 467] width 17 height 17
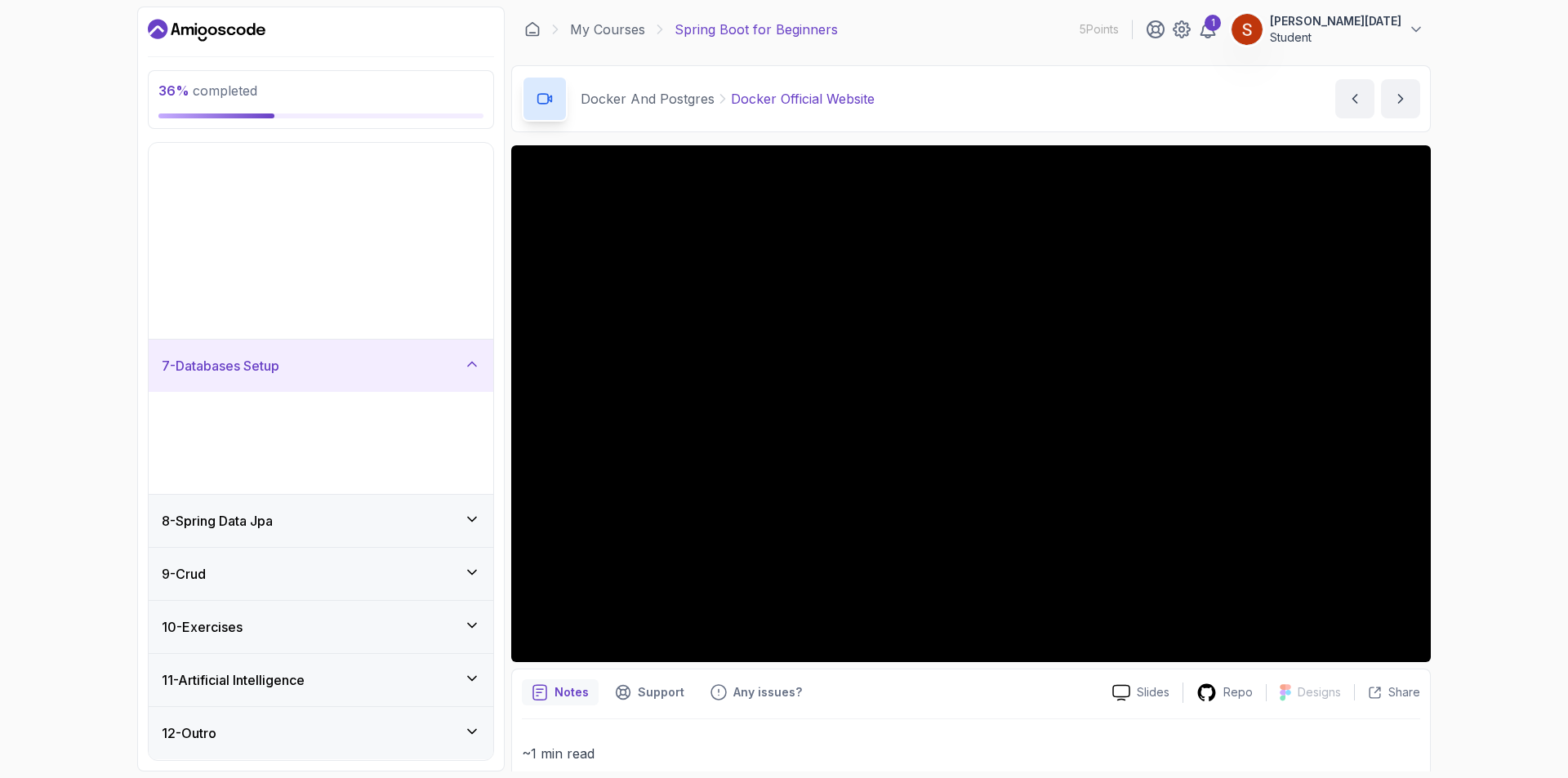
scroll to position [19, 0]
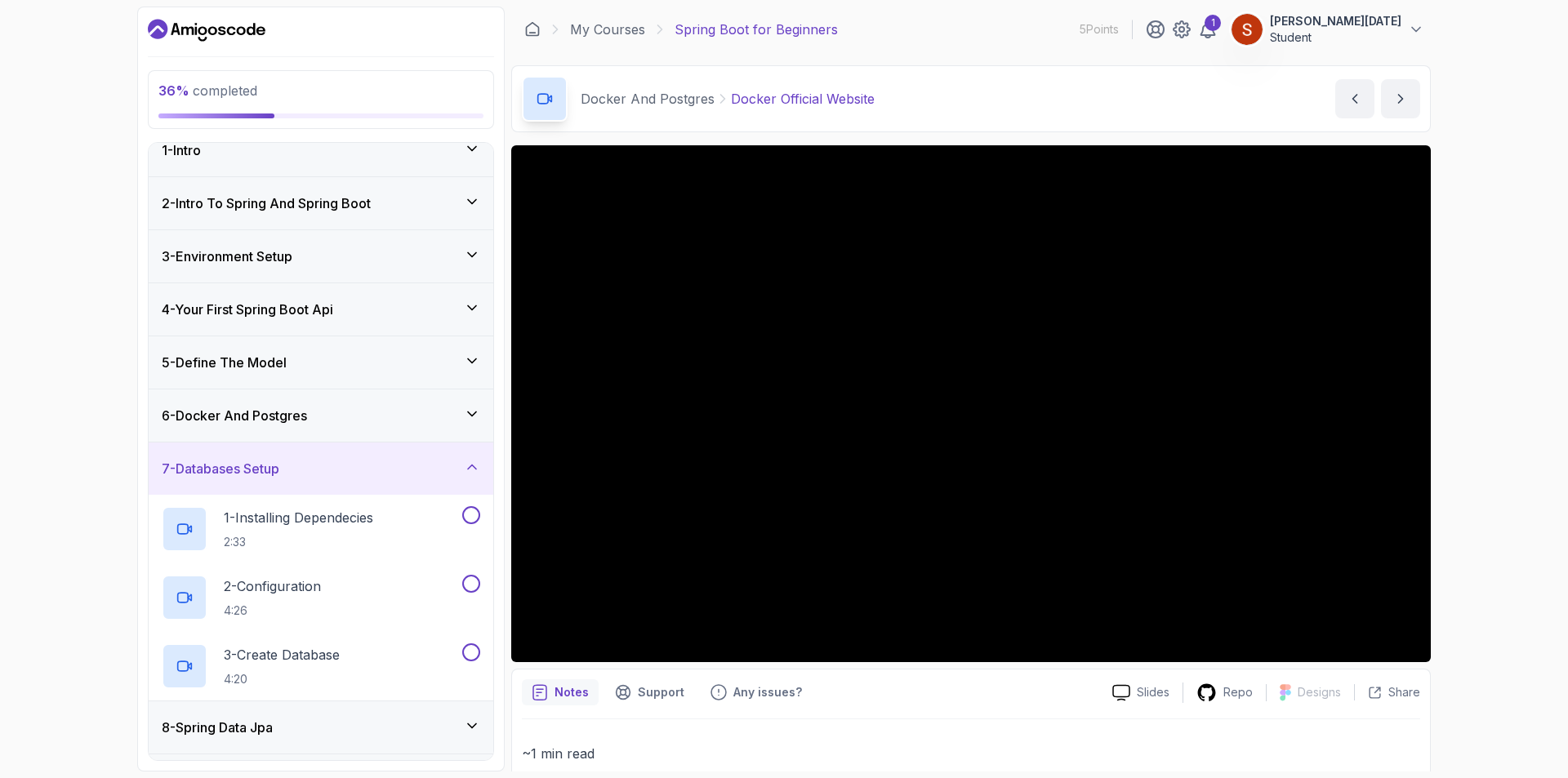
click at [450, 470] on div "7 - Databases Setup" at bounding box center [321, 469] width 318 height 20
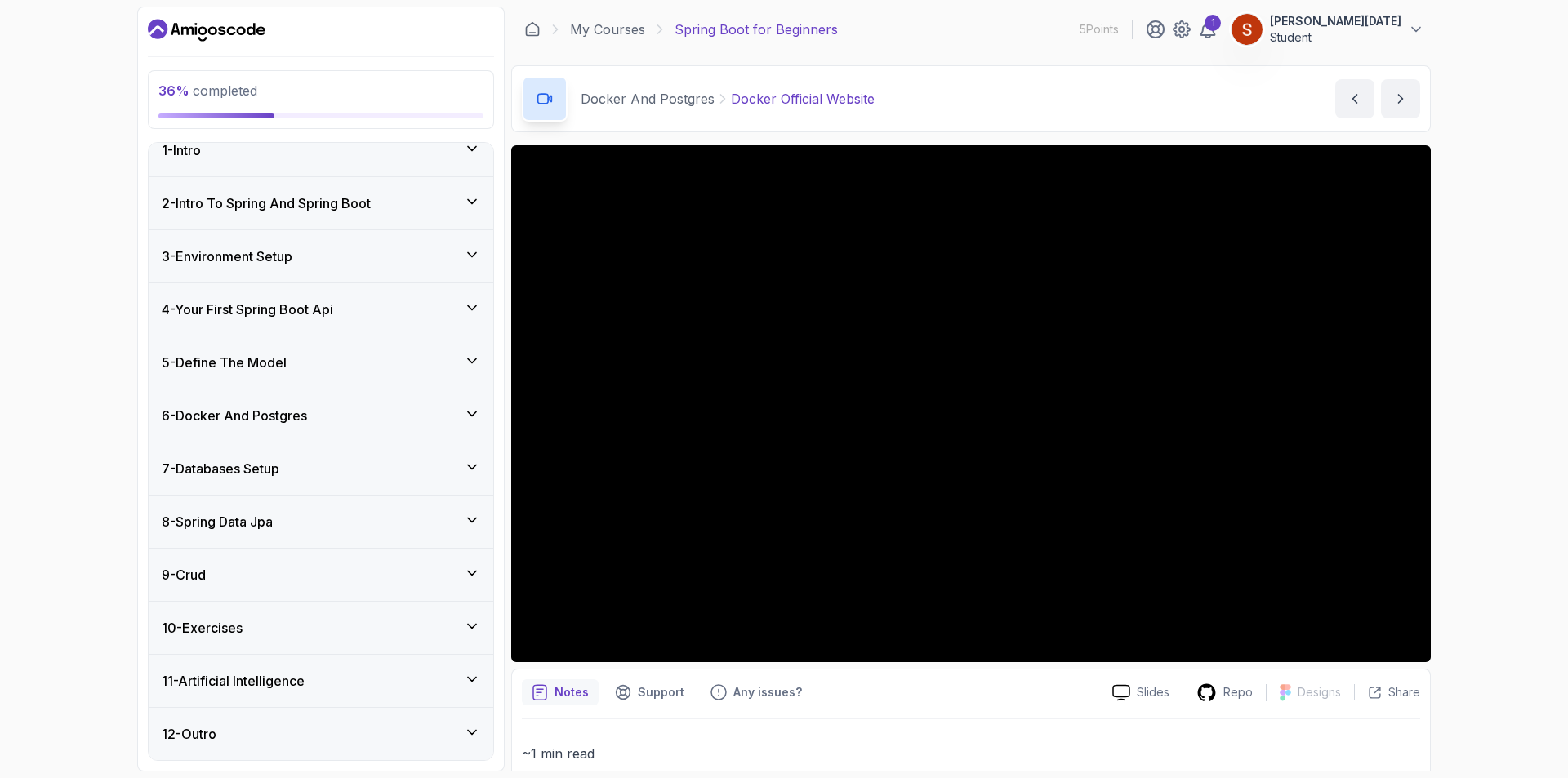
click at [457, 409] on div "6 - Docker And Postgres" at bounding box center [321, 416] width 318 height 20
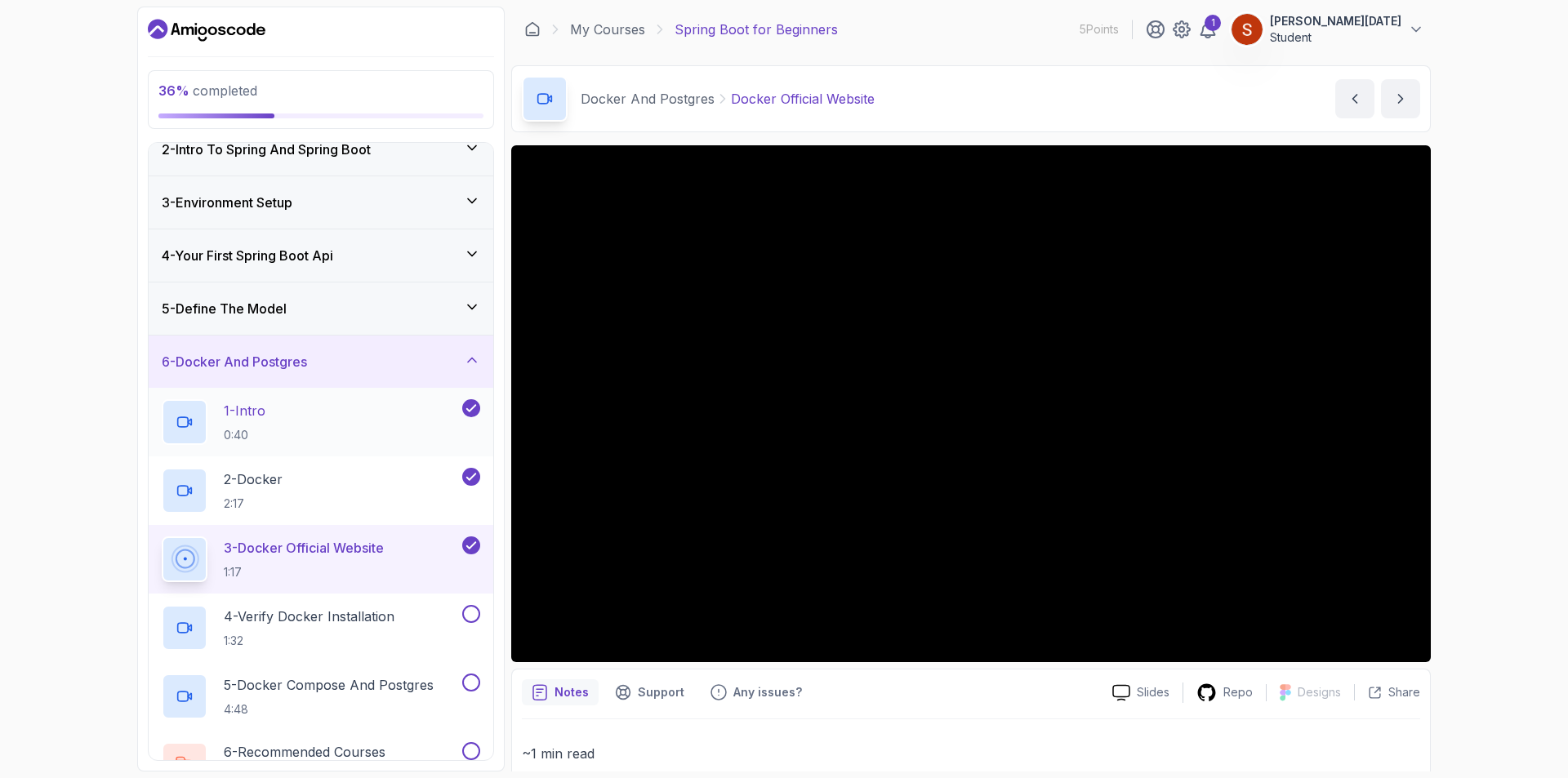
scroll to position [101, 0]
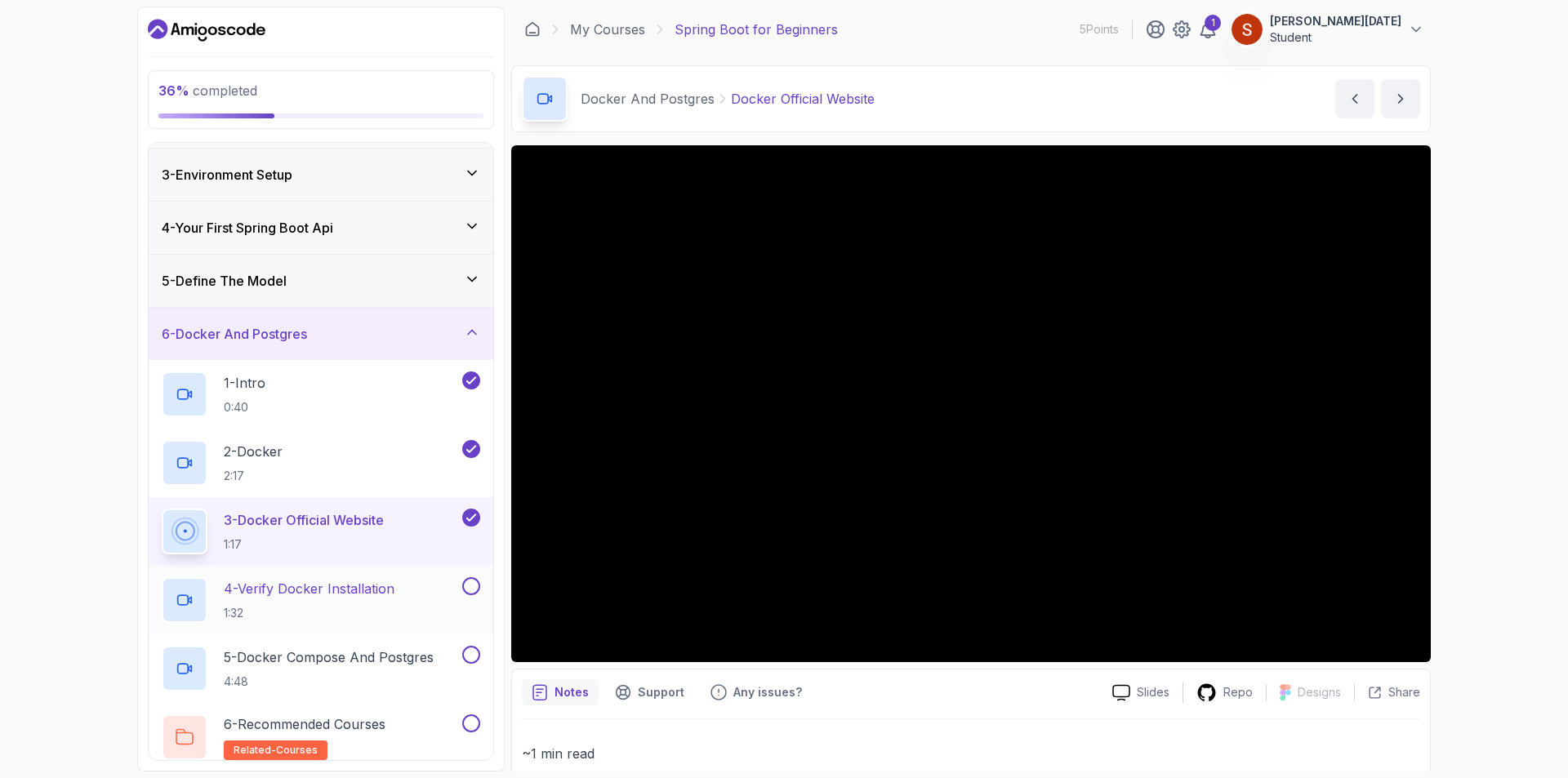
click at [472, 577] on button at bounding box center [471, 586] width 18 height 18
click at [469, 651] on button at bounding box center [471, 655] width 18 height 18
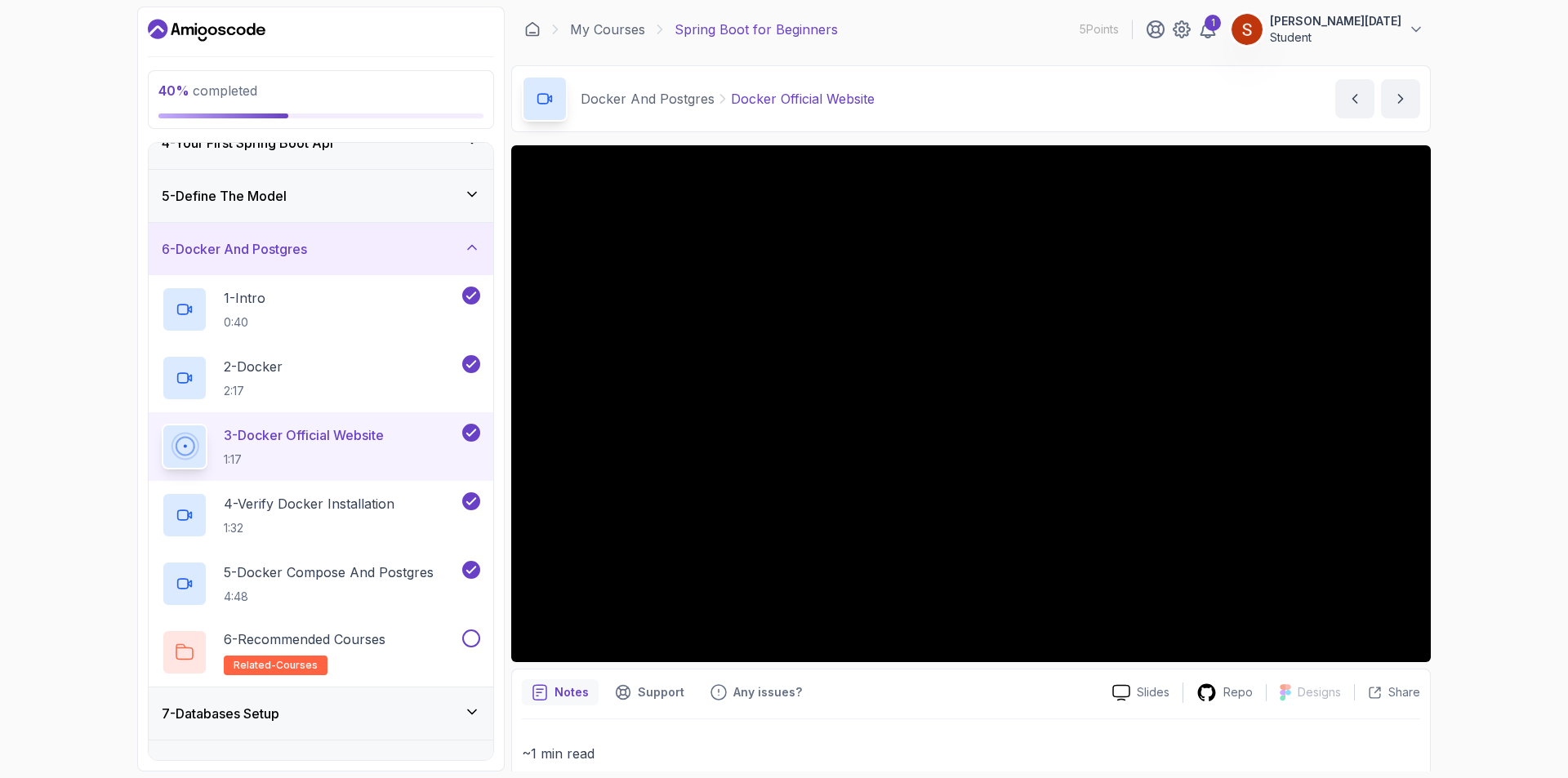
scroll to position [103, 0]
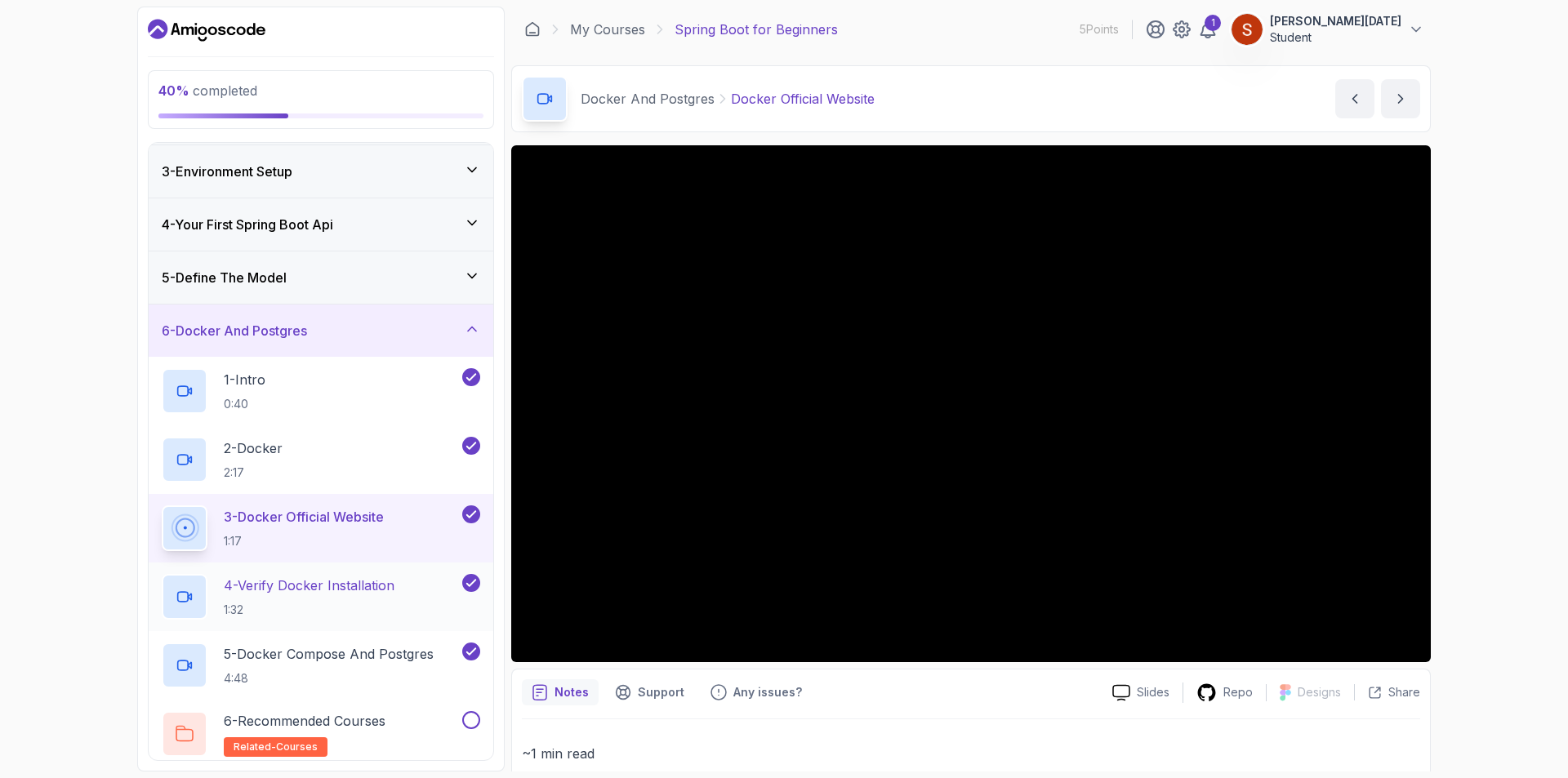
click at [353, 589] on p "4 - Verify Docker Installation" at bounding box center [309, 586] width 171 height 20
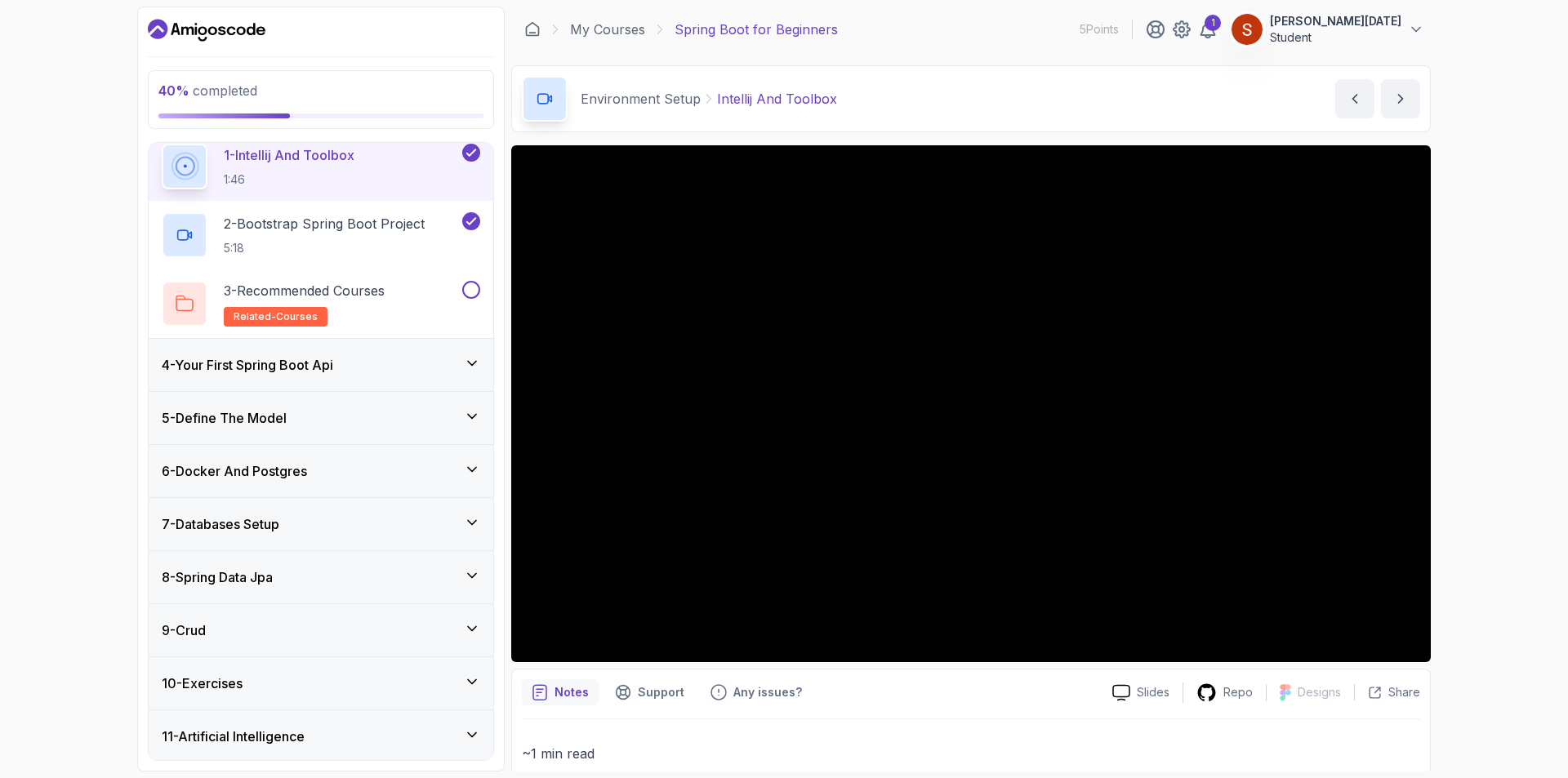
scroll to position [225, 0]
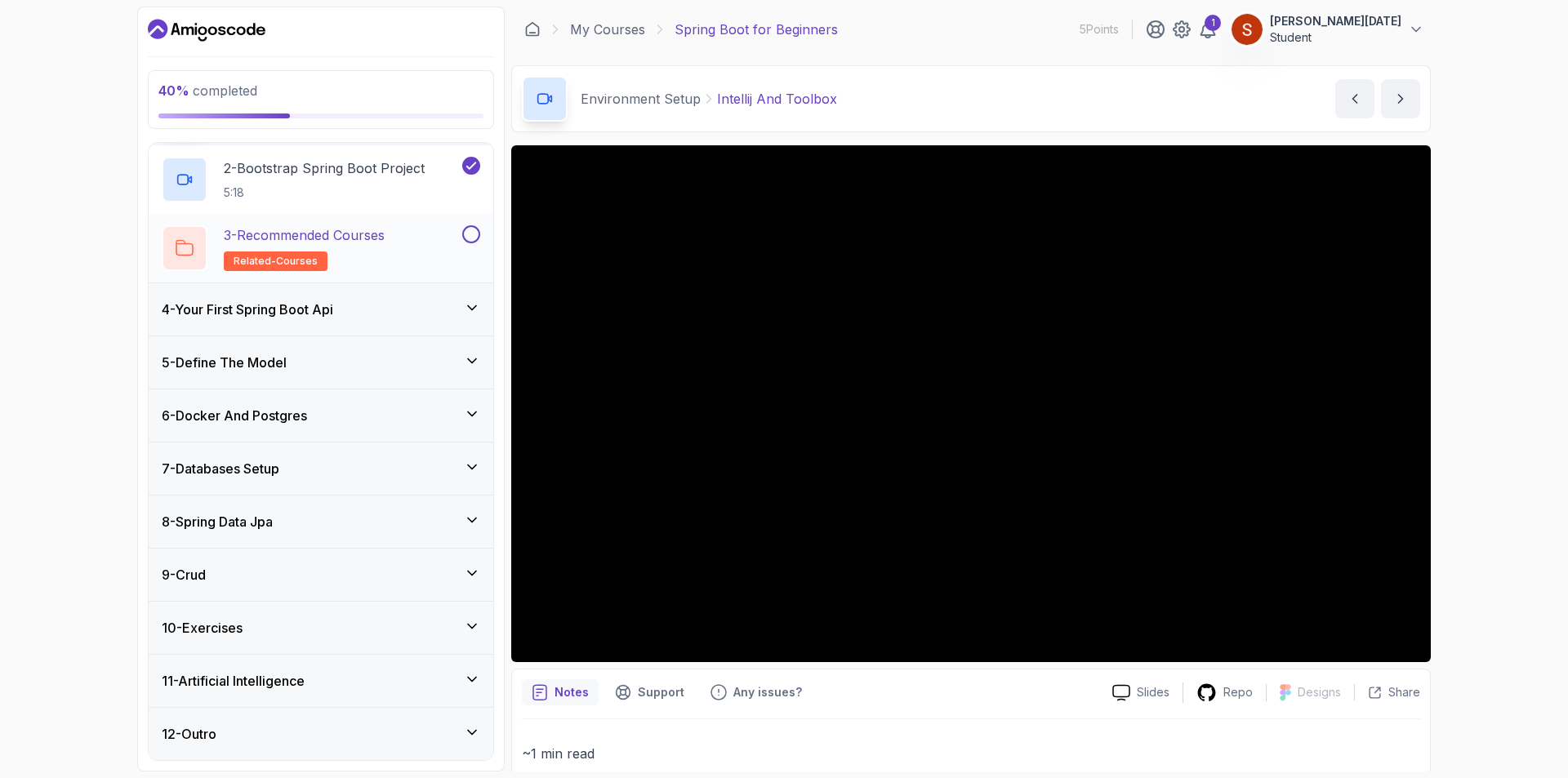
click at [471, 237] on button at bounding box center [471, 234] width 18 height 18
click at [476, 412] on icon at bounding box center [472, 414] width 17 height 17
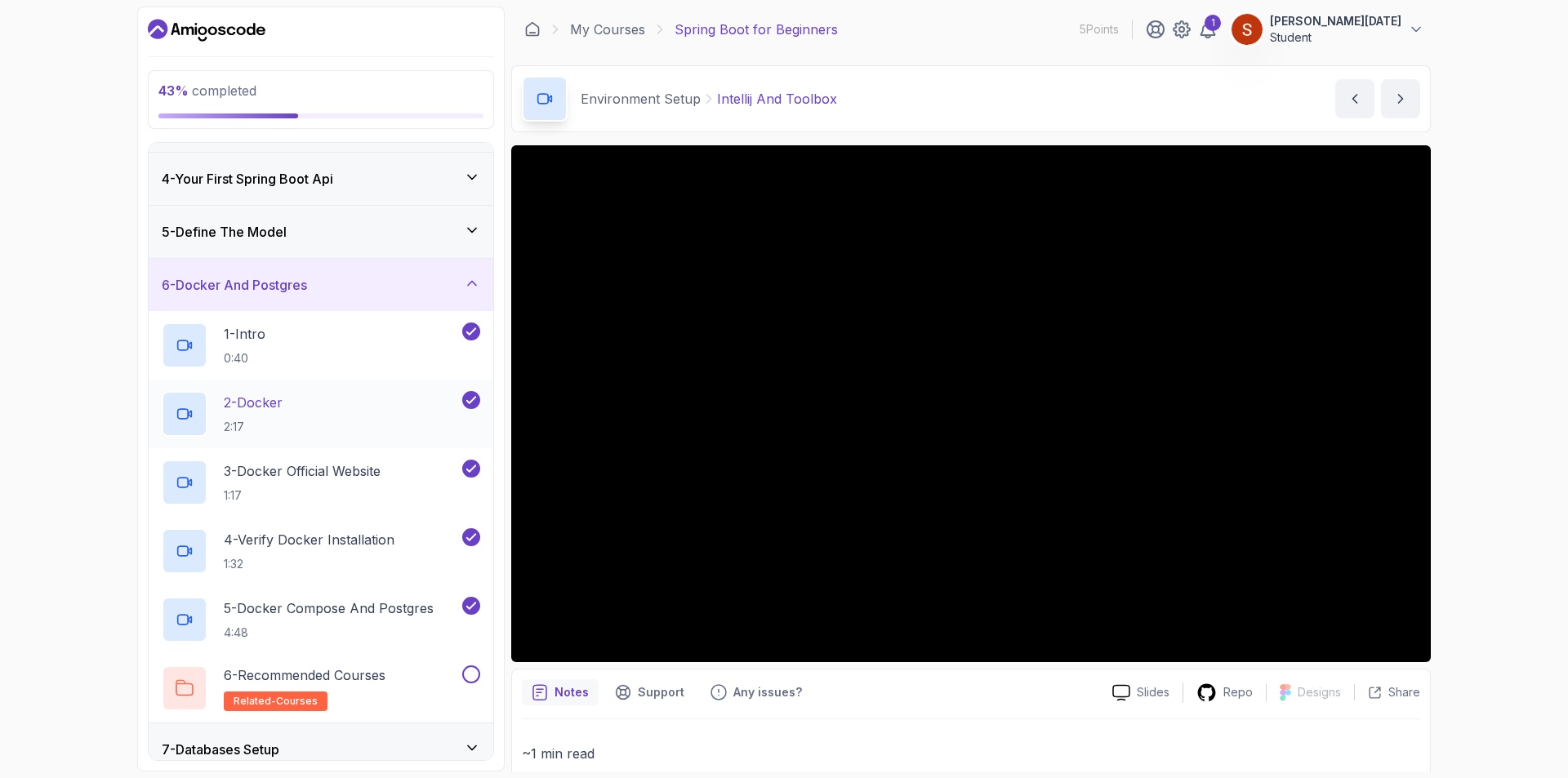
scroll to position [264, 0]
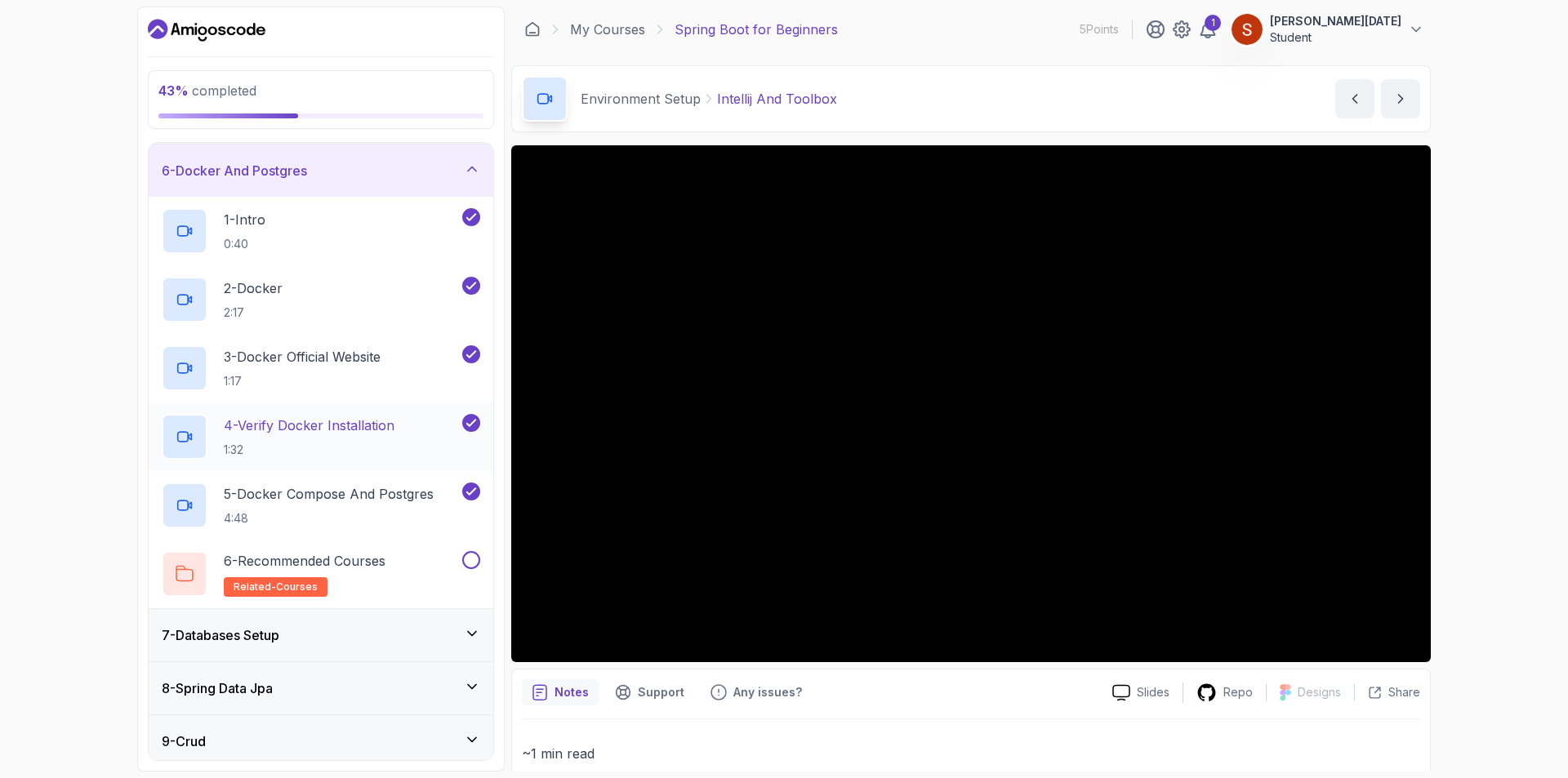
click at [334, 423] on p "4 - Verify Docker Installation" at bounding box center [309, 426] width 171 height 20
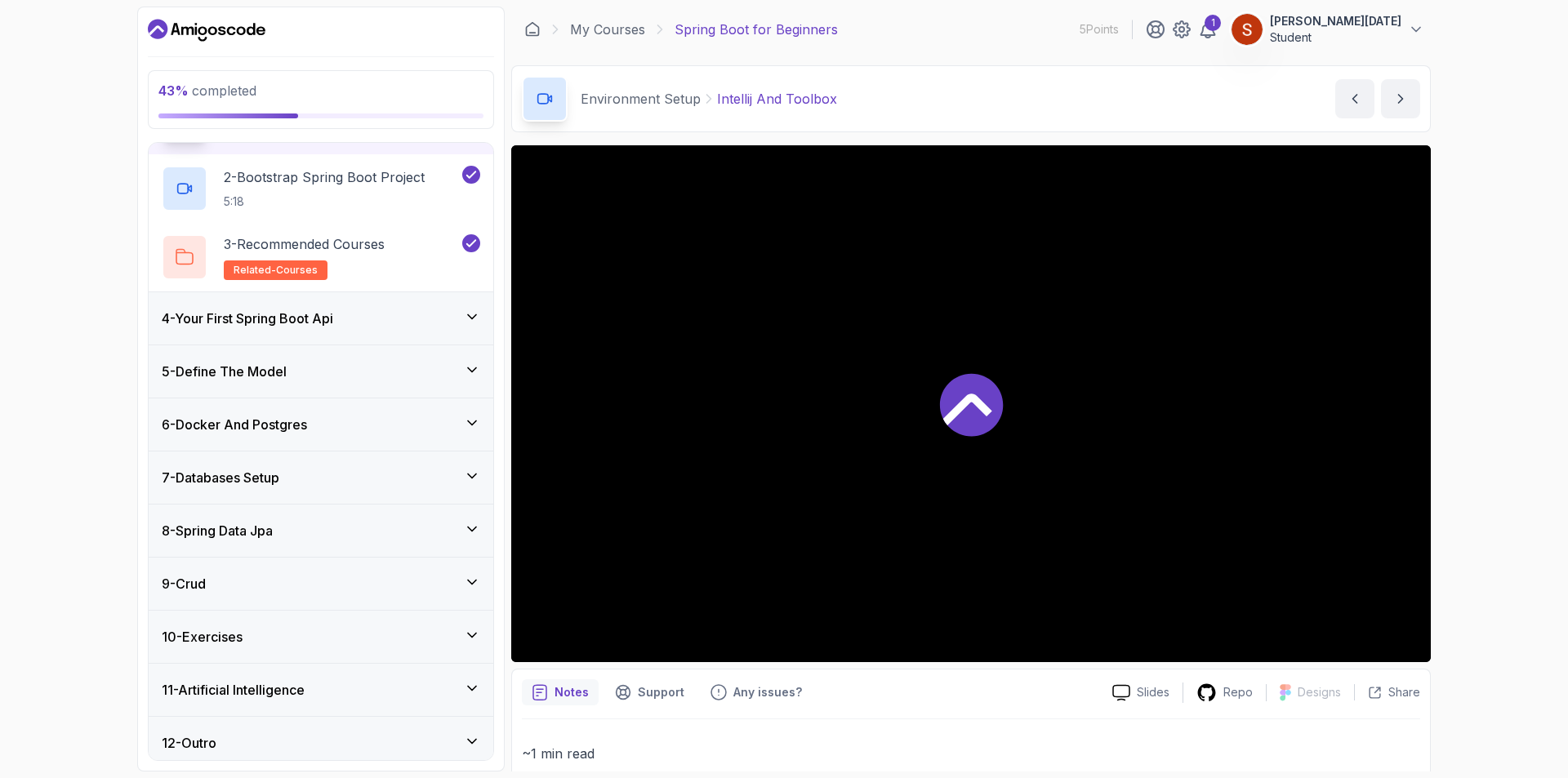
scroll to position [225, 0]
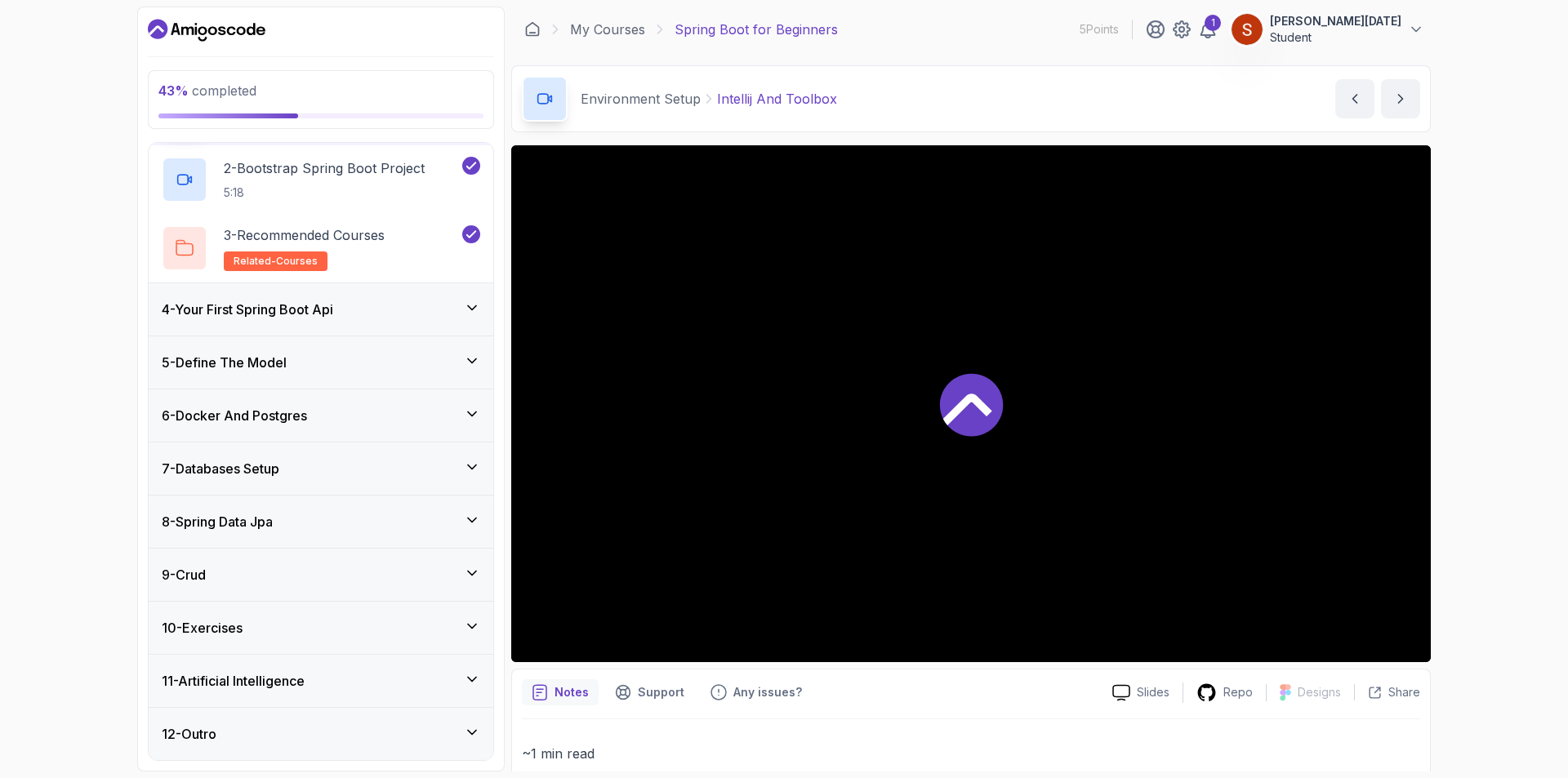
click at [476, 414] on icon at bounding box center [472, 414] width 17 height 17
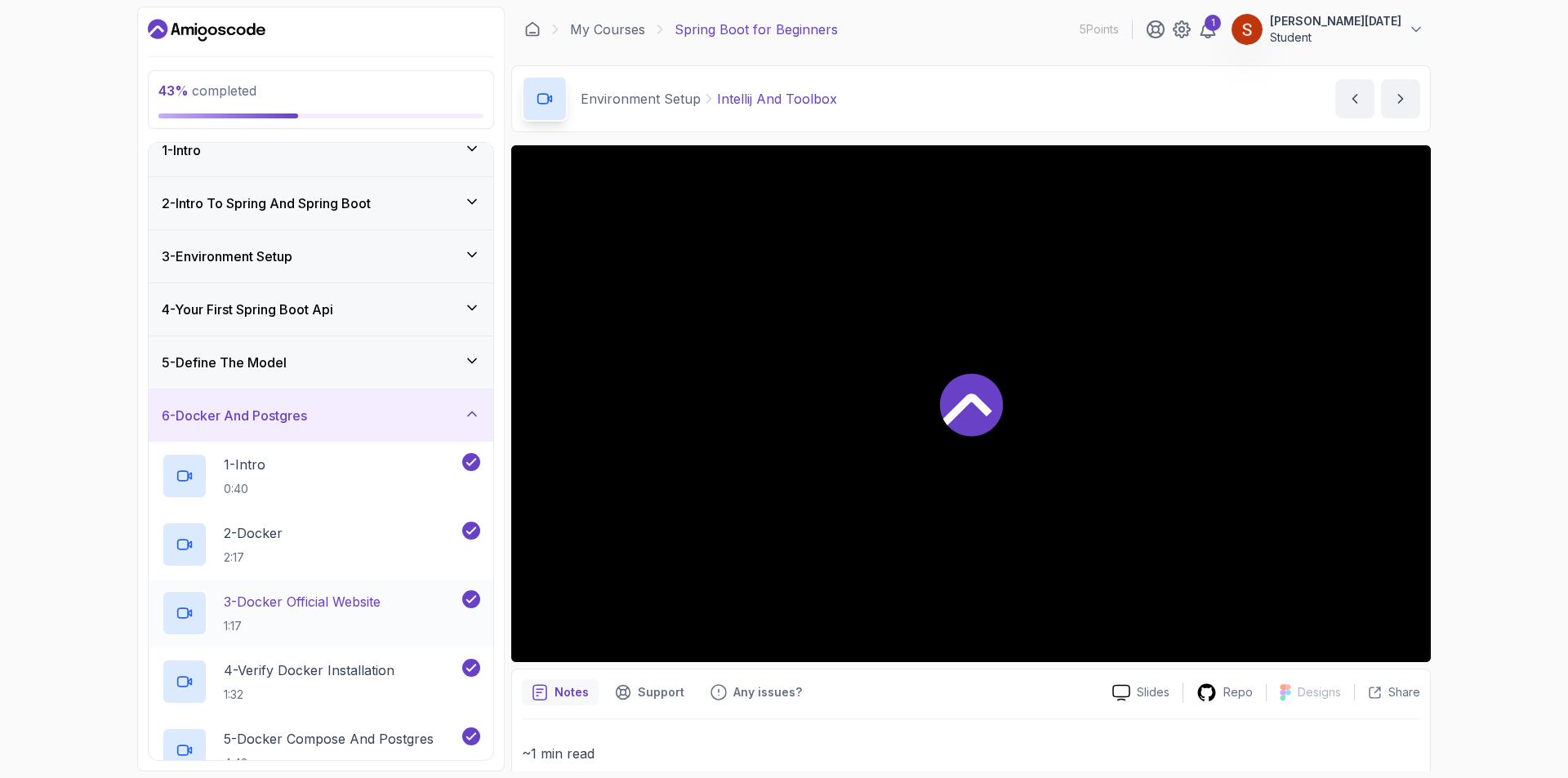
click at [355, 611] on p "3 - Docker Official Website" at bounding box center [302, 601] width 157 height 20
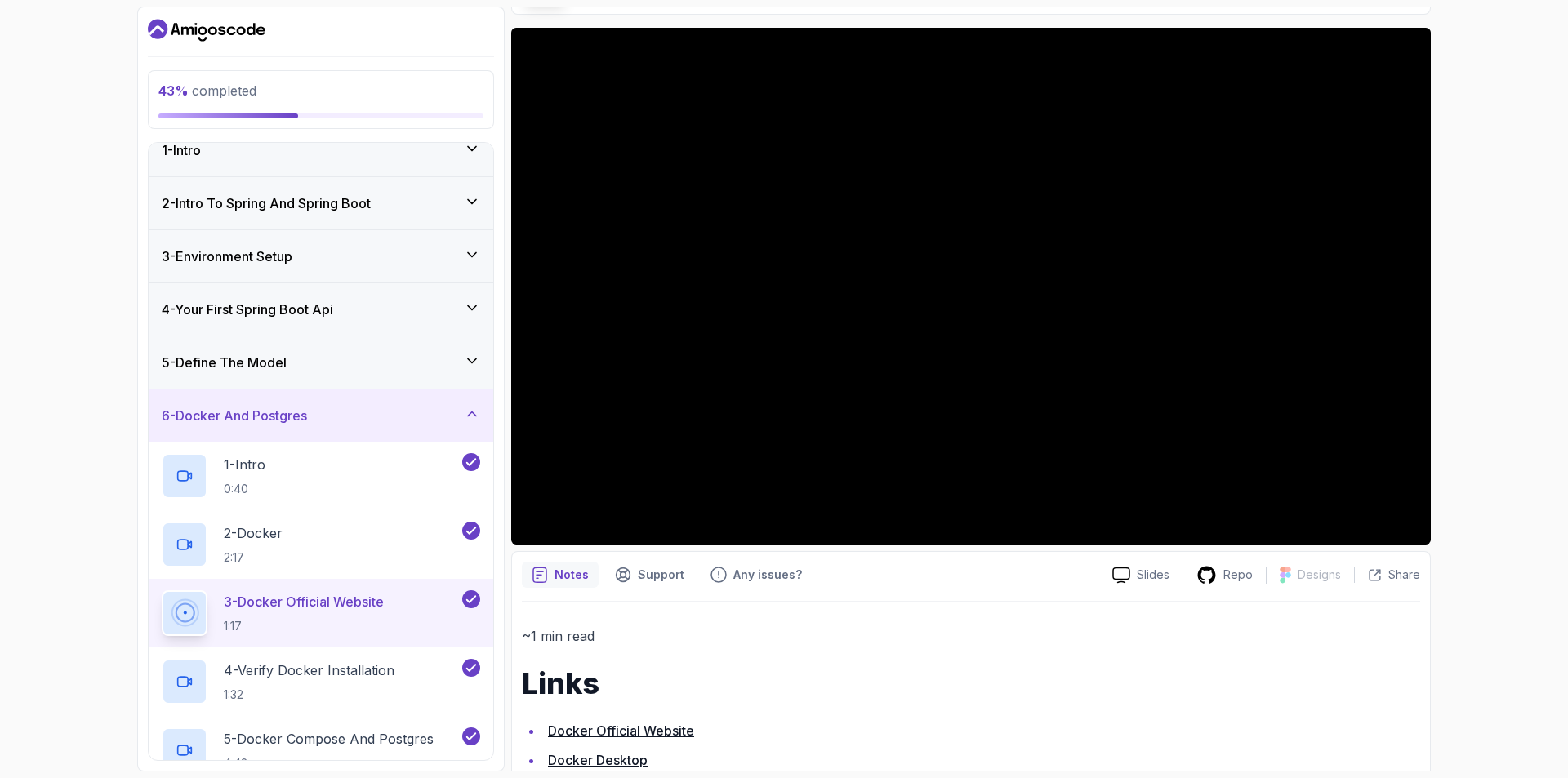
scroll to position [275, 0]
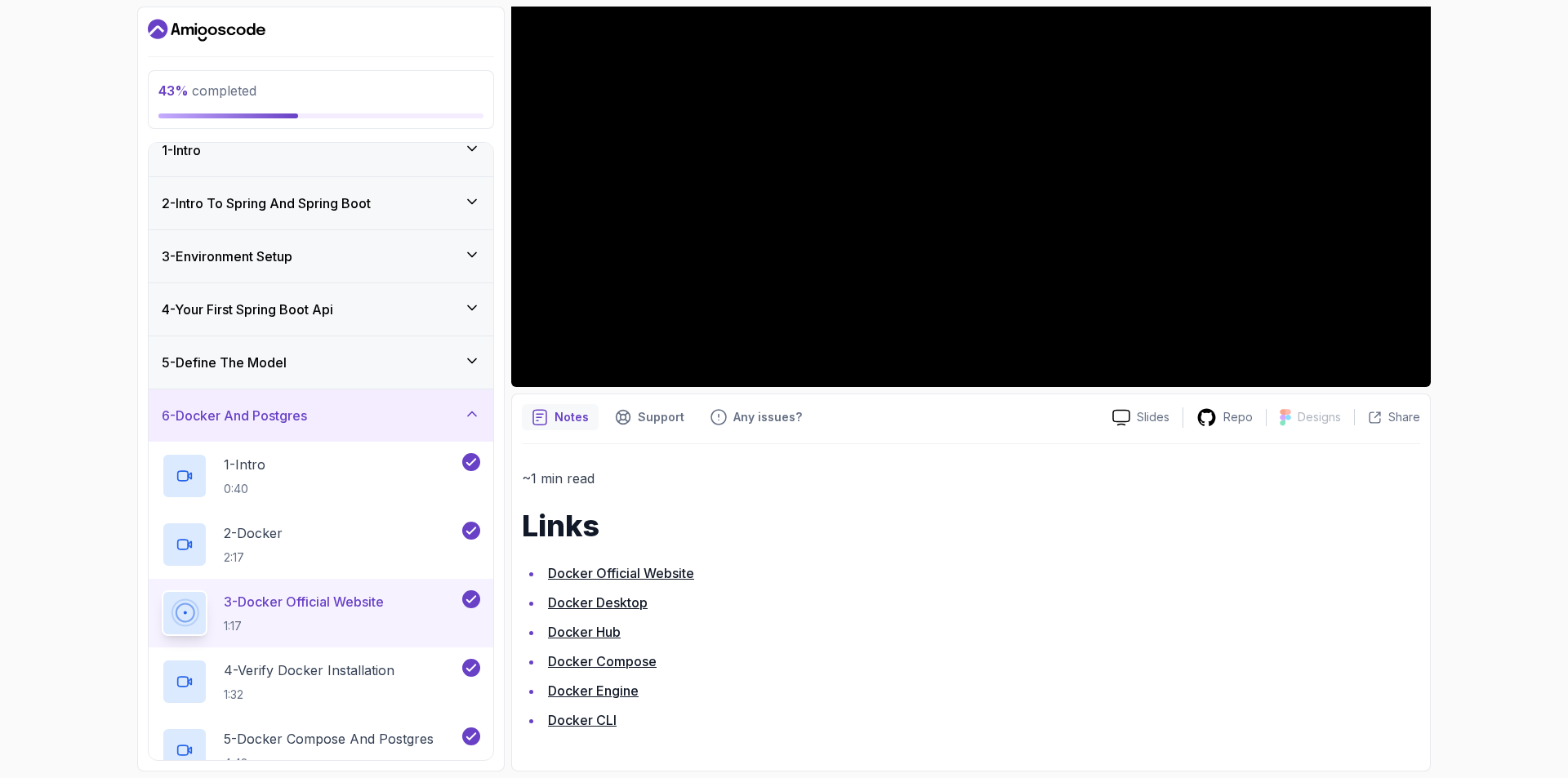
click at [665, 572] on link "Docker Official Website" at bounding box center [621, 573] width 146 height 17
